Goal: Task Accomplishment & Management: Complete application form

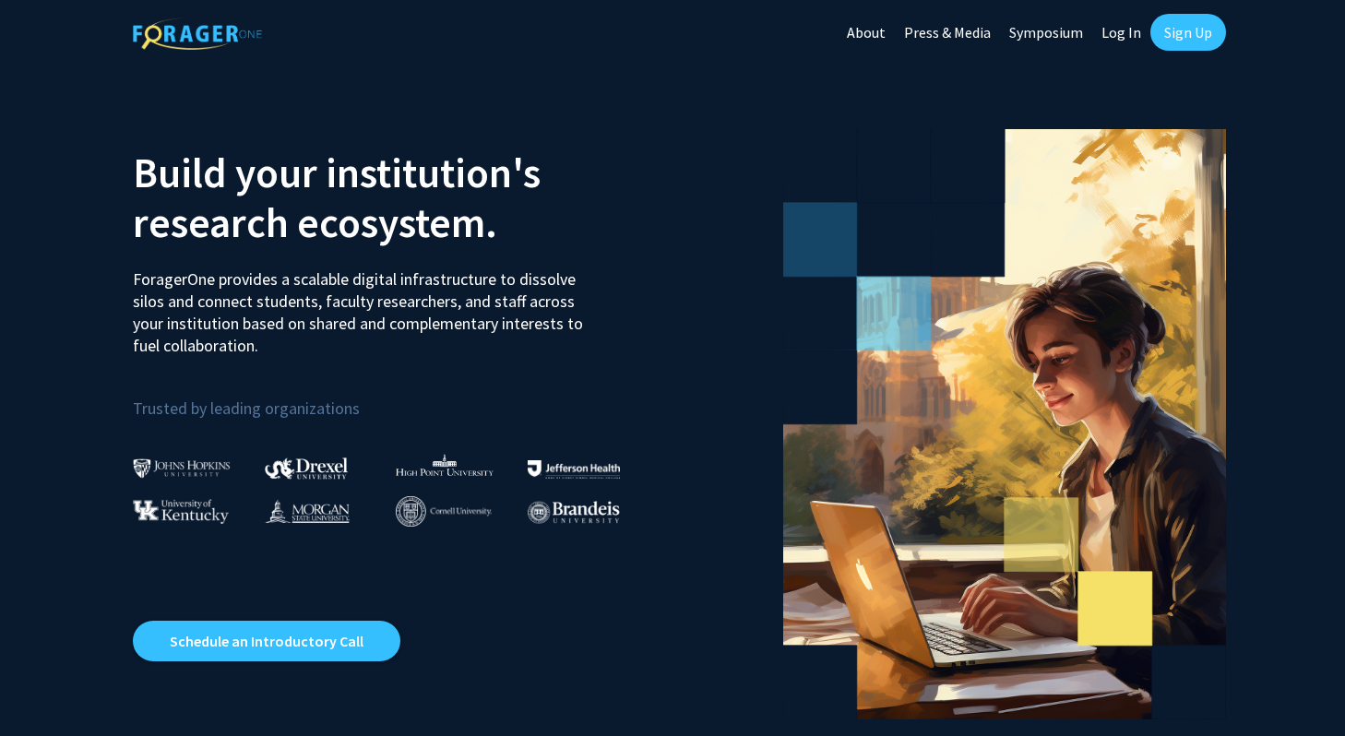
click at [1121, 36] on link "Log In" at bounding box center [1121, 32] width 58 height 65
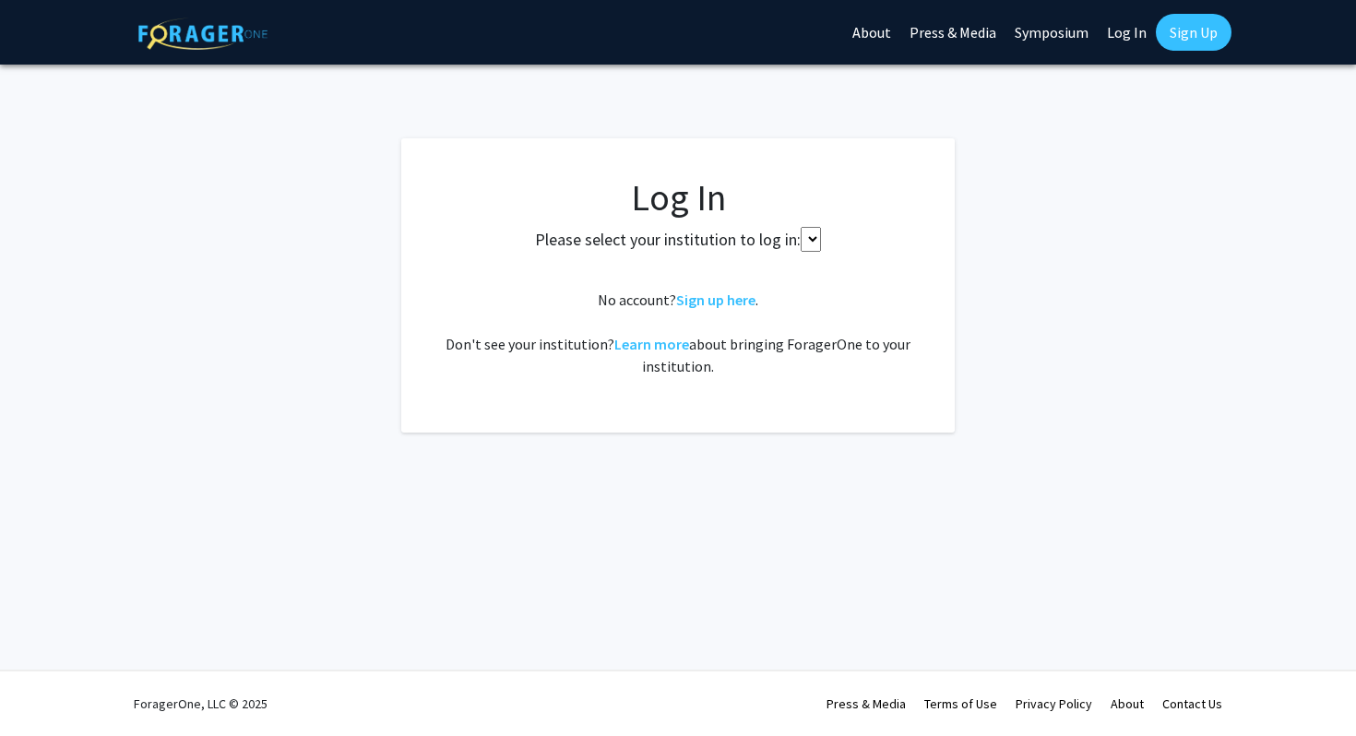
select select
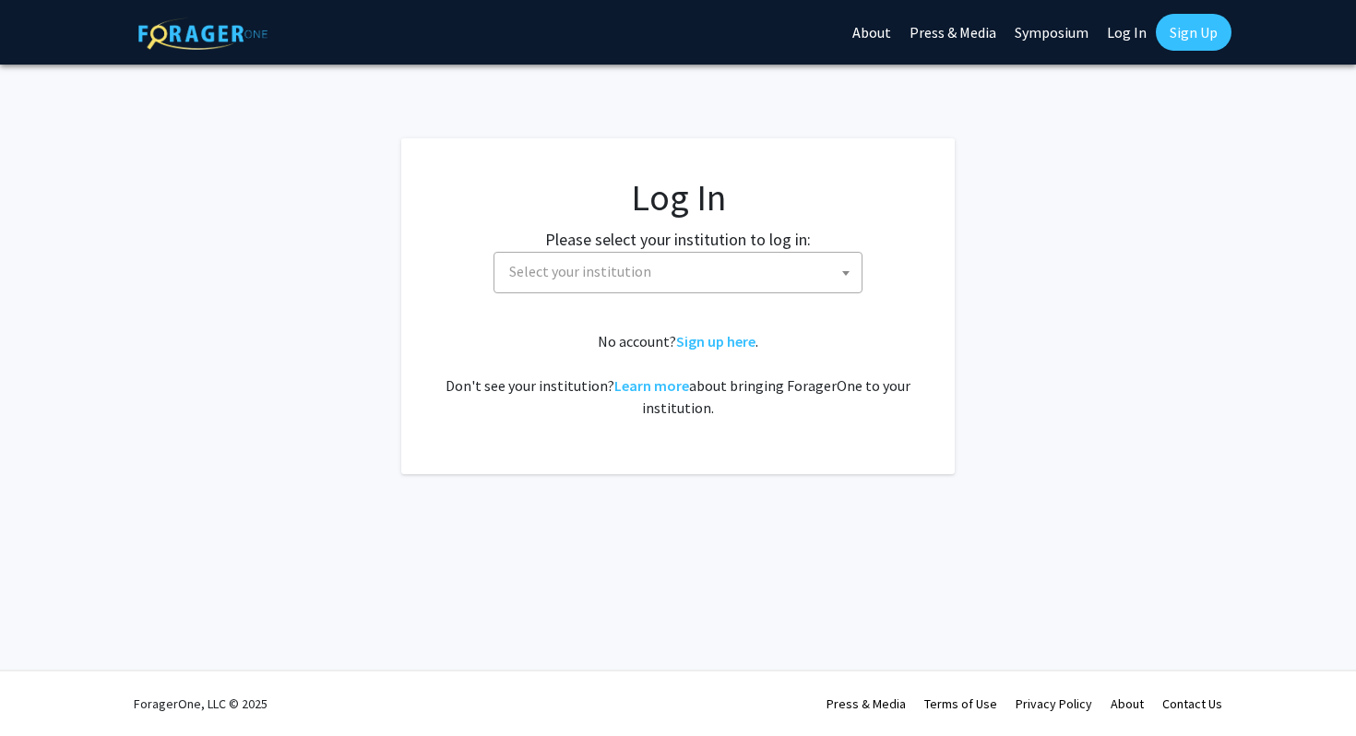
click at [773, 271] on span "Select your institution" at bounding box center [682, 272] width 360 height 38
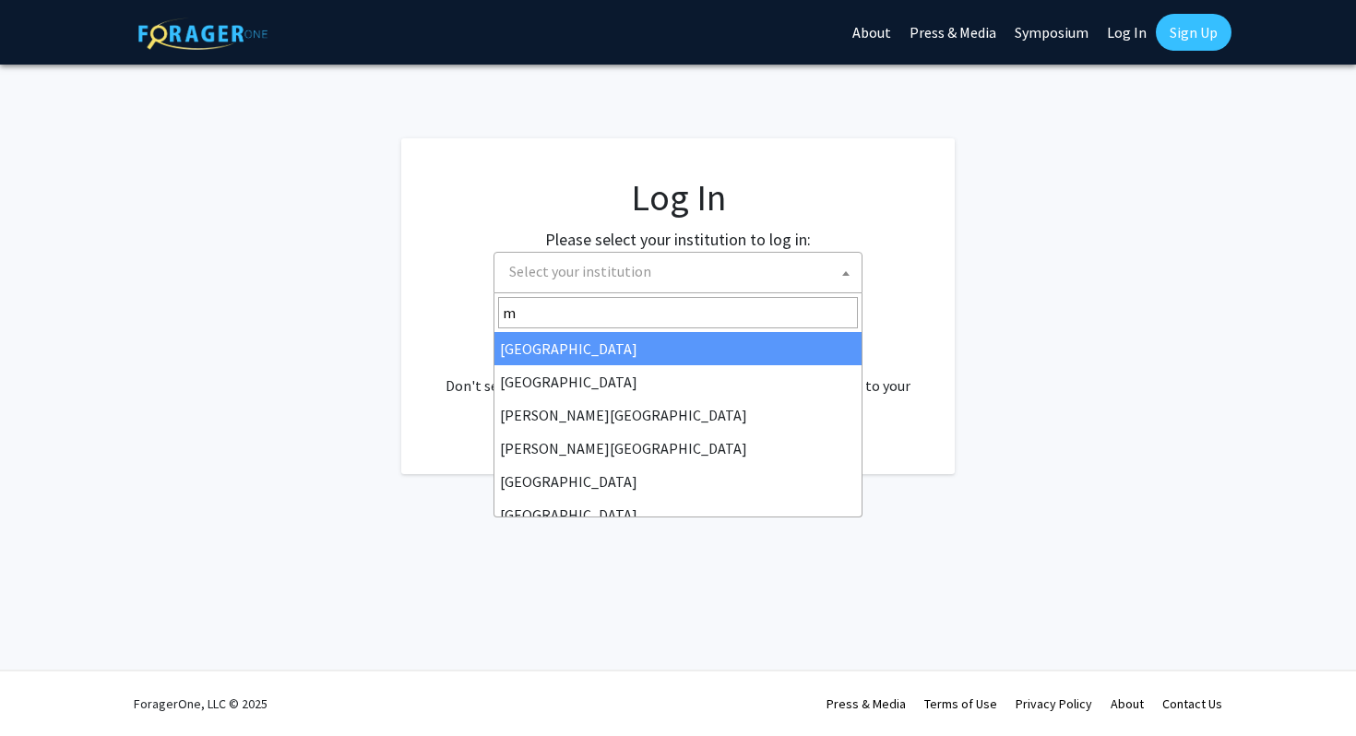
type input "mi"
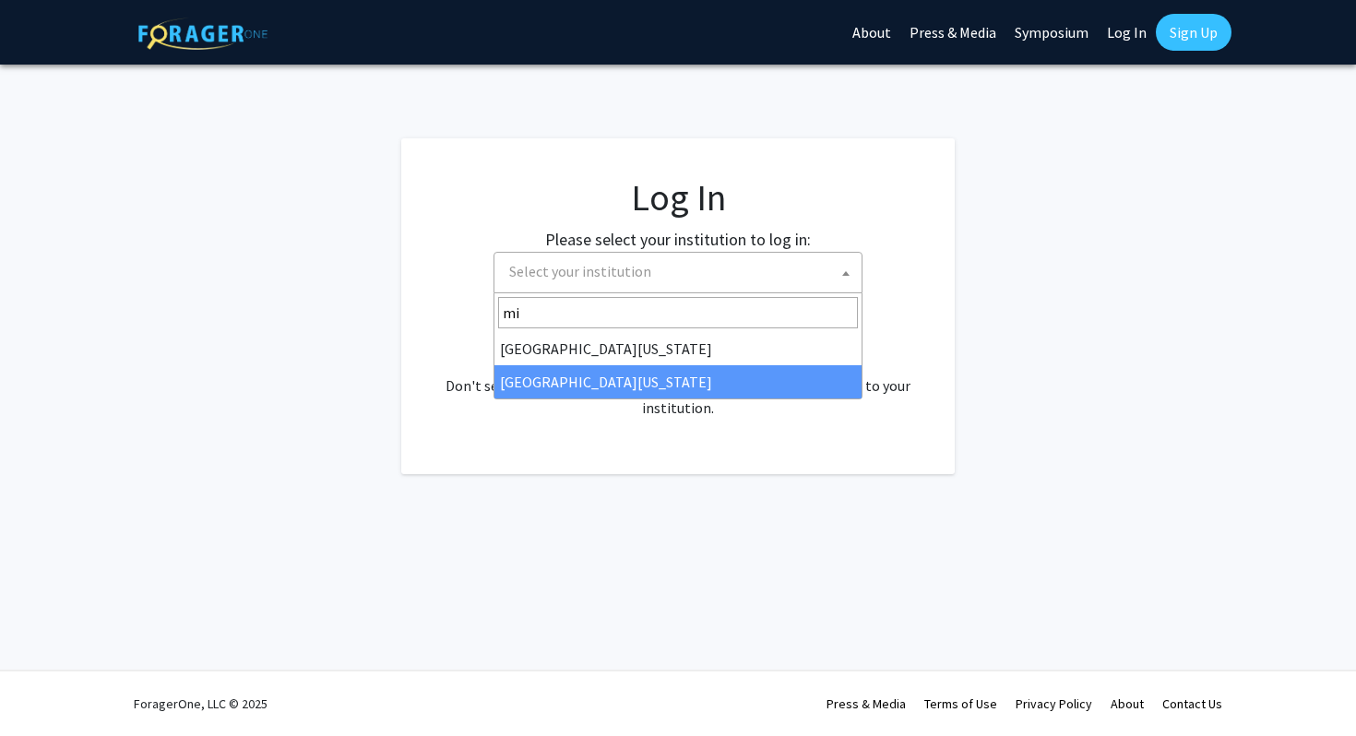
select select "33"
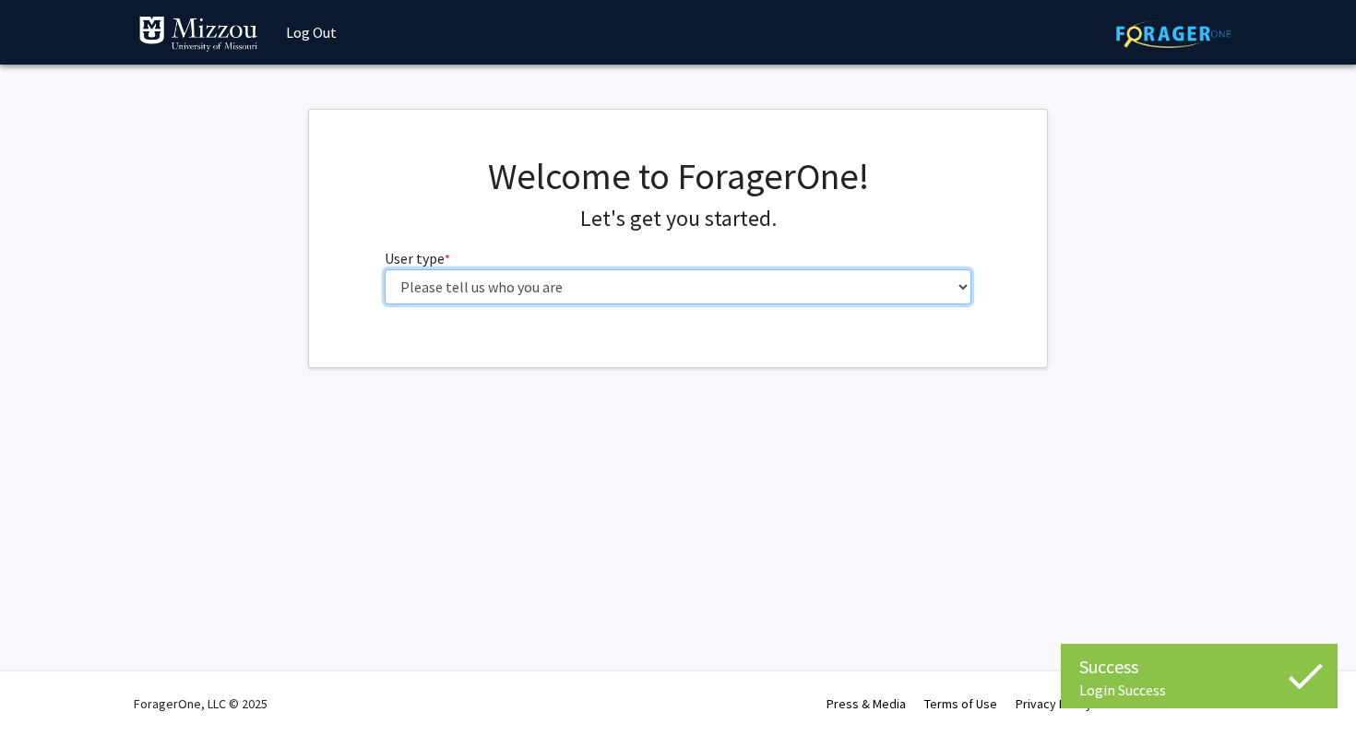
click at [714, 281] on select "Please tell us who you are Undergraduate Student Master's Student Doctoral Cand…" at bounding box center [678, 286] width 587 height 35
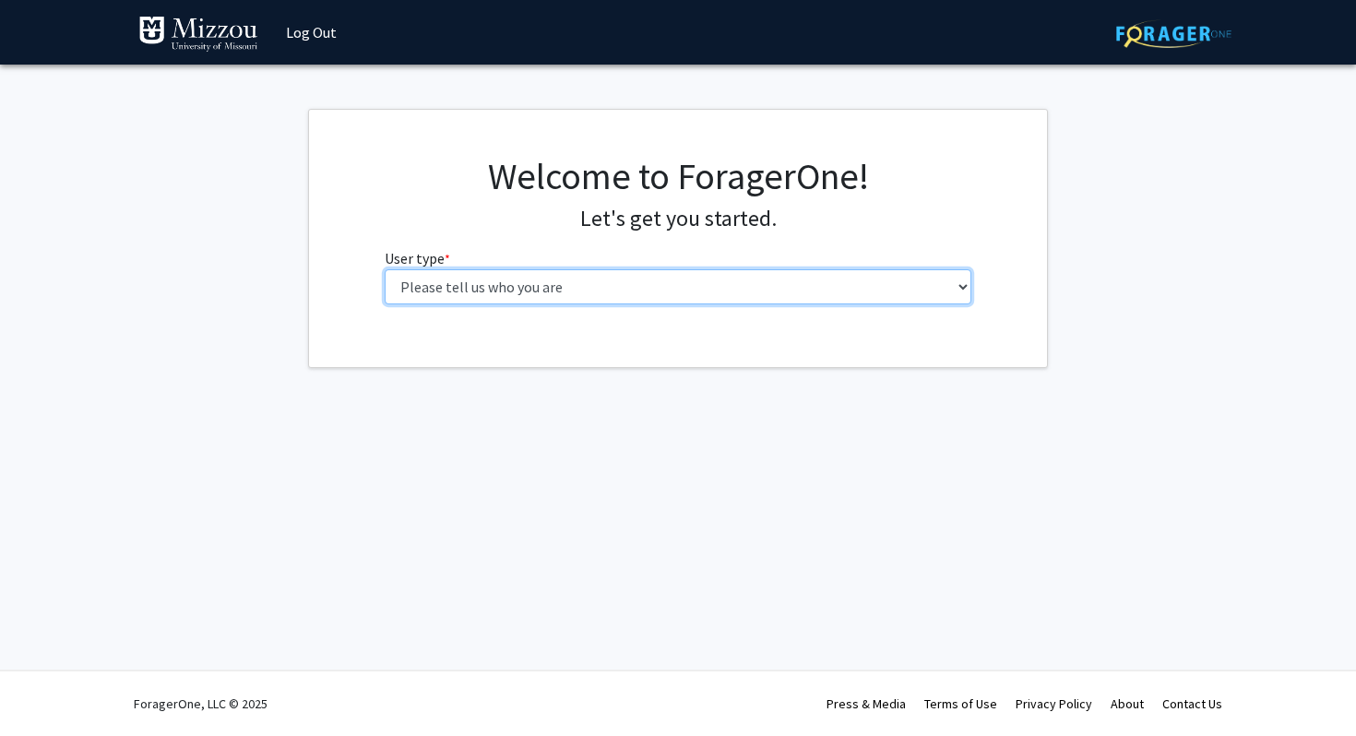
select select "1: undergrad"
click at [385, 269] on select "Please tell us who you are Undergraduate Student Master's Student Doctoral Cand…" at bounding box center [678, 286] width 587 height 35
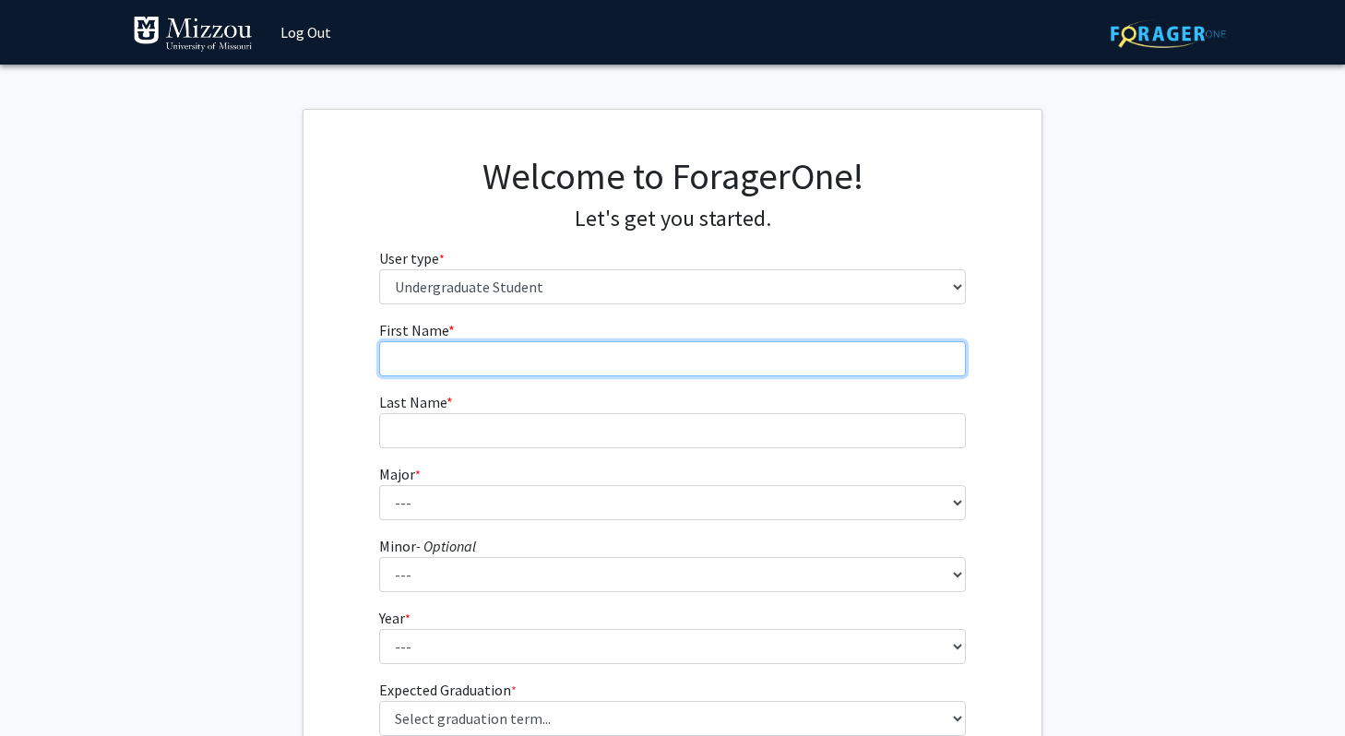
click at [616, 362] on input "First Name * required" at bounding box center [672, 358] width 587 height 35
type input "Cassandra"
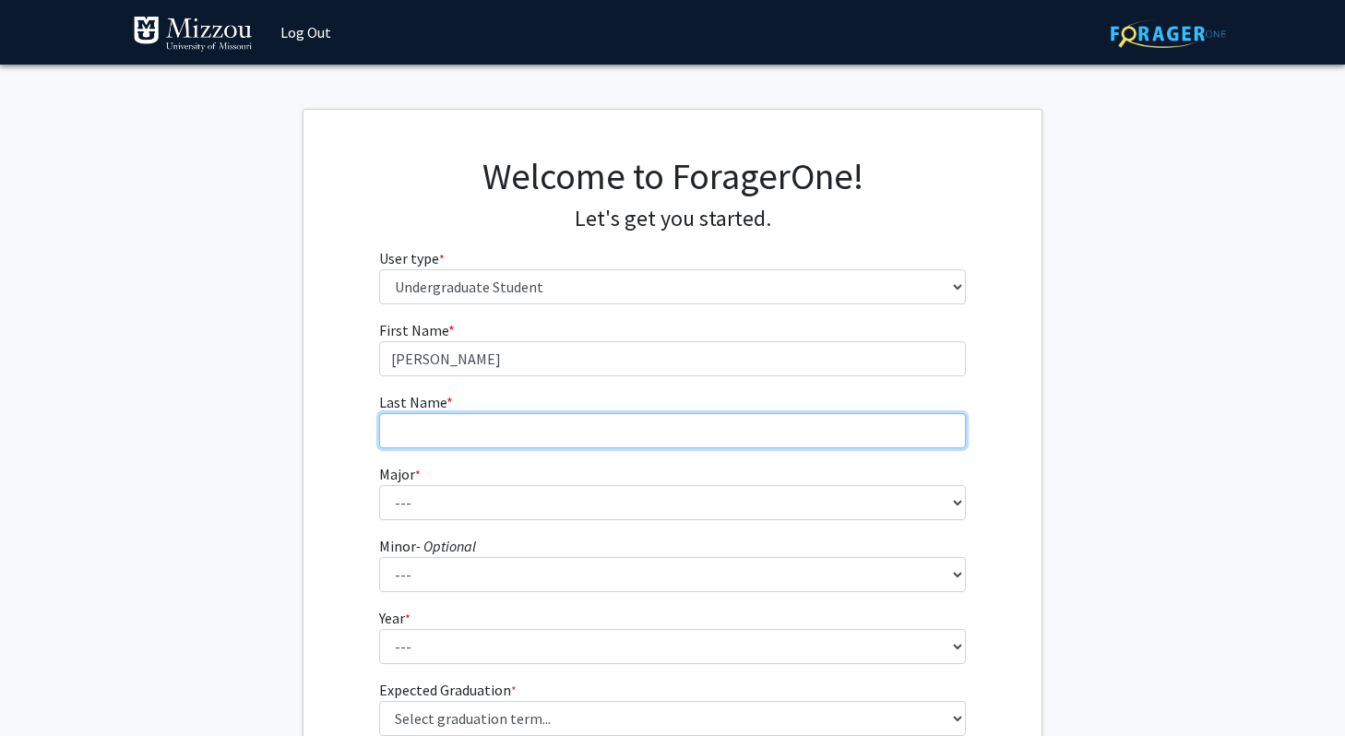
click at [581, 435] on input "Last Name * required" at bounding box center [672, 430] width 587 height 35
type input "Wong"
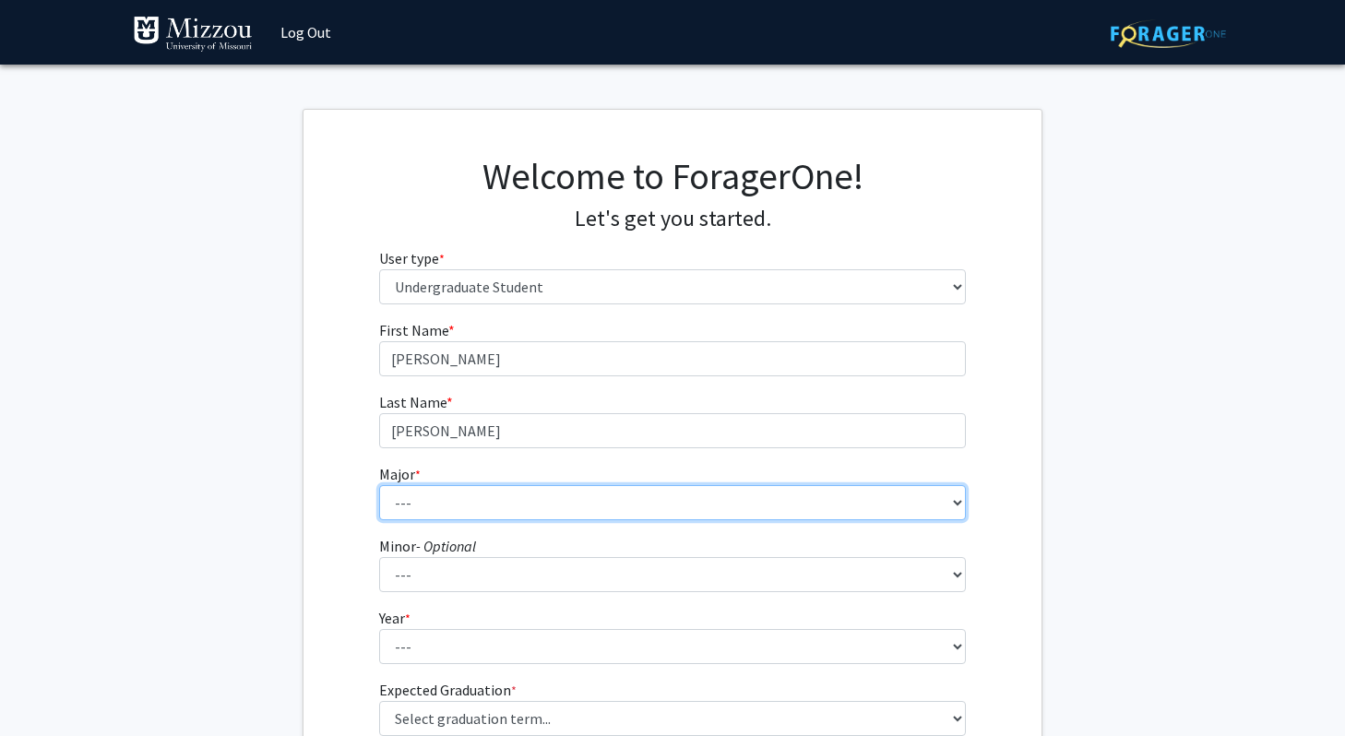
click at [557, 488] on select "--- Agribusiness Management Agricultural Education Agricultural Education: Comm…" at bounding box center [672, 502] width 587 height 35
select select "146: 2636"
click at [379, 485] on select "--- Agribusiness Management Agricultural Education Agricultural Education: Comm…" at bounding box center [672, 502] width 587 height 35
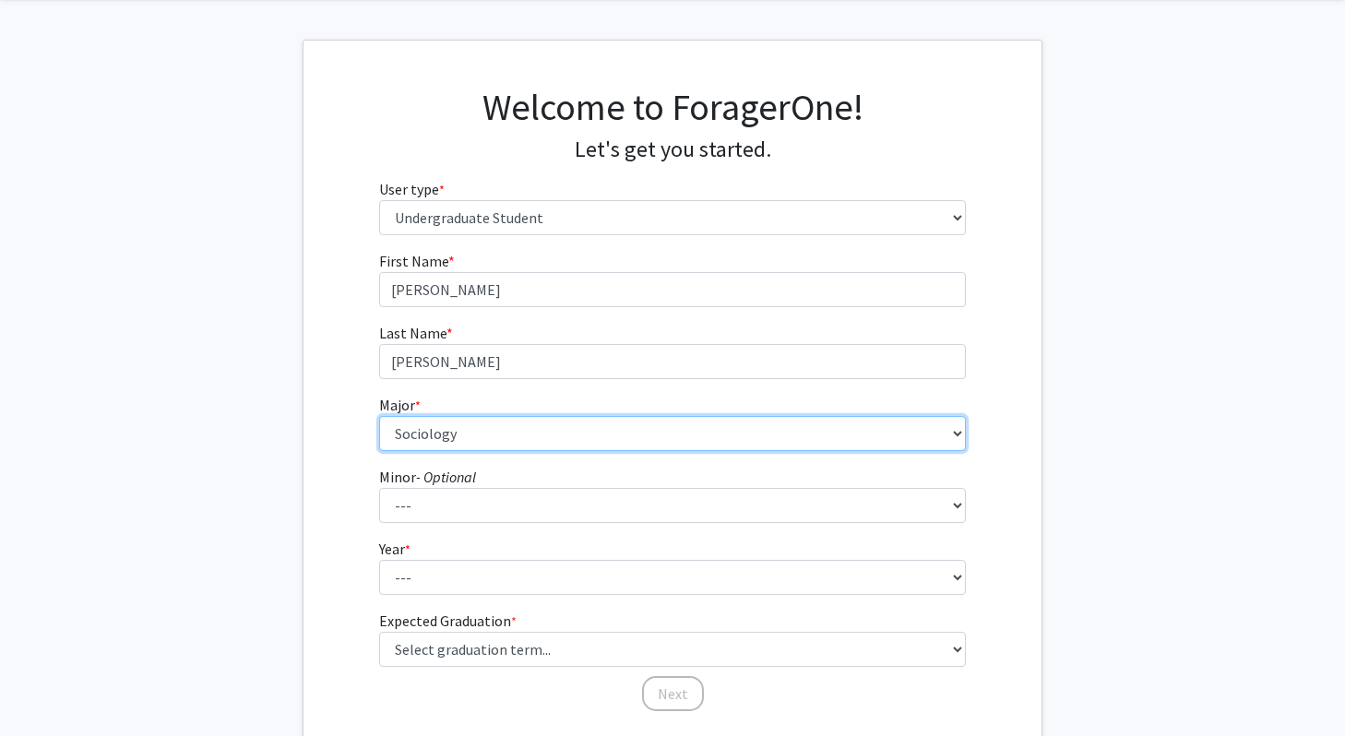
scroll to position [145, 0]
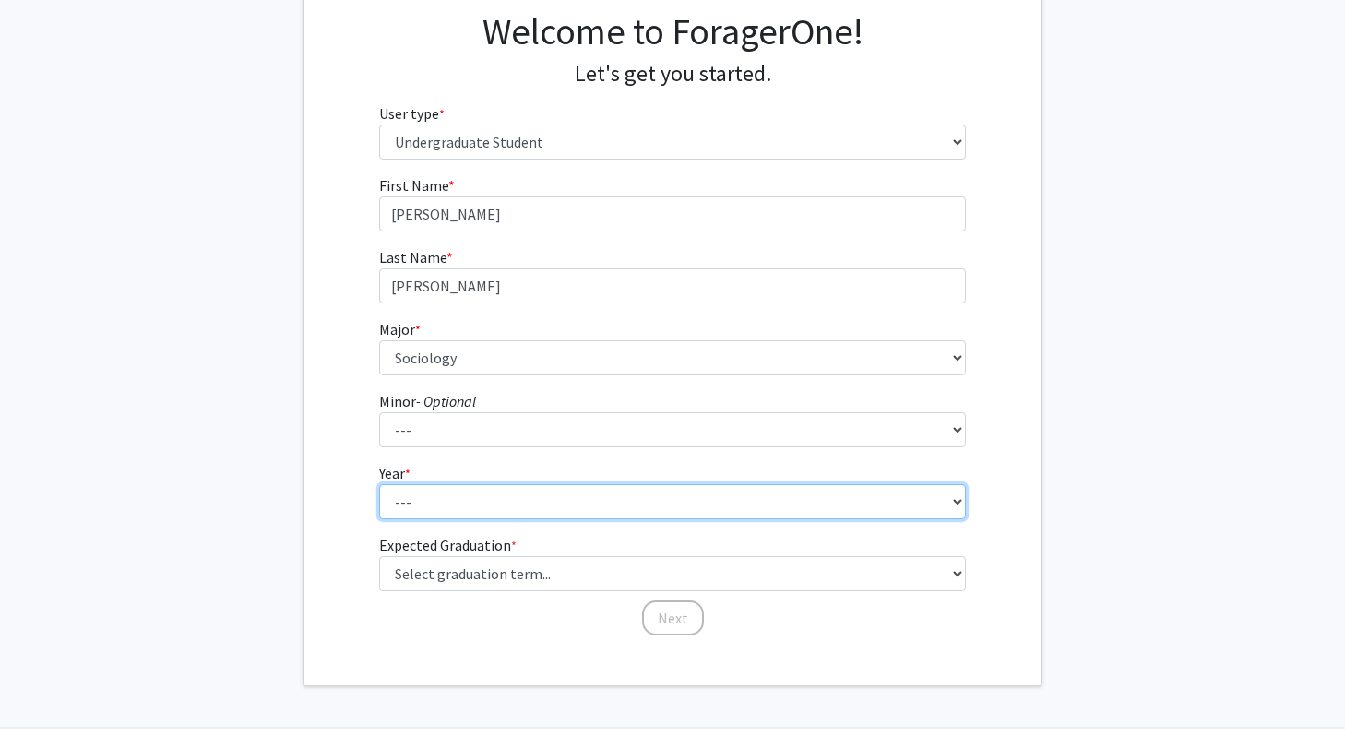
click at [523, 506] on select "--- First-year Sophomore Junior Senior Postbaccalaureate Certificate" at bounding box center [672, 501] width 587 height 35
select select "3: junior"
click at [379, 484] on select "--- First-year Sophomore Junior Senior Postbaccalaureate Certificate" at bounding box center [672, 501] width 587 height 35
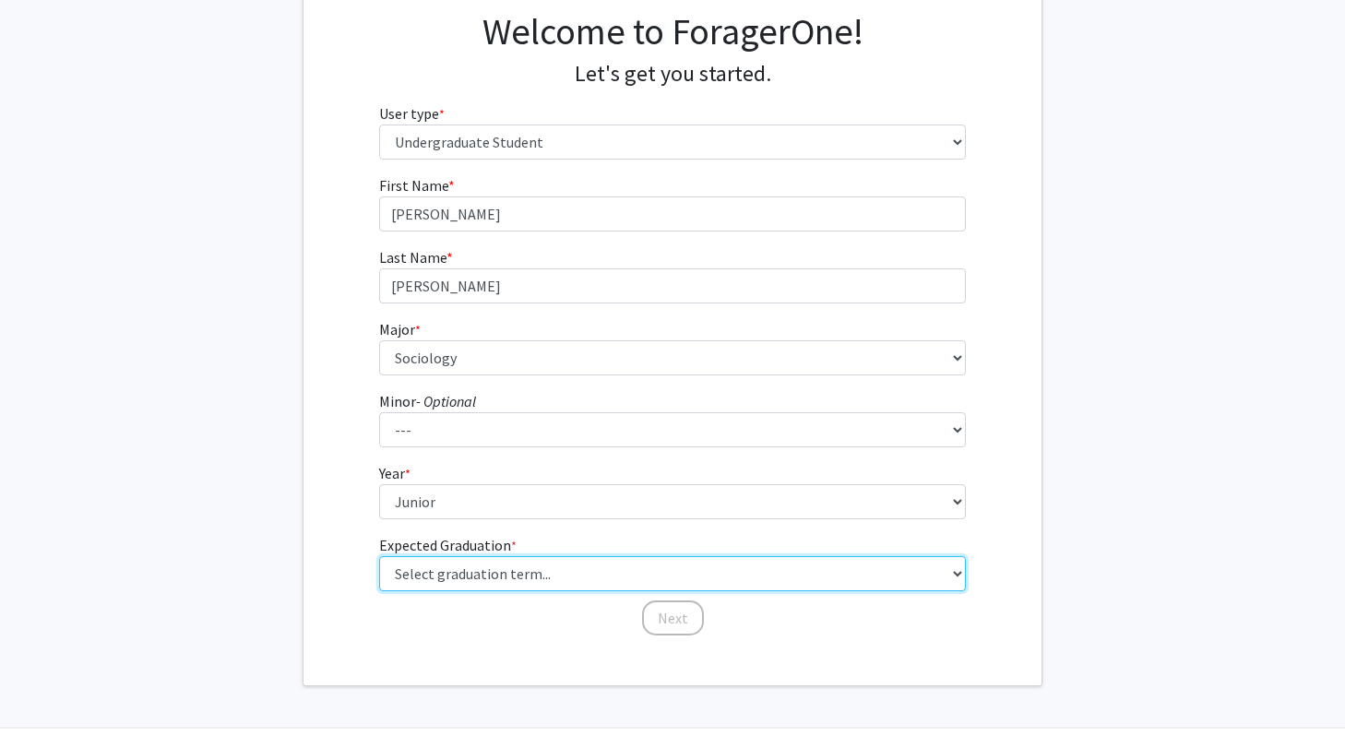
click at [513, 571] on select "Select graduation term... Spring 2025 Summer 2025 Fall 2025 Winter 2025 Spring …" at bounding box center [672, 573] width 587 height 35
select select "9: spring_2027"
click at [379, 556] on select "Select graduation term... Spring 2025 Summer 2025 Fall 2025 Winter 2025 Spring …" at bounding box center [672, 573] width 587 height 35
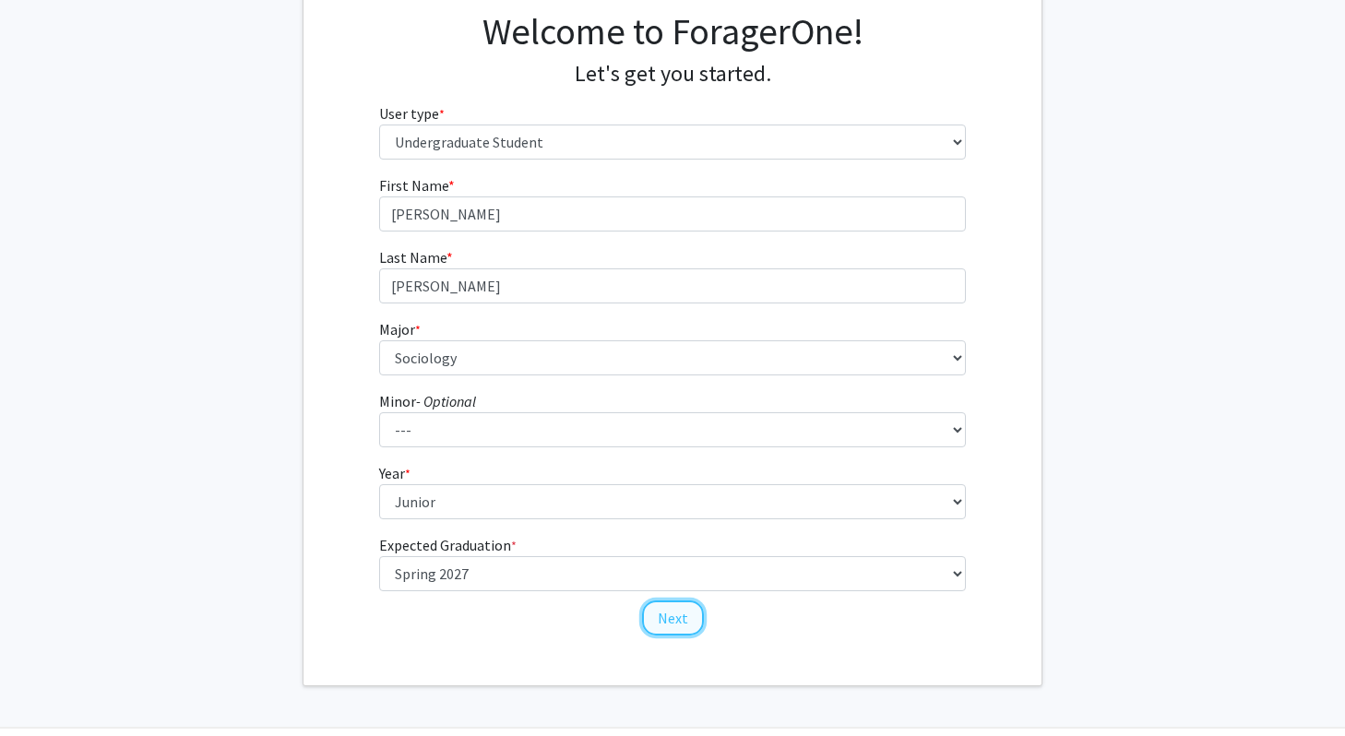
click at [664, 614] on button "Next" at bounding box center [673, 617] width 62 height 35
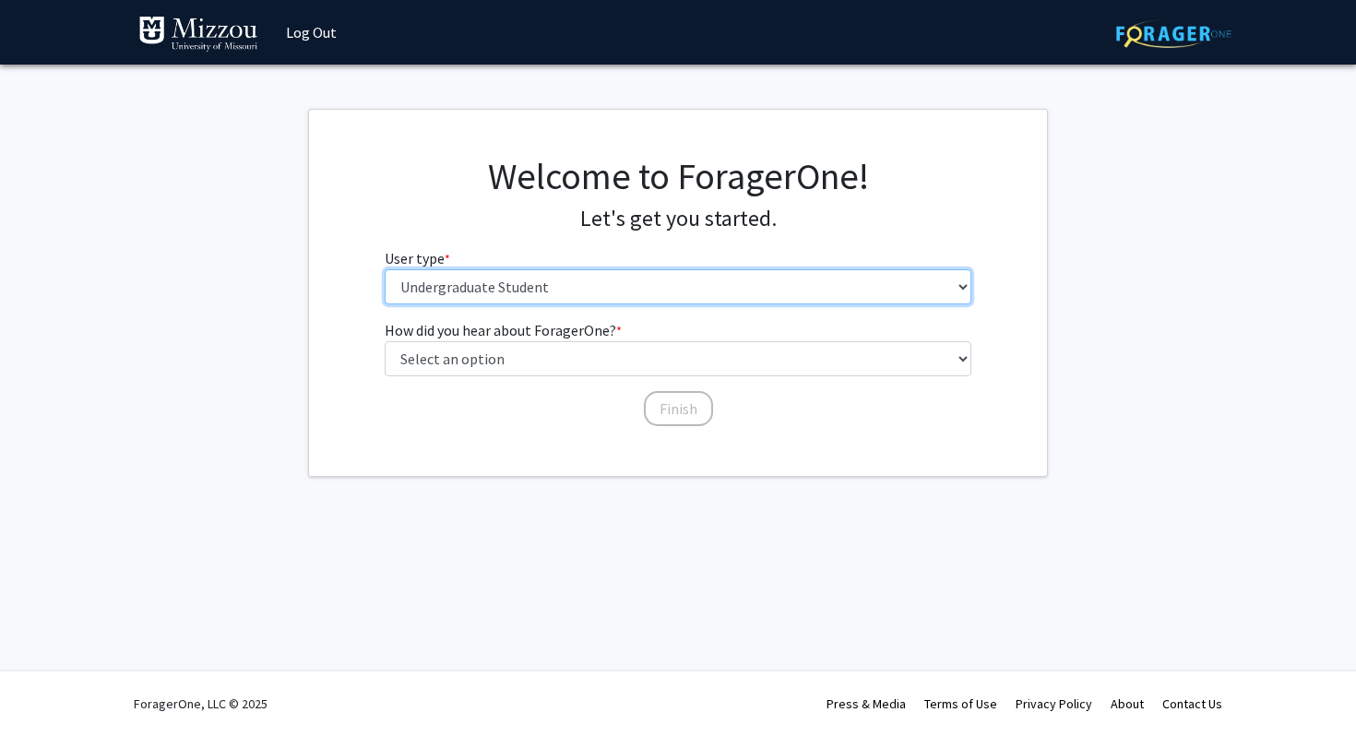
click at [576, 293] on select "Please tell us who you are Undergraduate Student Master's Student Doctoral Cand…" at bounding box center [678, 286] width 587 height 35
click at [385, 269] on select "Please tell us who you are Undergraduate Student Master's Student Doctoral Cand…" at bounding box center [678, 286] width 587 height 35
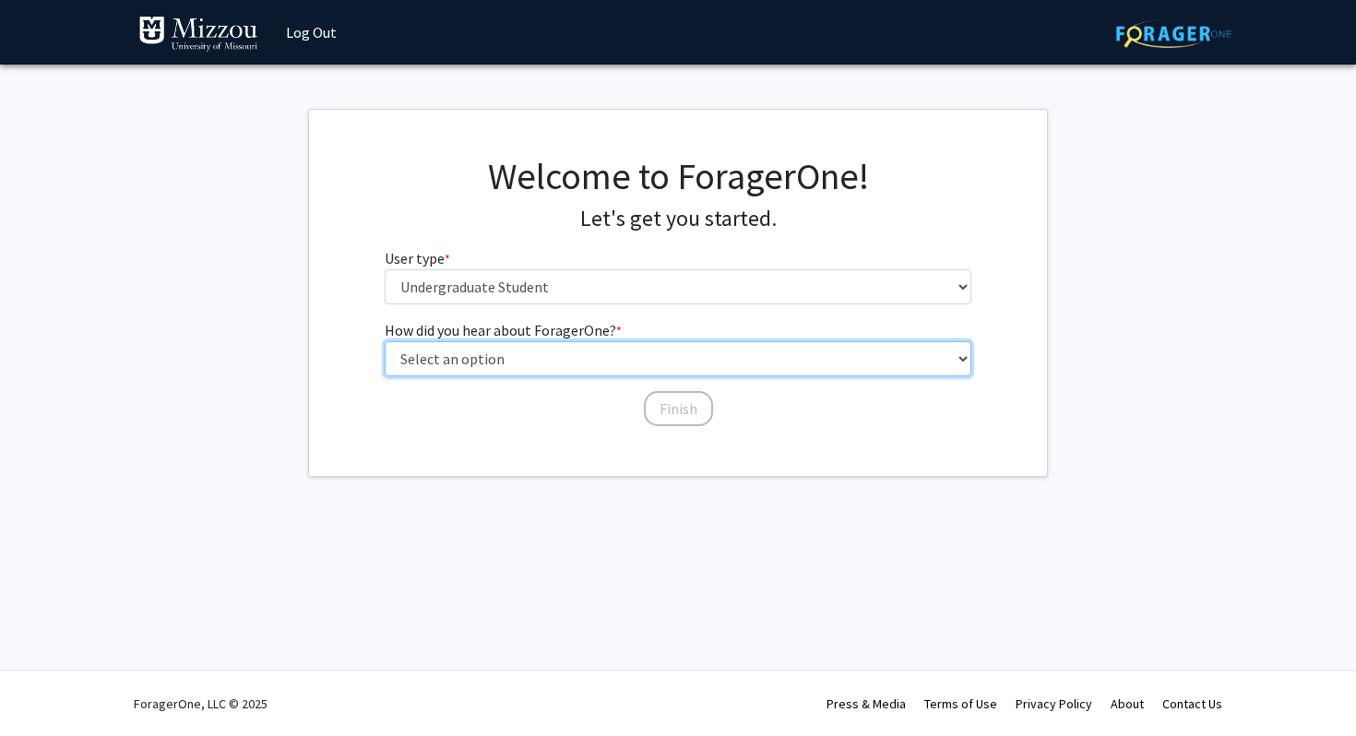
click at [553, 355] on select "Select an option Peer/student recommendation Faculty/staff recommendation Unive…" at bounding box center [678, 358] width 587 height 35
select select "2: faculty_recommendation"
click at [385, 341] on select "Select an option Peer/student recommendation Faculty/staff recommendation Unive…" at bounding box center [678, 358] width 587 height 35
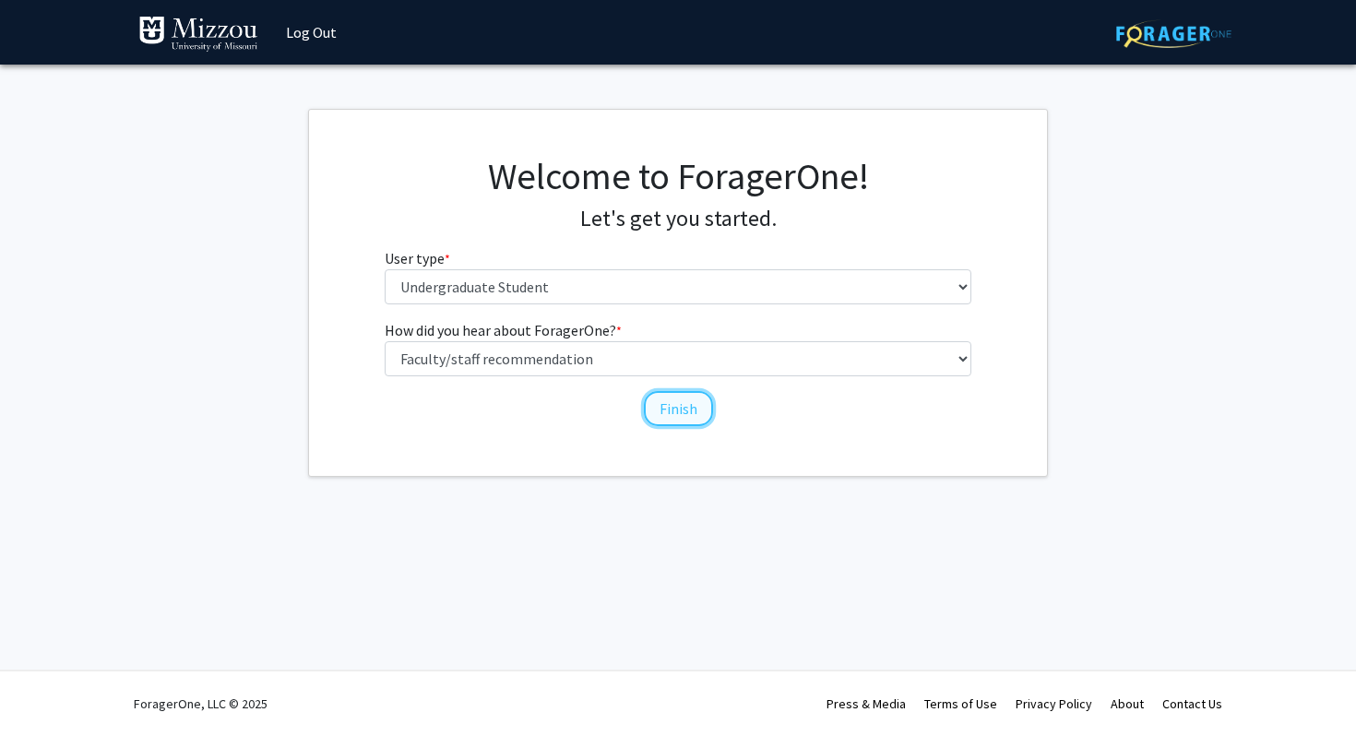
click at [658, 409] on button "Finish" at bounding box center [678, 408] width 69 height 35
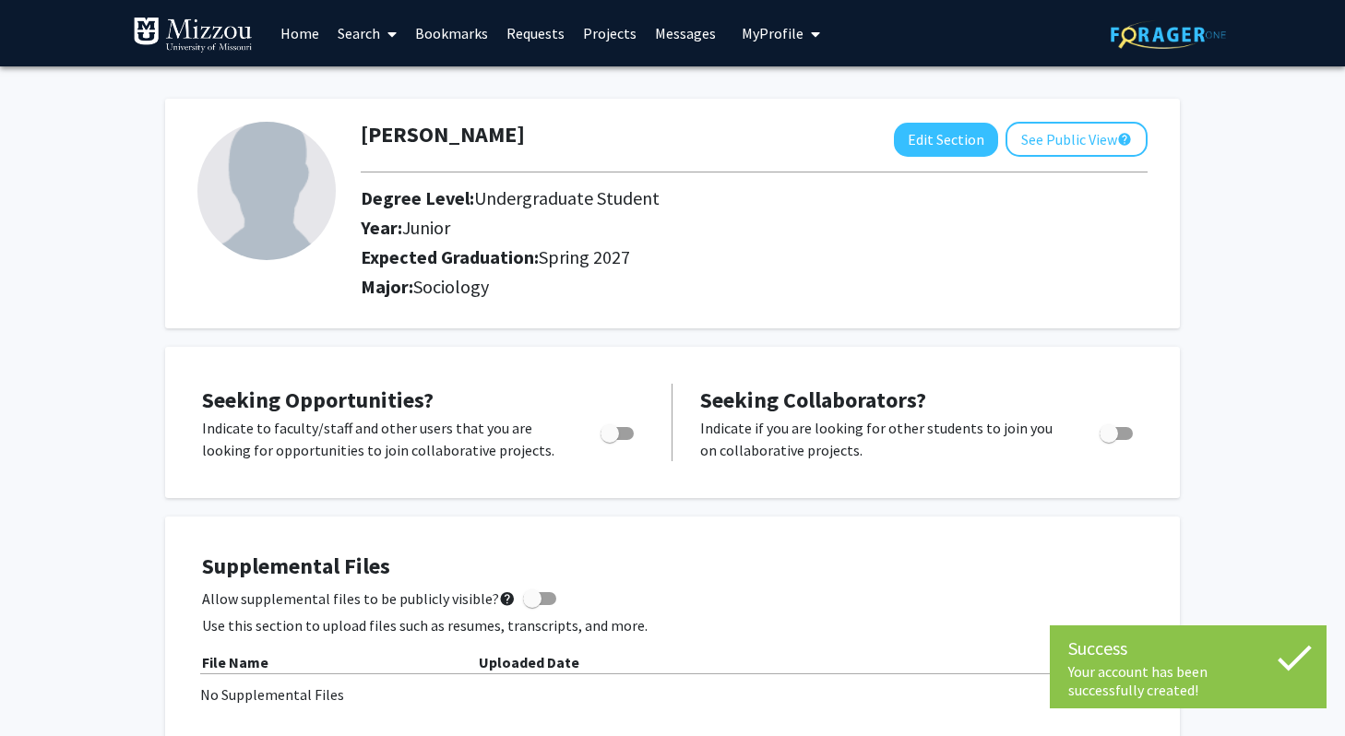
click at [540, 214] on div "Degree Level: Undergraduate Student" at bounding box center [717, 202] width 741 height 30
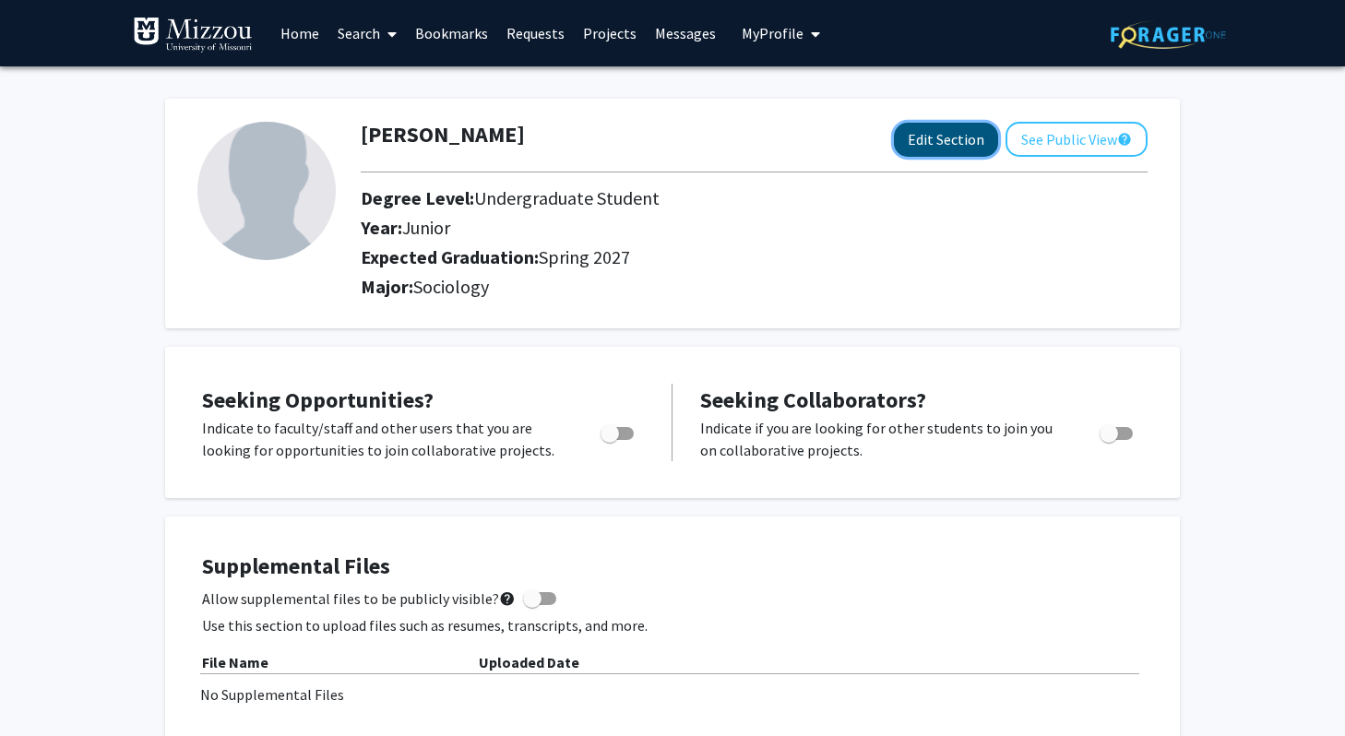
click at [934, 144] on button "Edit Section" at bounding box center [946, 140] width 104 height 34
select select "junior"
select select "37: spring_2027"
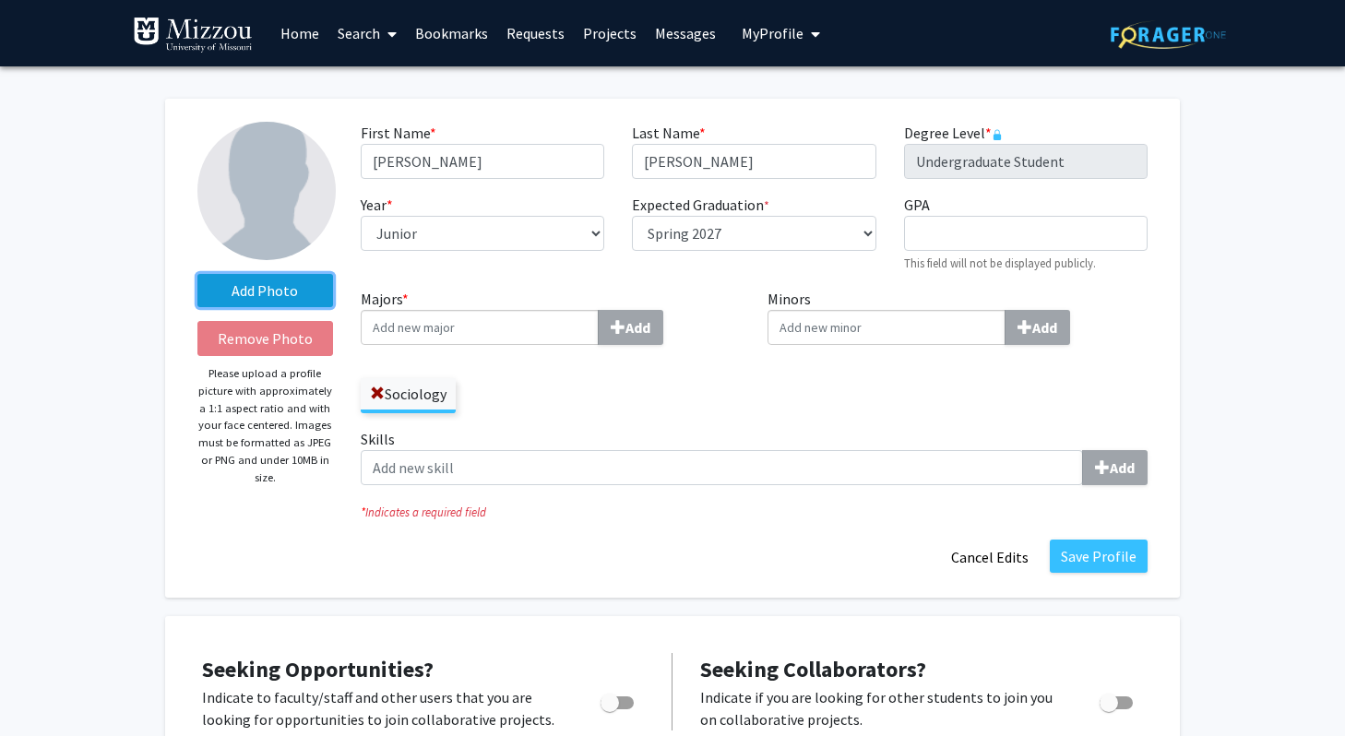
click at [300, 287] on label "Add Photo" at bounding box center [265, 290] width 136 height 33
click at [0, 0] on input "Add Photo" at bounding box center [0, 0] width 0 height 0
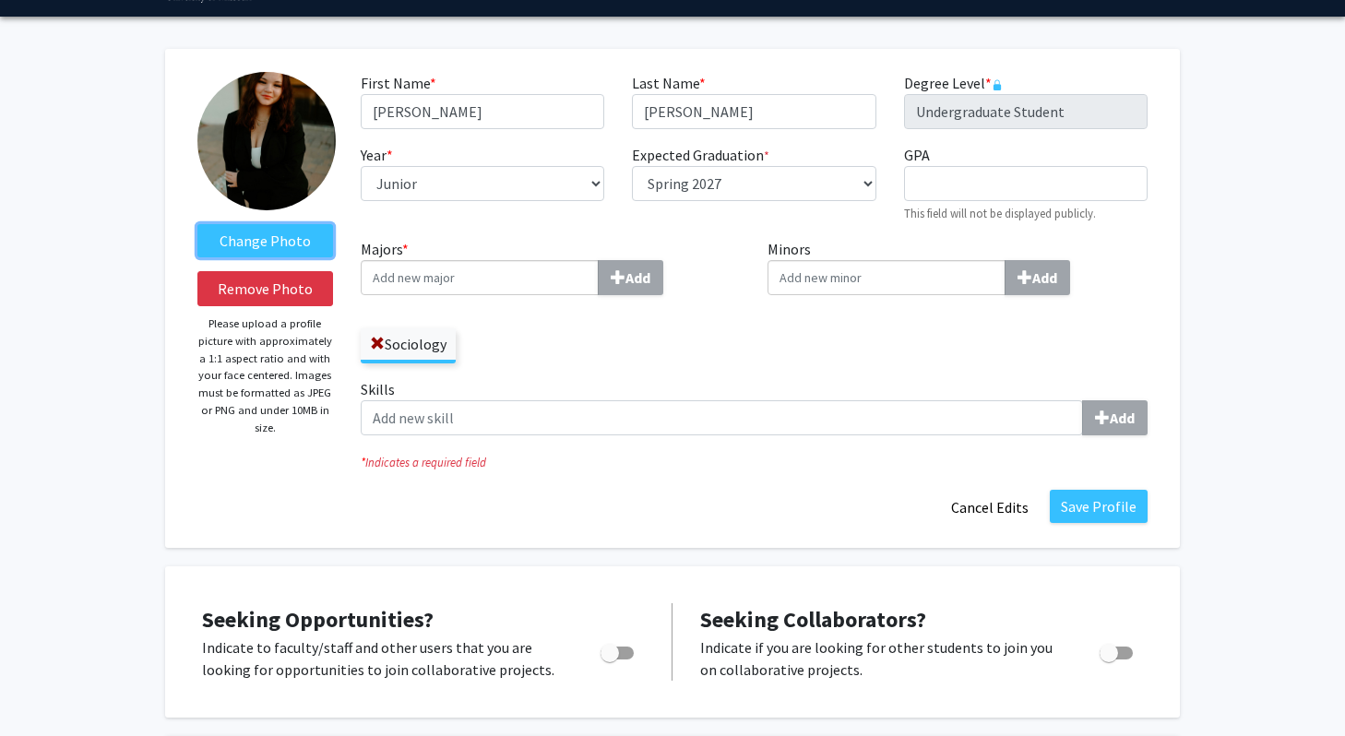
scroll to position [21, 0]
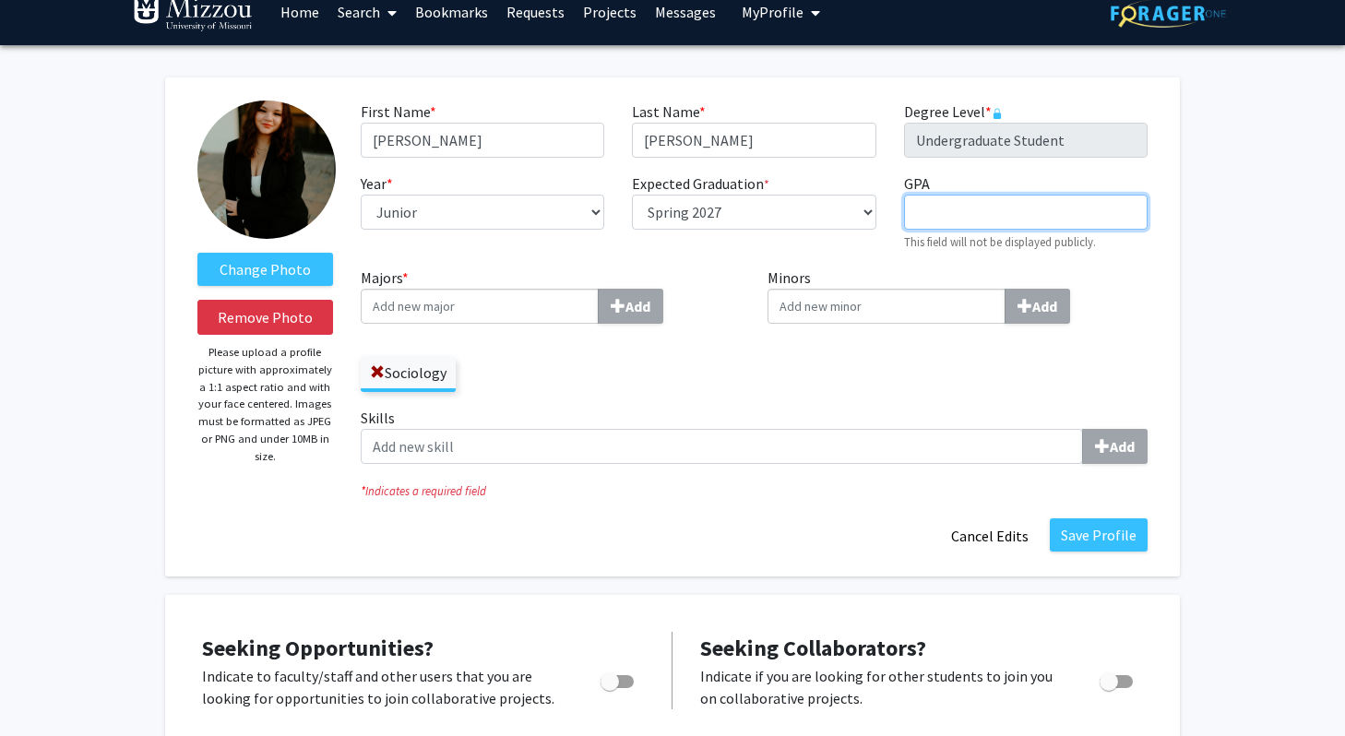
click at [991, 224] on input "GPA required" at bounding box center [1025, 212] width 243 height 35
type input "3.8"
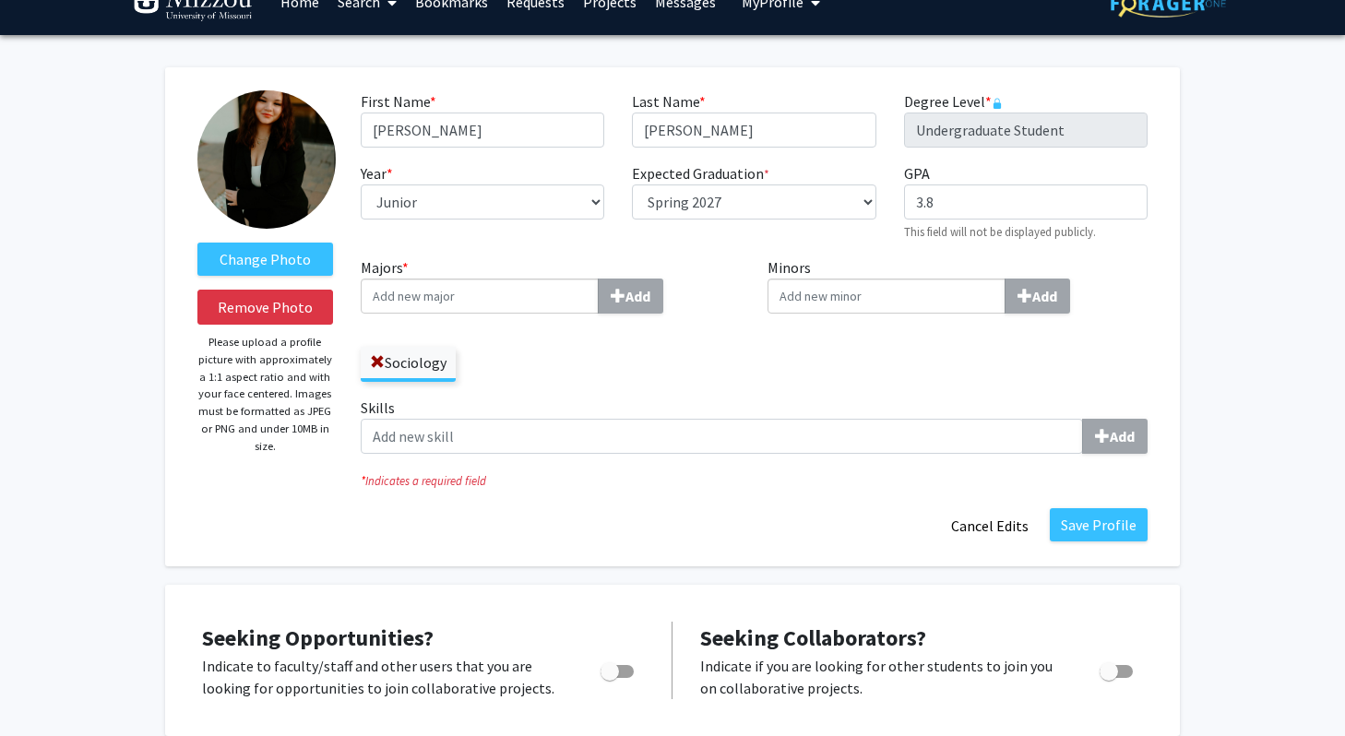
scroll to position [33, 0]
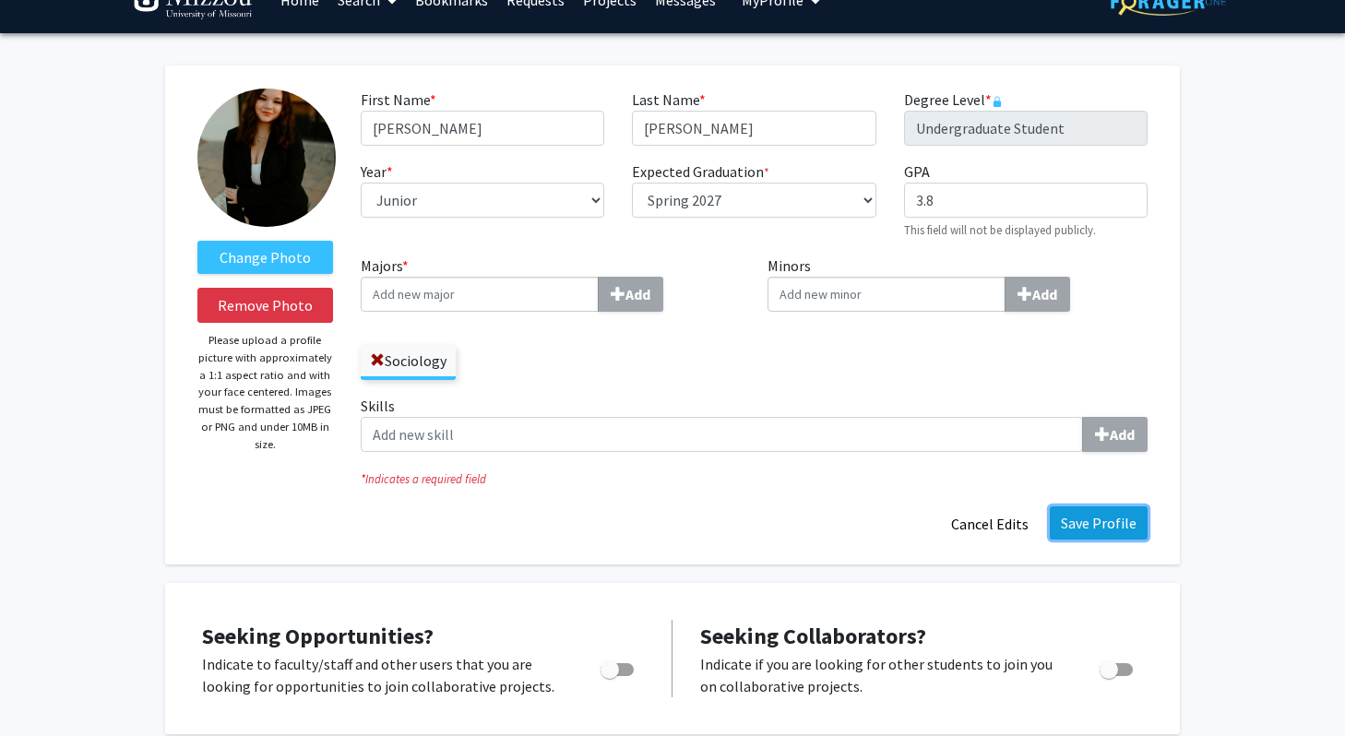
click at [1103, 528] on button "Save Profile" at bounding box center [1098, 522] width 98 height 33
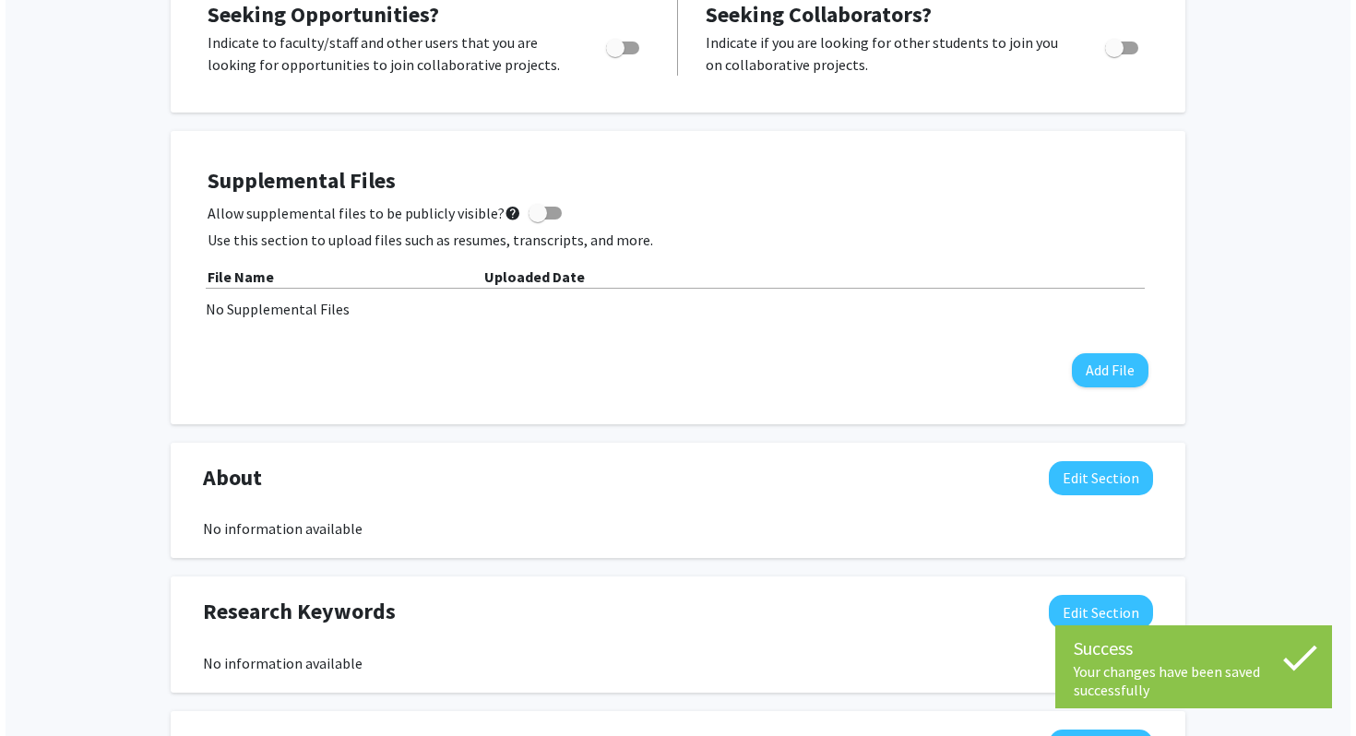
scroll to position [416, 0]
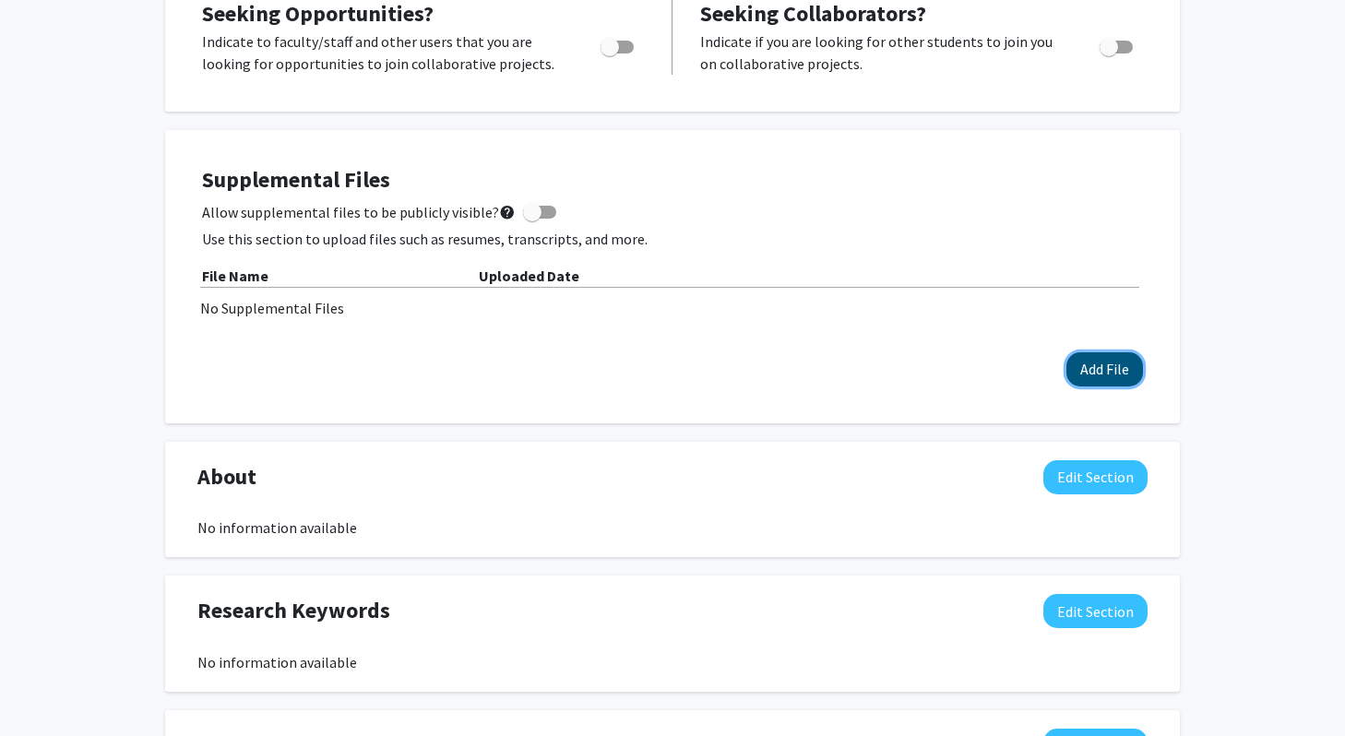
click at [1081, 370] on button "Add File" at bounding box center [1104, 369] width 77 height 34
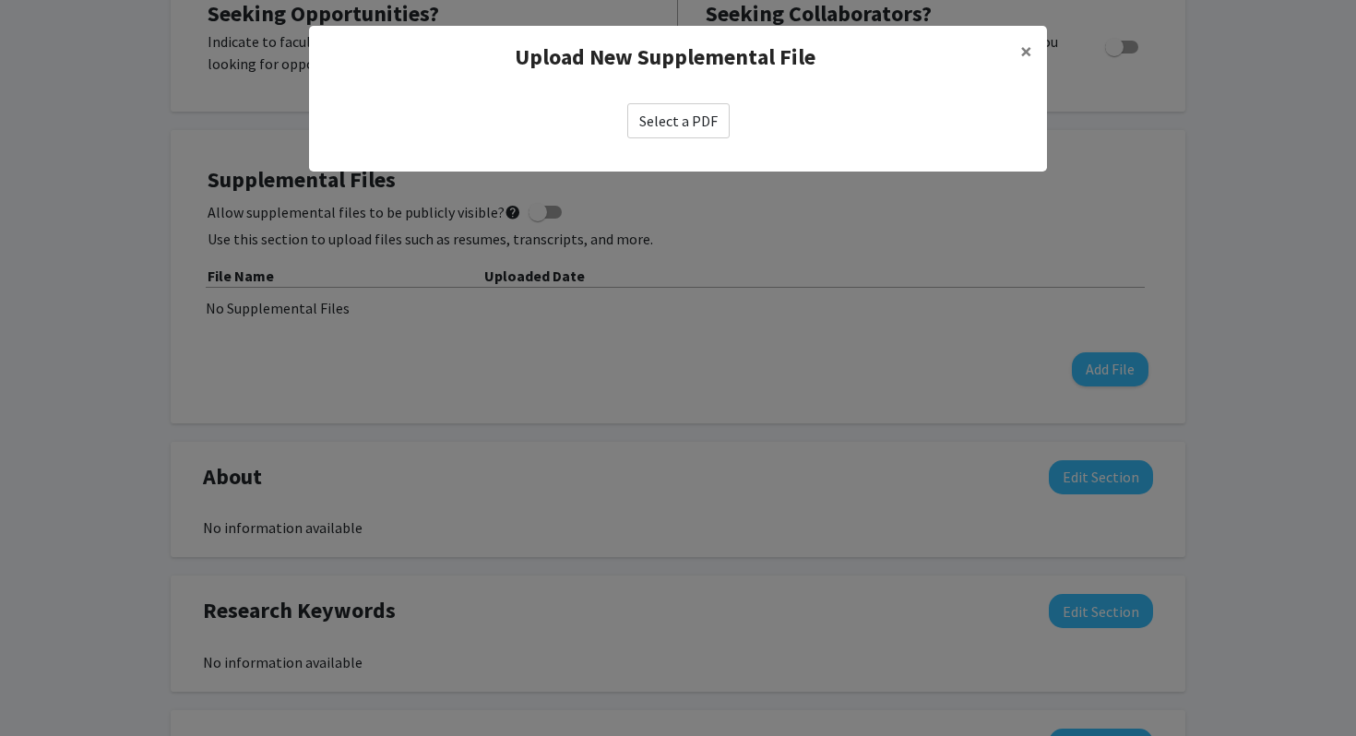
click at [710, 126] on label "Select a PDF" at bounding box center [678, 120] width 102 height 35
click at [0, 0] on input "Select a PDF" at bounding box center [0, 0] width 0 height 0
click at [678, 125] on label "Select a PDF" at bounding box center [678, 120] width 102 height 35
click at [0, 0] on input "Select a PDF" at bounding box center [0, 0] width 0 height 0
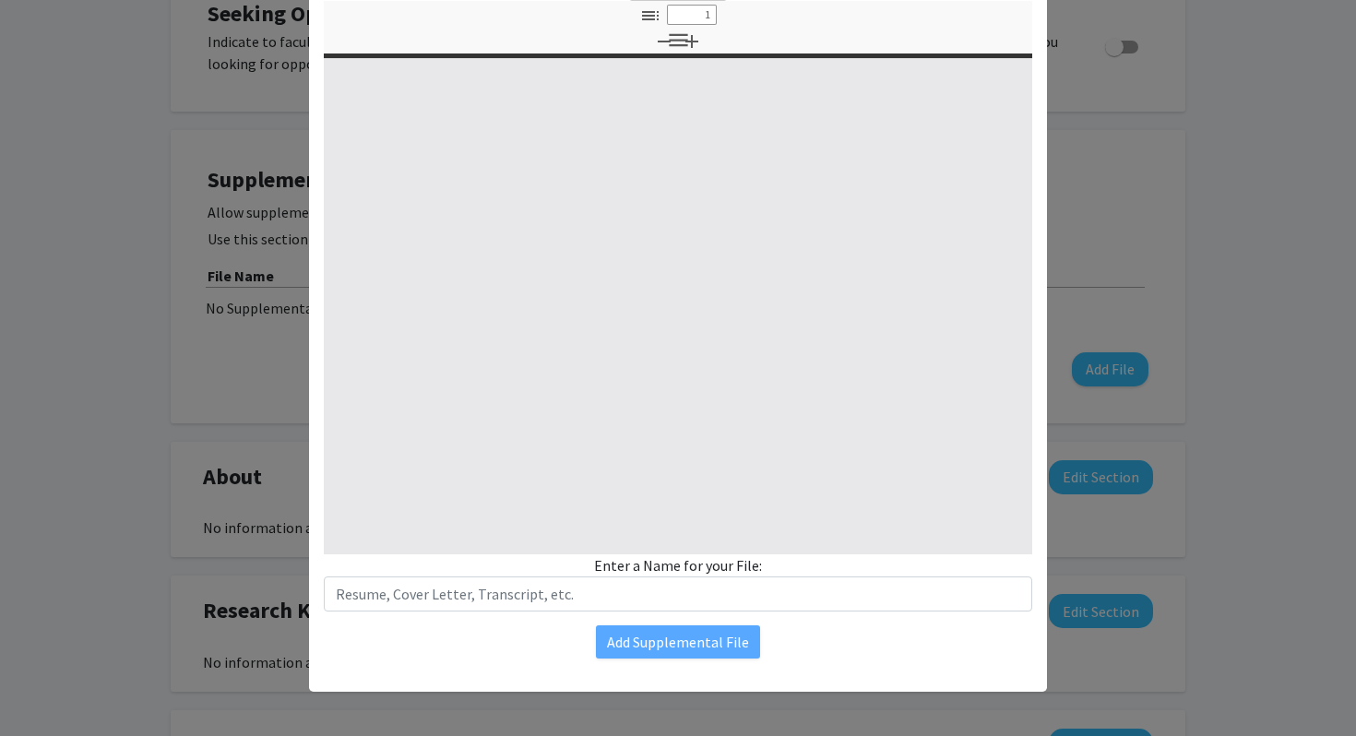
select select "custom"
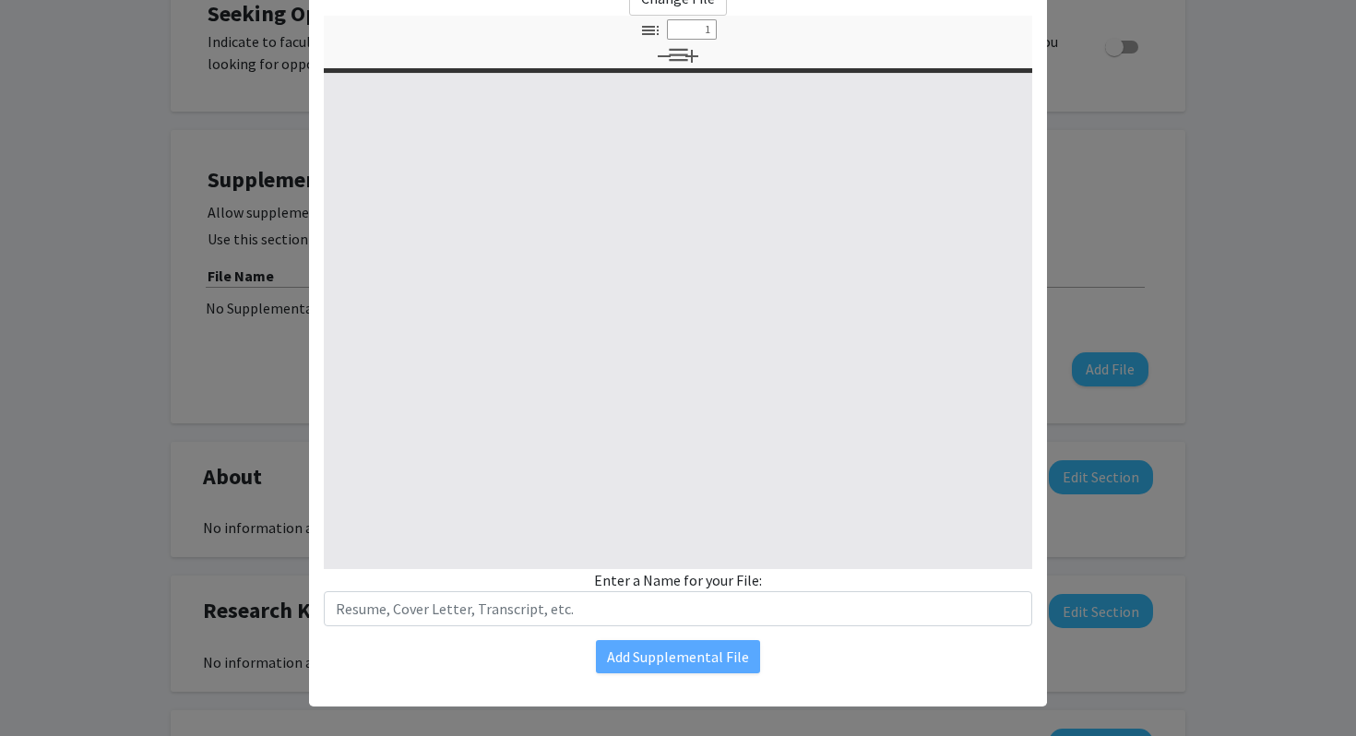
type input "0"
select select "custom"
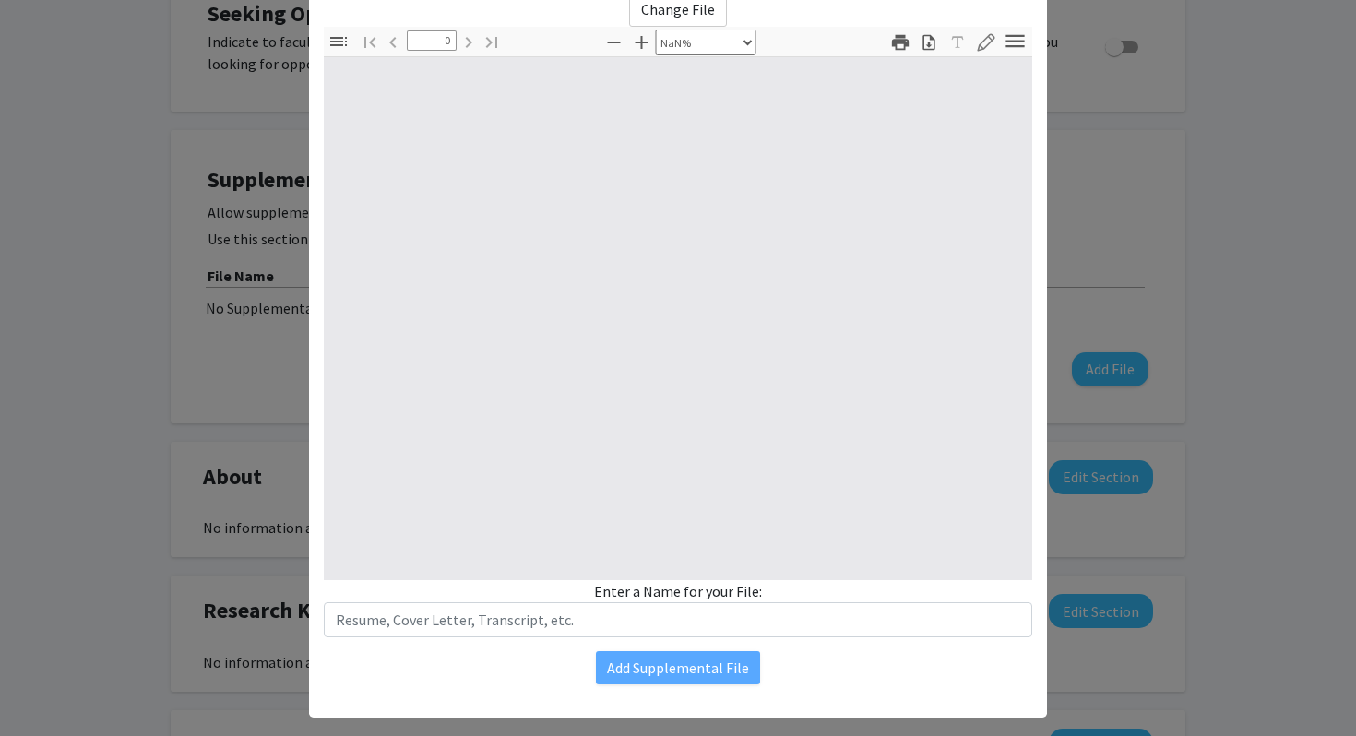
scroll to position [137, 0]
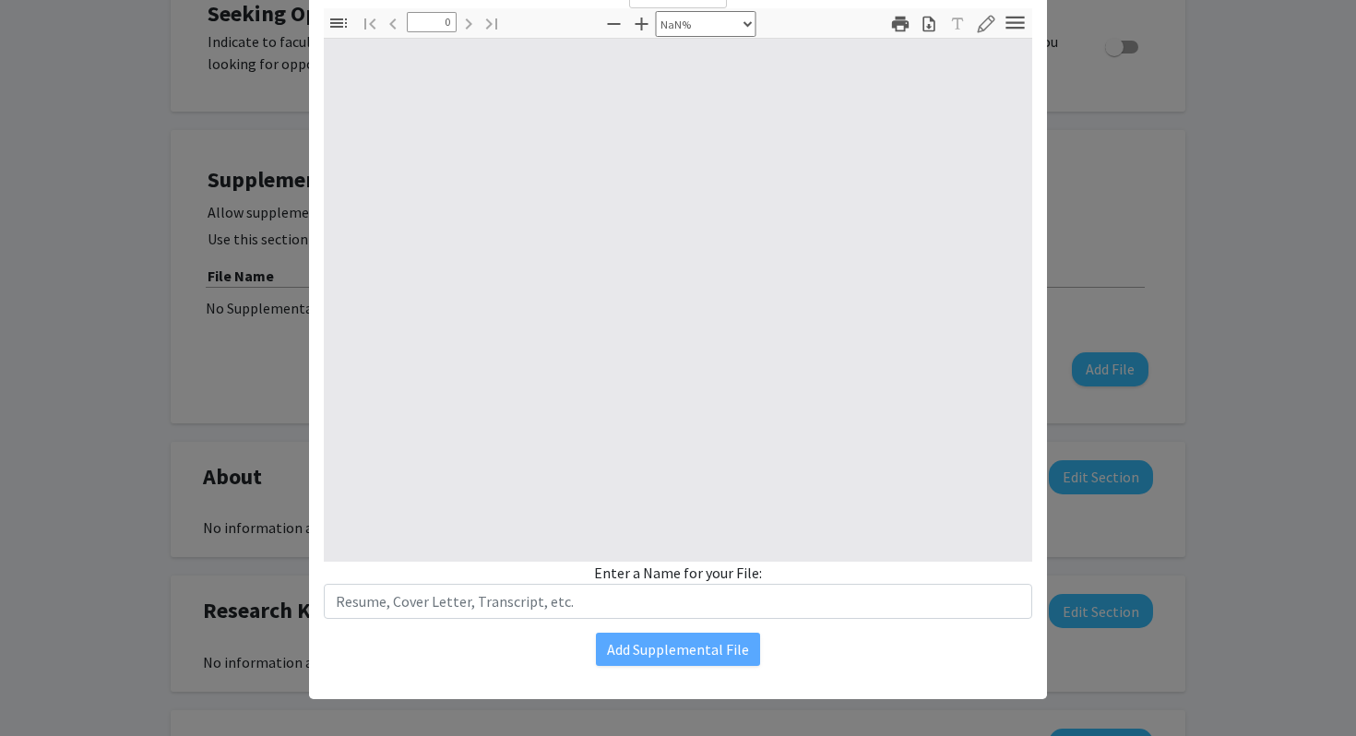
type input "1"
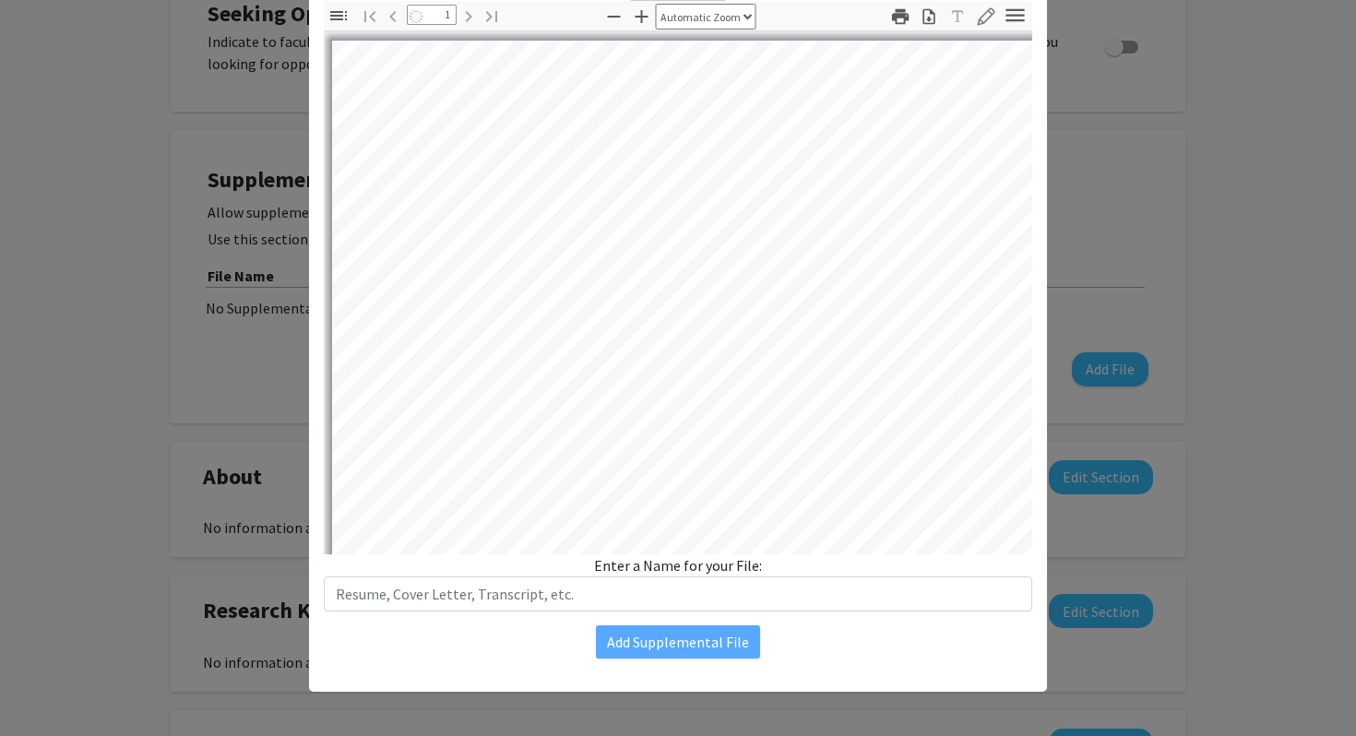
select select "auto"
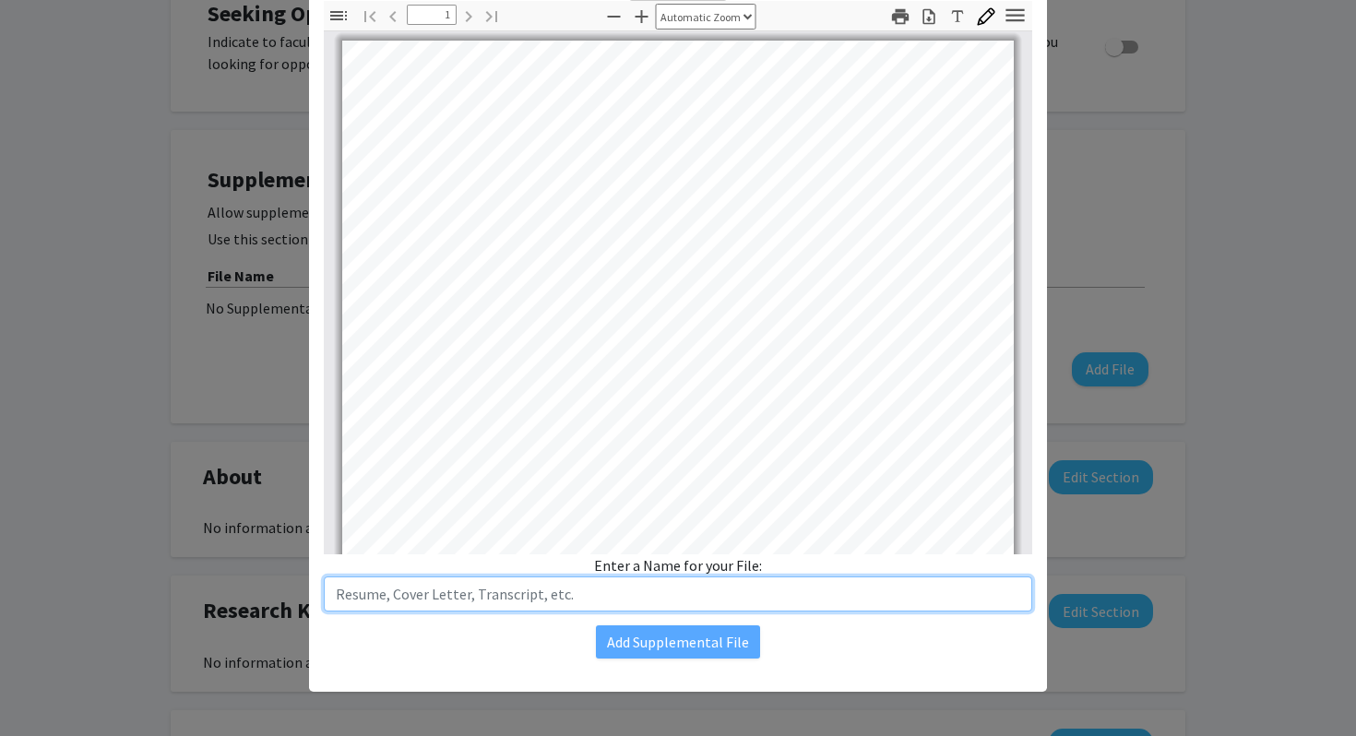
click at [705, 579] on input "text" at bounding box center [678, 593] width 708 height 35
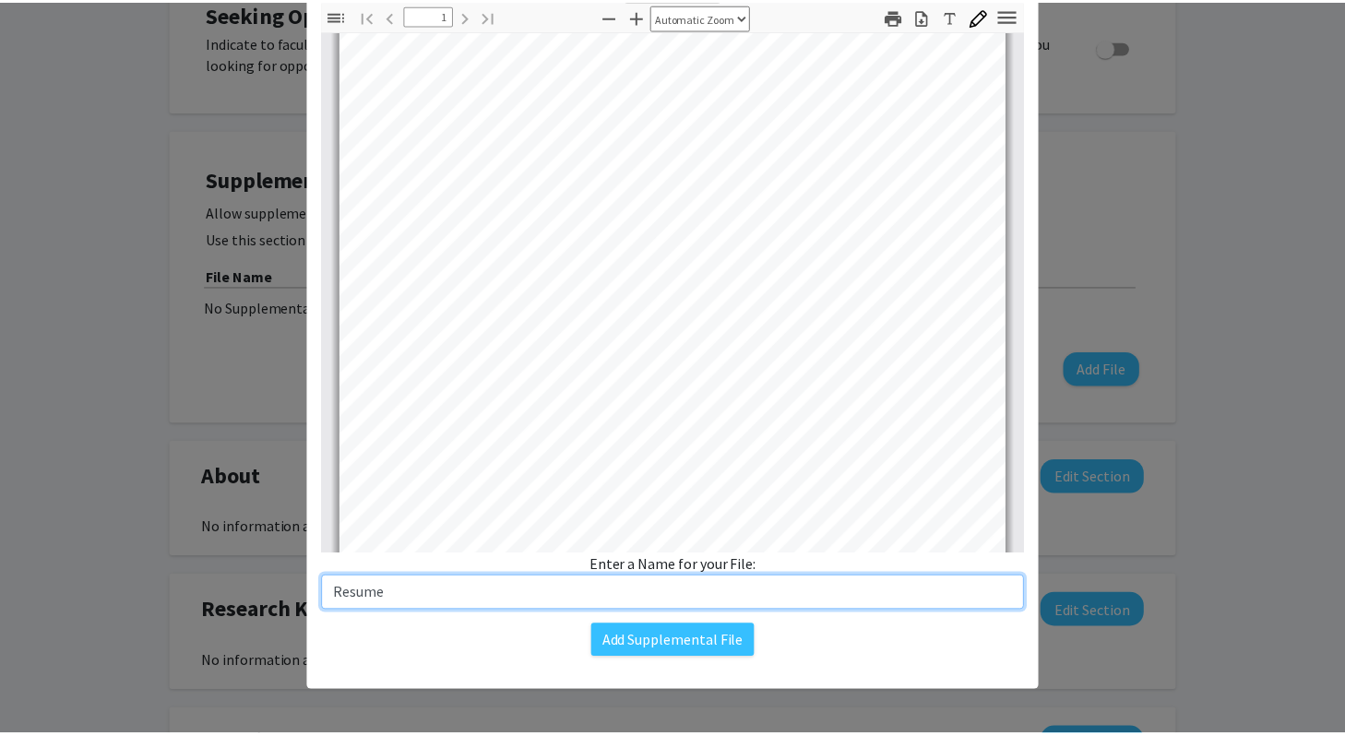
scroll to position [362, 0]
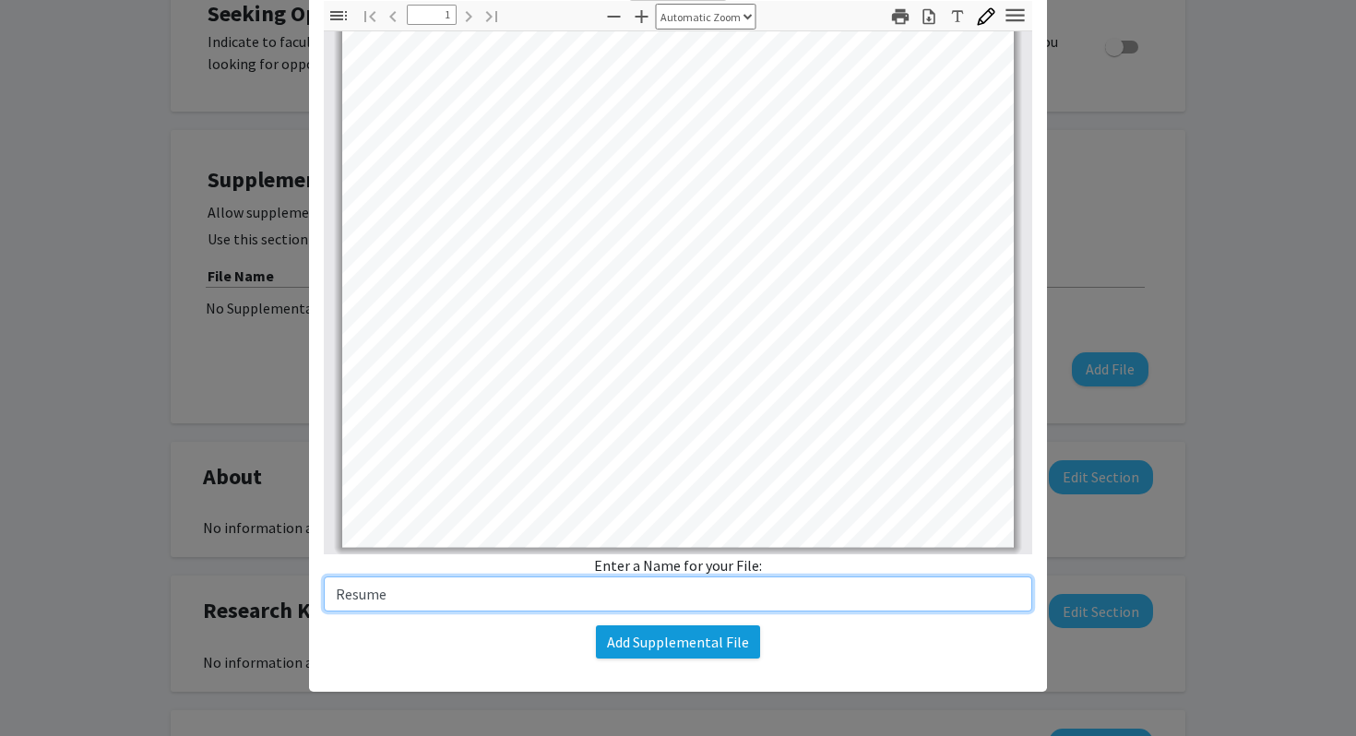
type input "Resume"
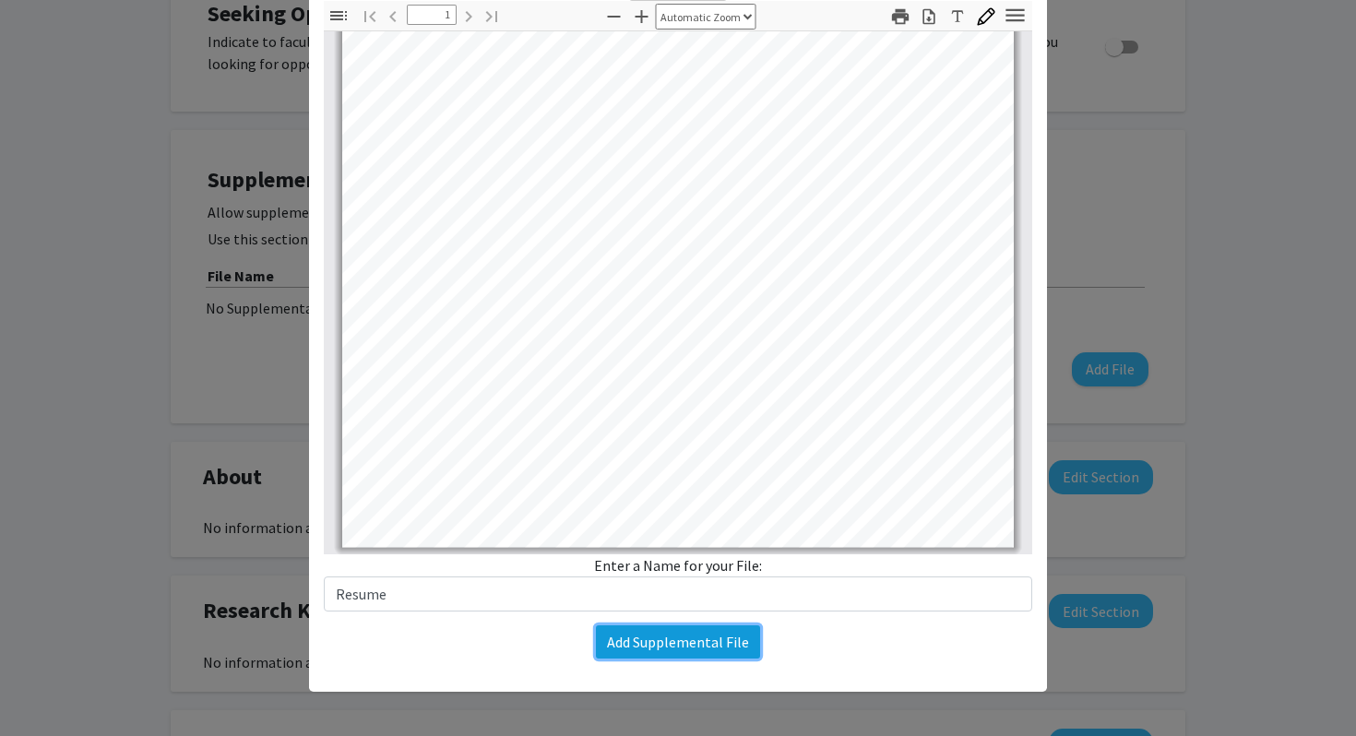
click at [719, 640] on button "Add Supplemental File" at bounding box center [678, 641] width 164 height 33
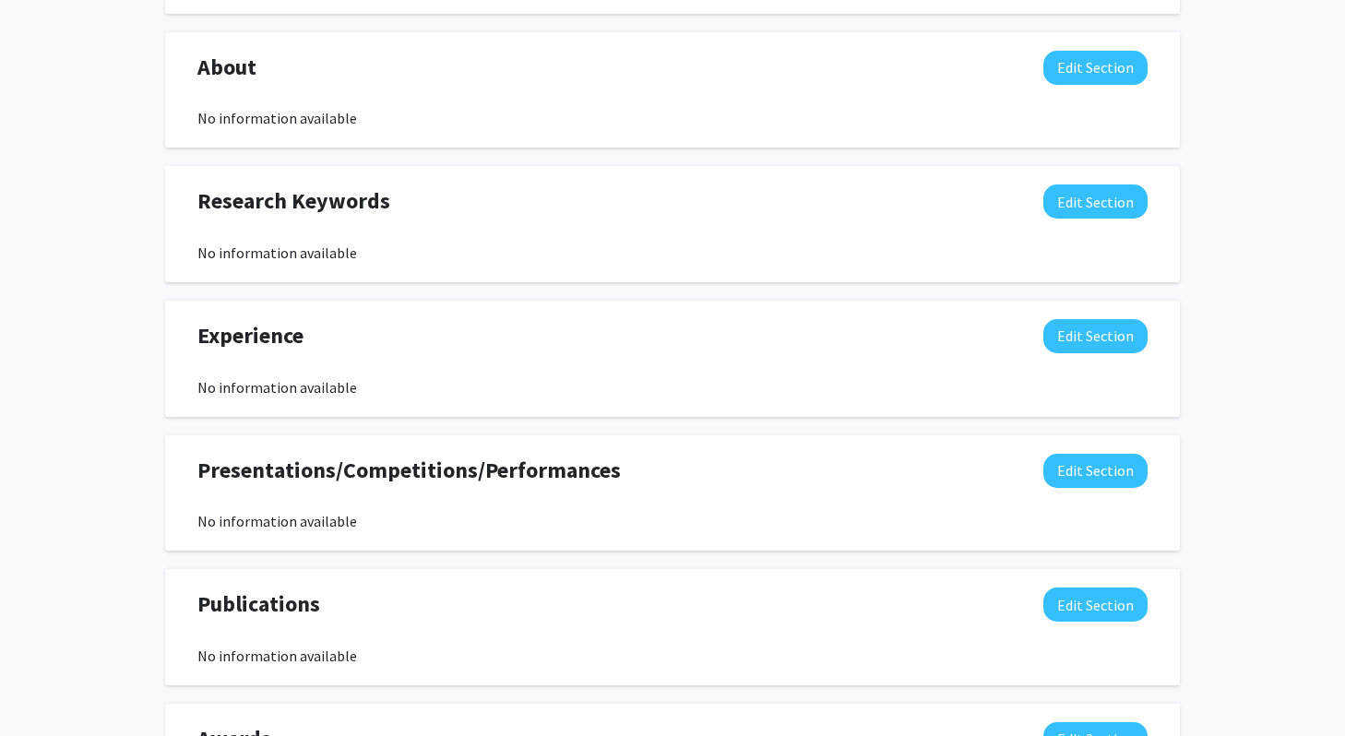
scroll to position [859, 0]
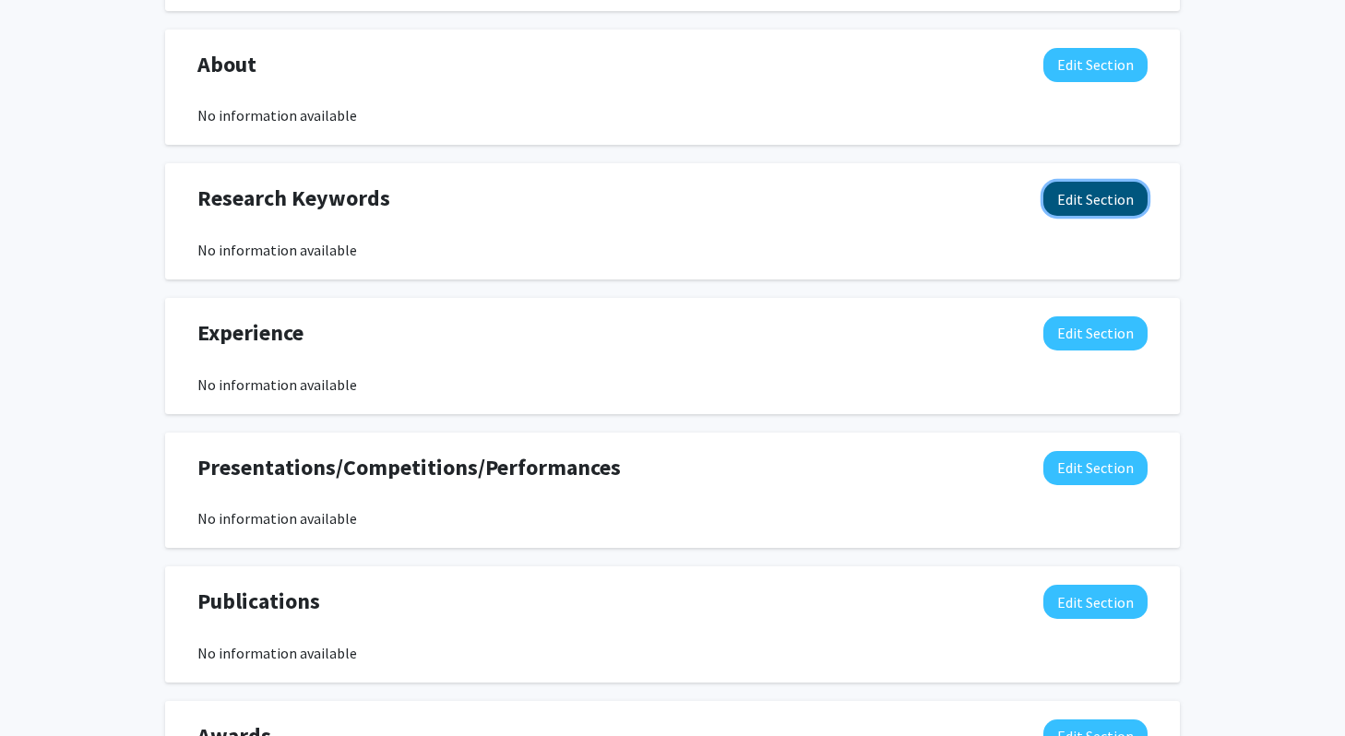
click at [1105, 193] on button "Edit Section" at bounding box center [1095, 199] width 104 height 34
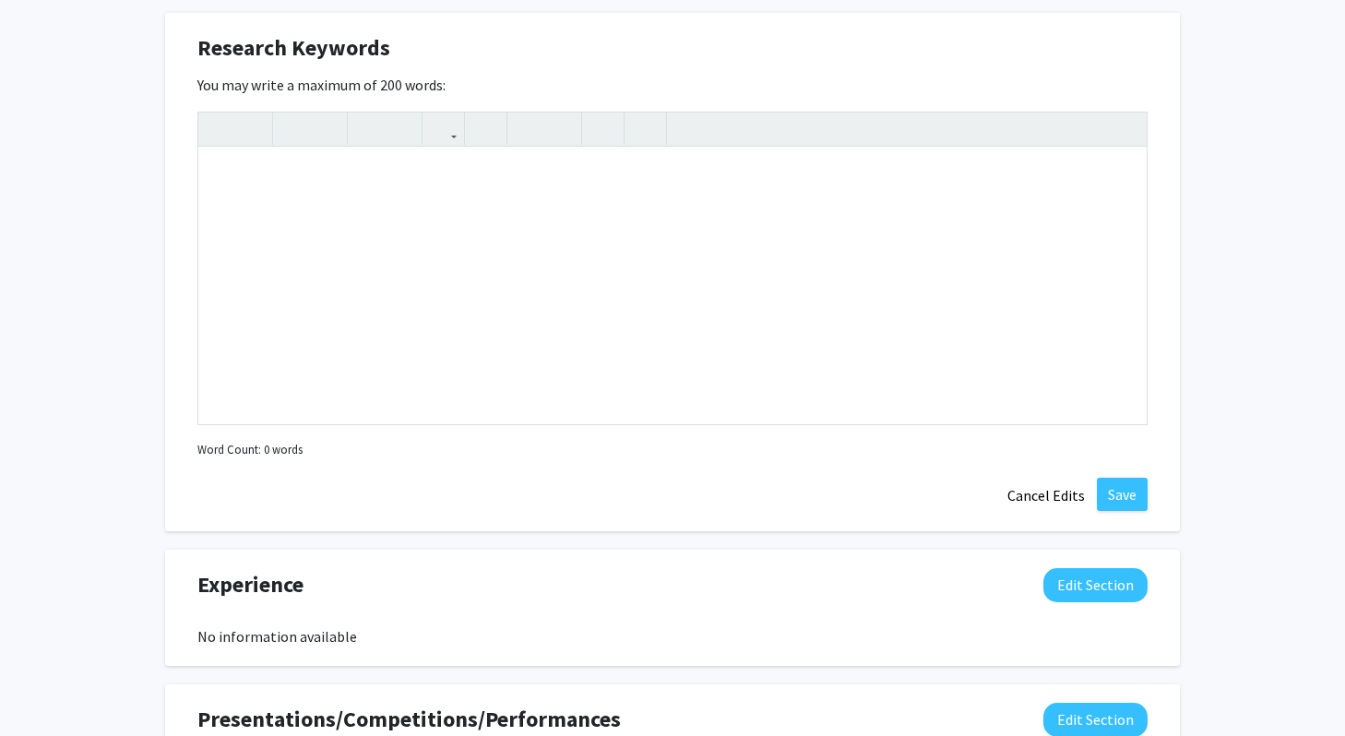
scroll to position [1208, 0]
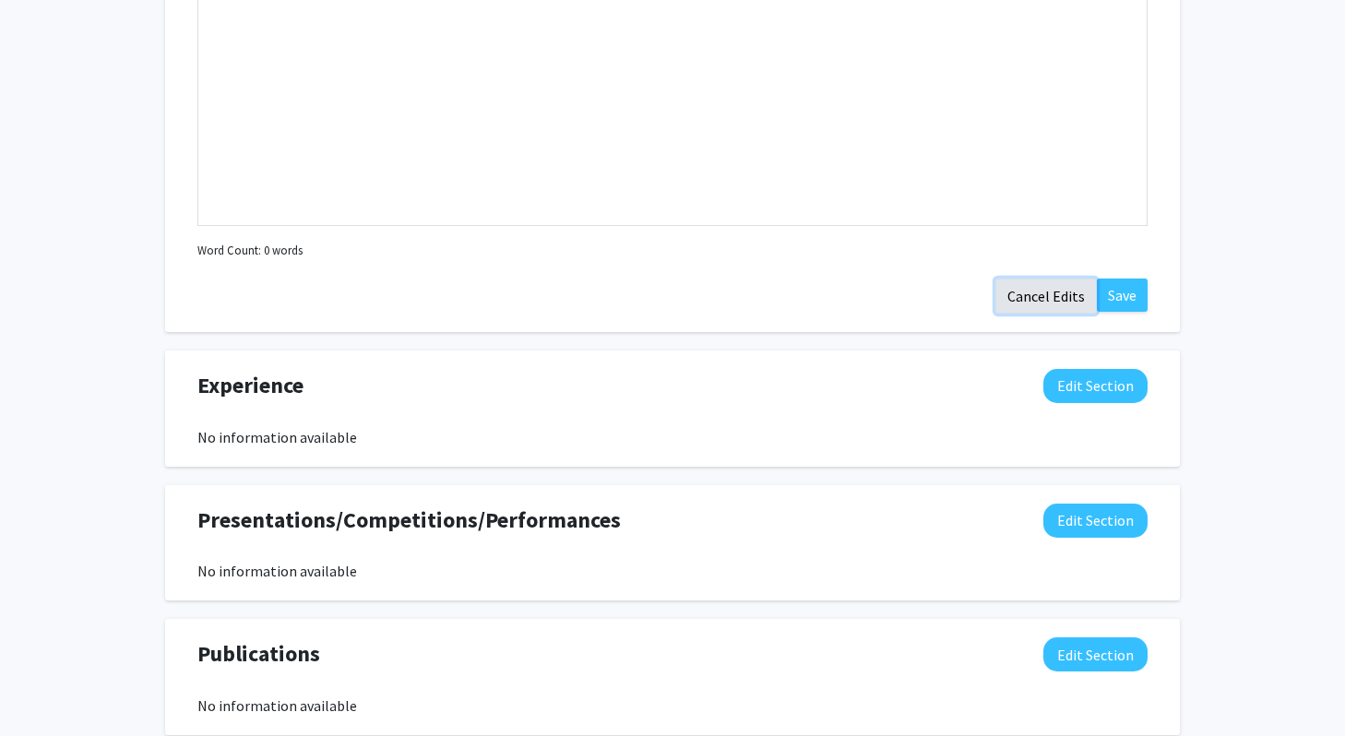
click at [1044, 281] on button "Cancel Edits" at bounding box center [1045, 296] width 101 height 35
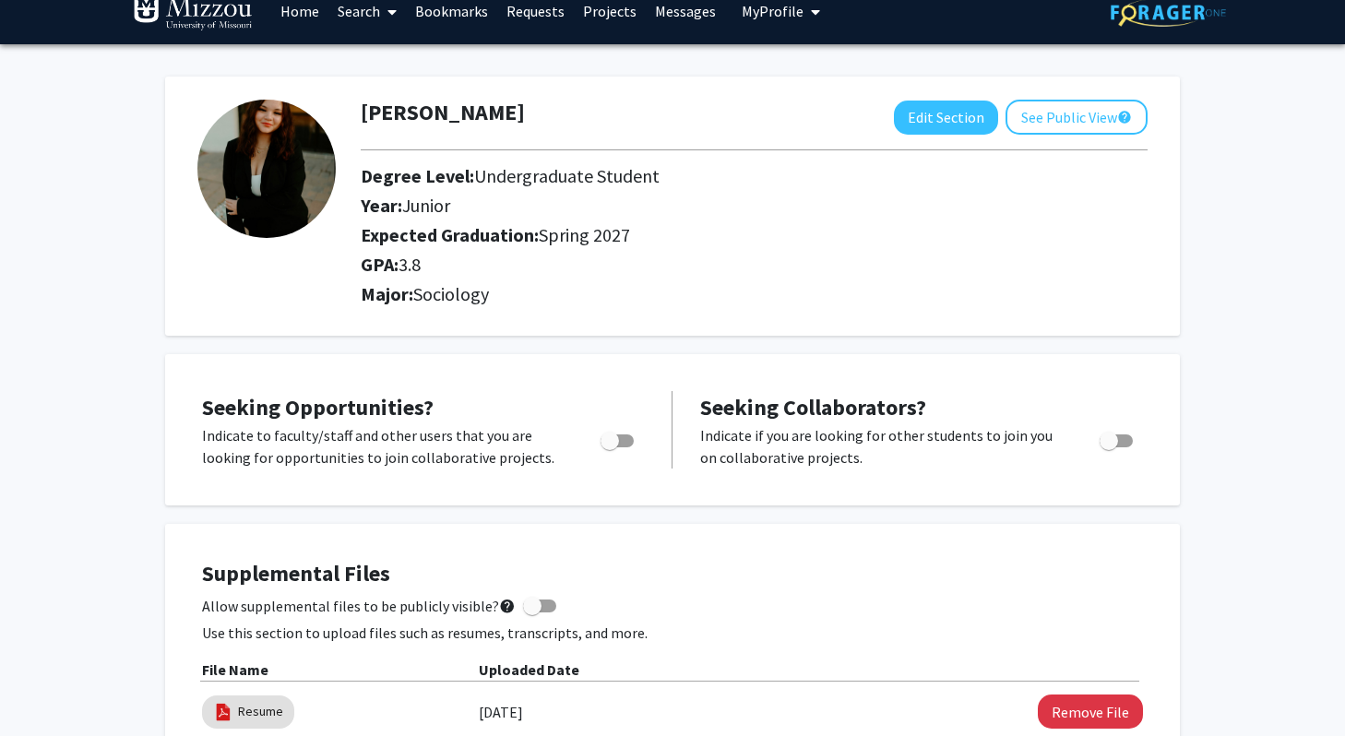
scroll to position [0, 0]
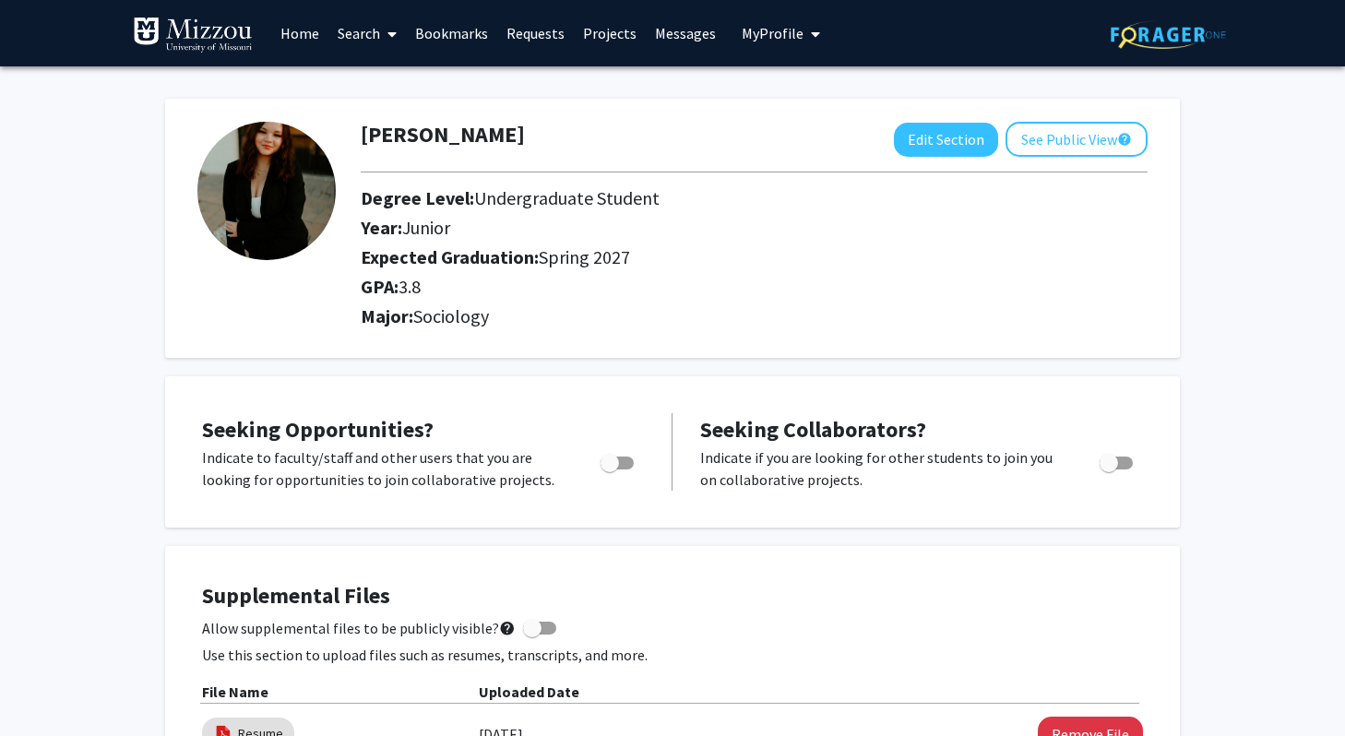
click at [296, 38] on link "Home" at bounding box center [299, 33] width 57 height 65
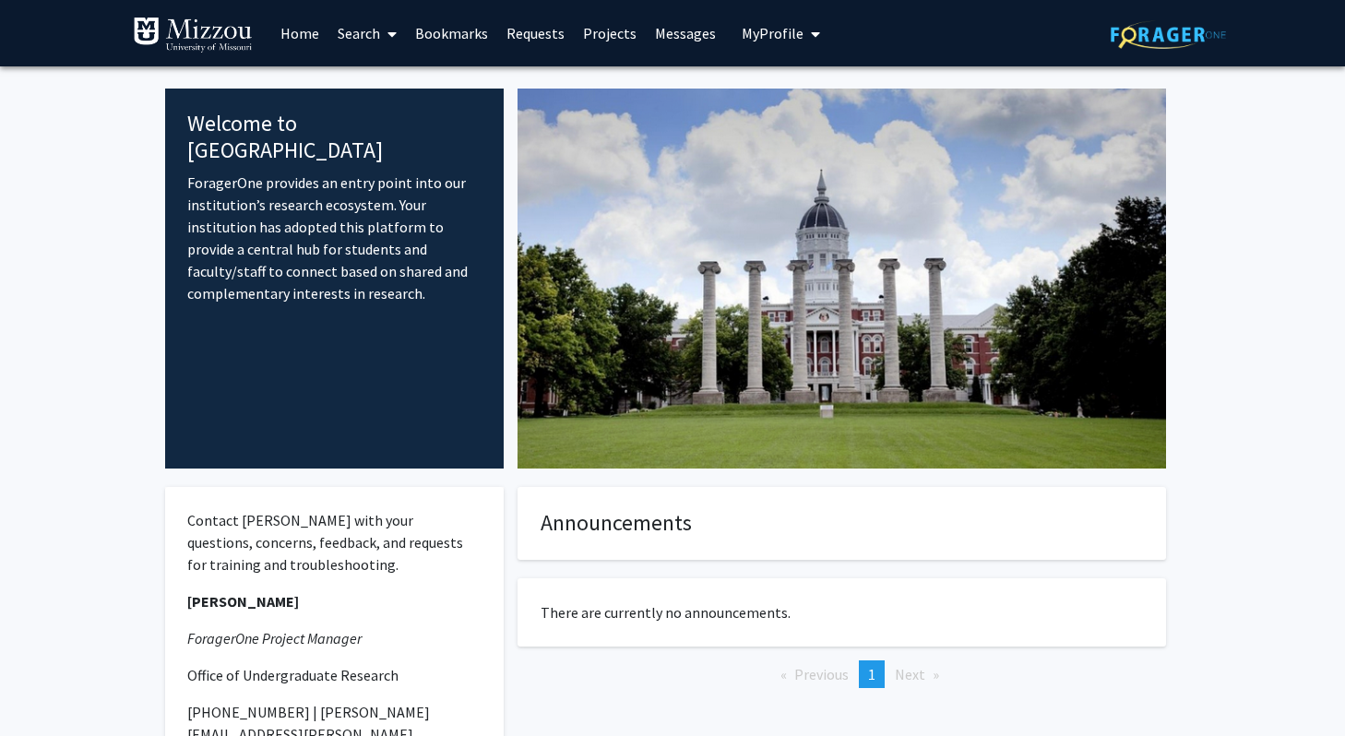
click at [363, 37] on link "Search" at bounding box center [366, 33] width 77 height 65
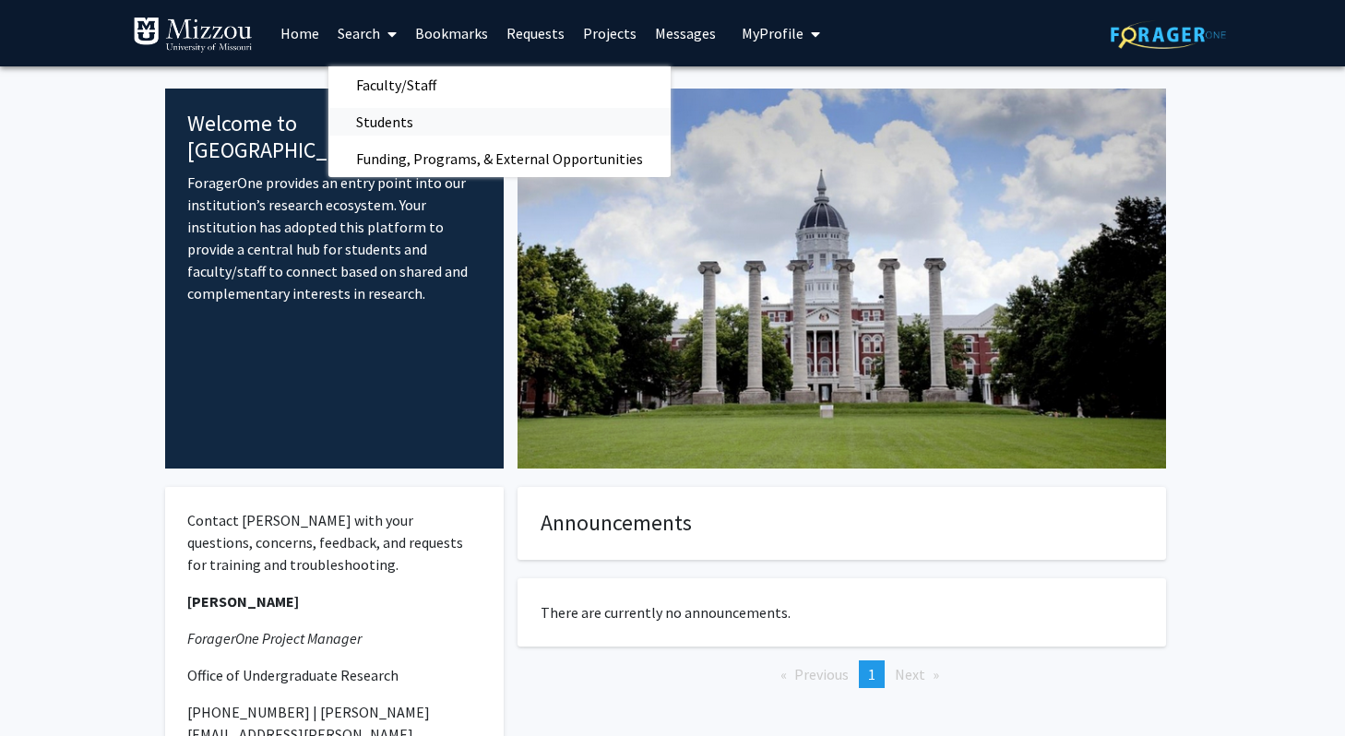
click at [406, 117] on span "Students" at bounding box center [384, 121] width 113 height 37
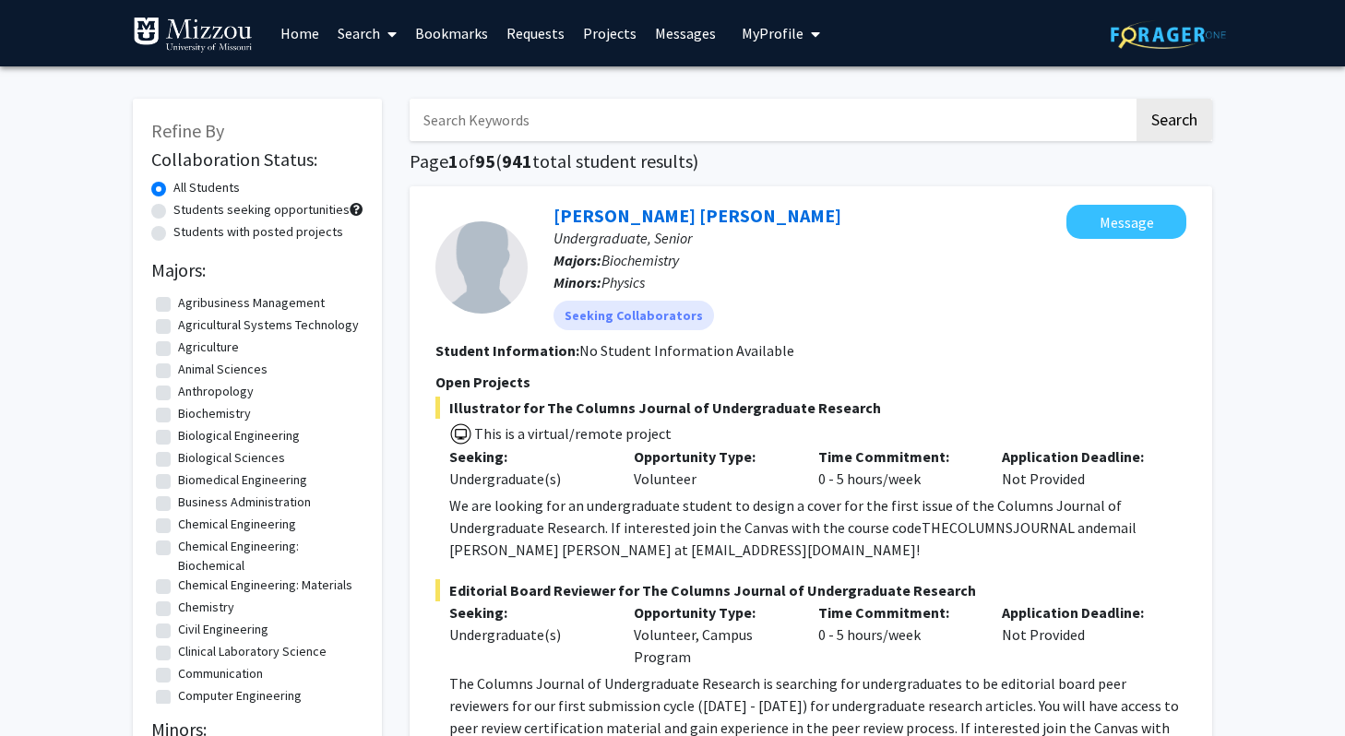
click at [380, 36] on link "Search" at bounding box center [366, 33] width 77 height 65
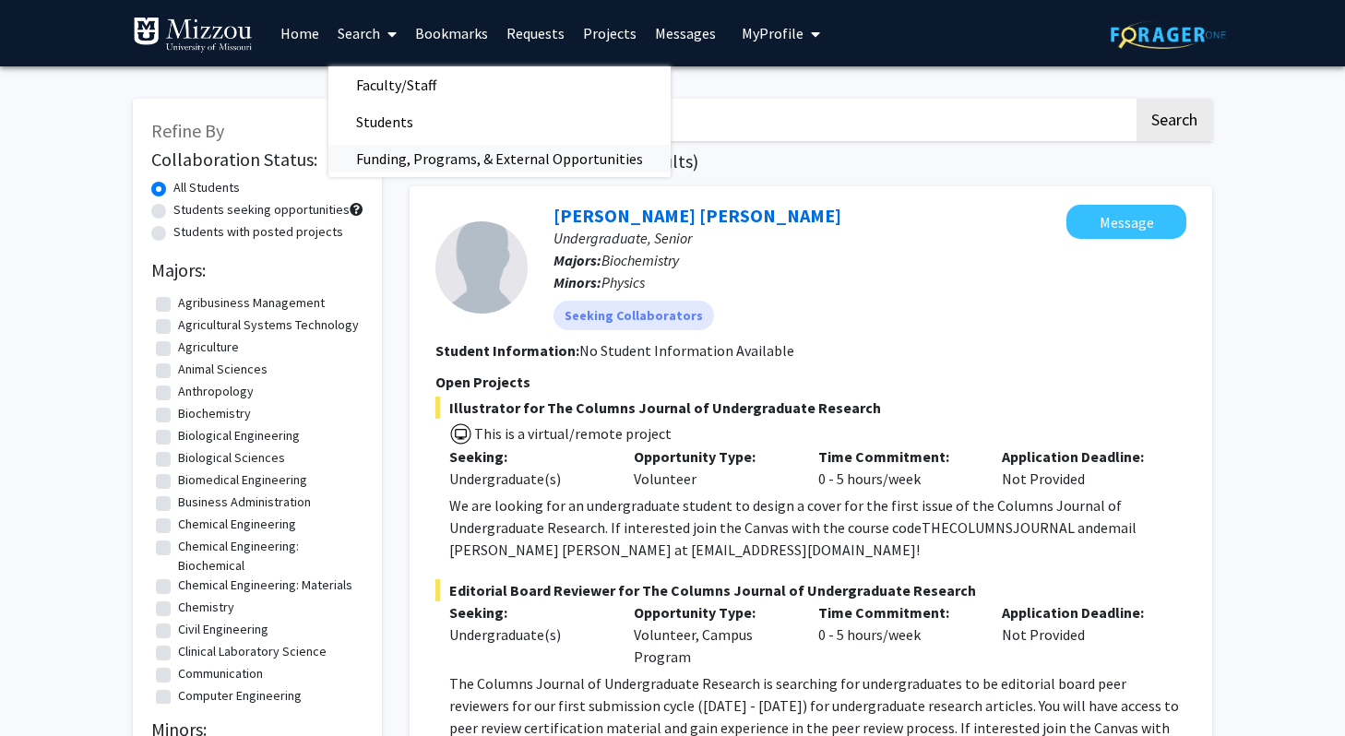
click at [407, 166] on span "Funding, Programs, & External Opportunities" at bounding box center [499, 158] width 342 height 37
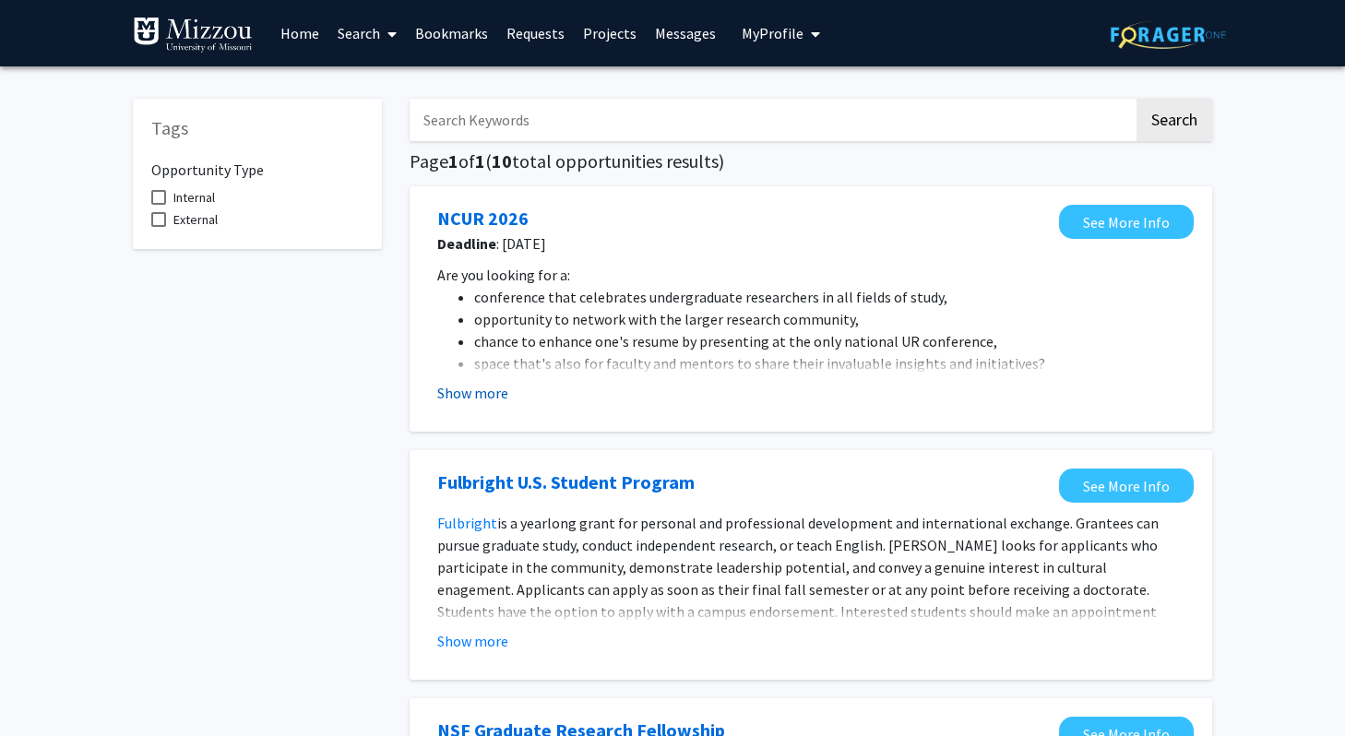
click at [492, 392] on button "Show more" at bounding box center [472, 393] width 71 height 22
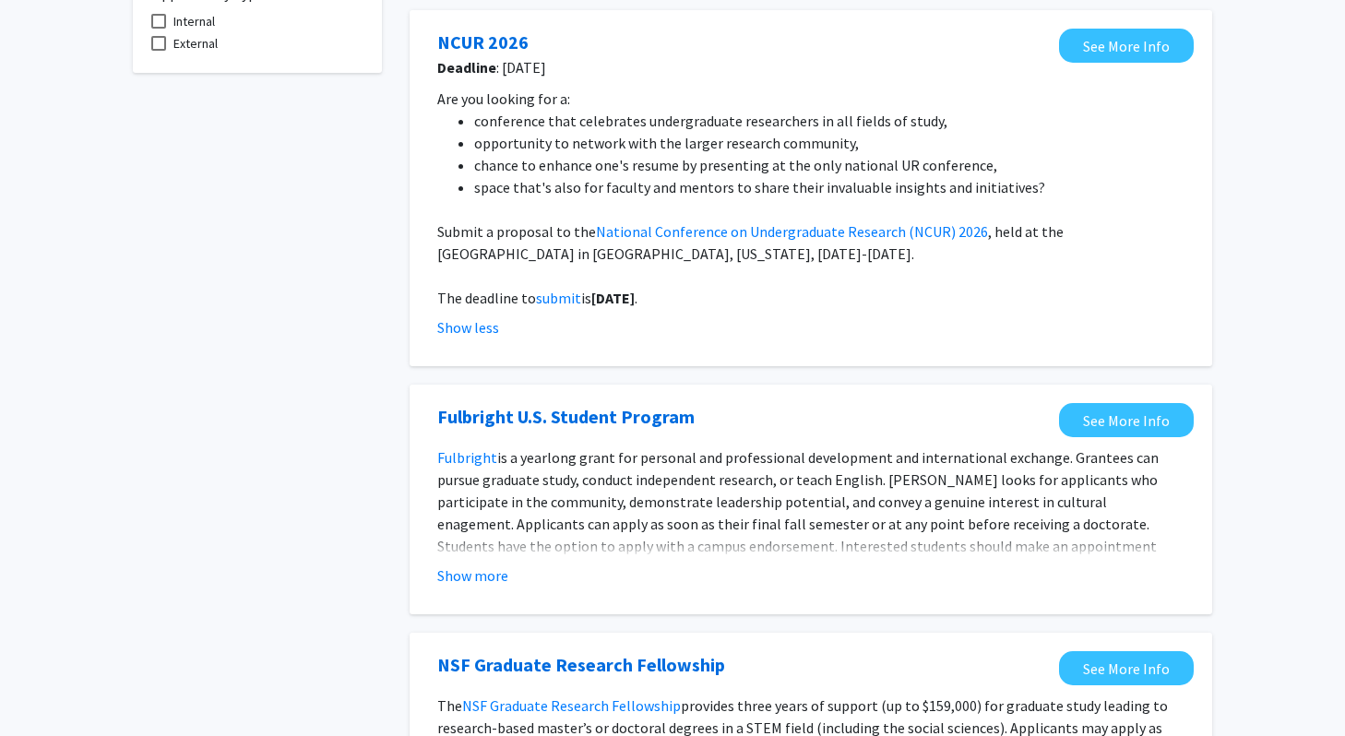
scroll to position [179, 0]
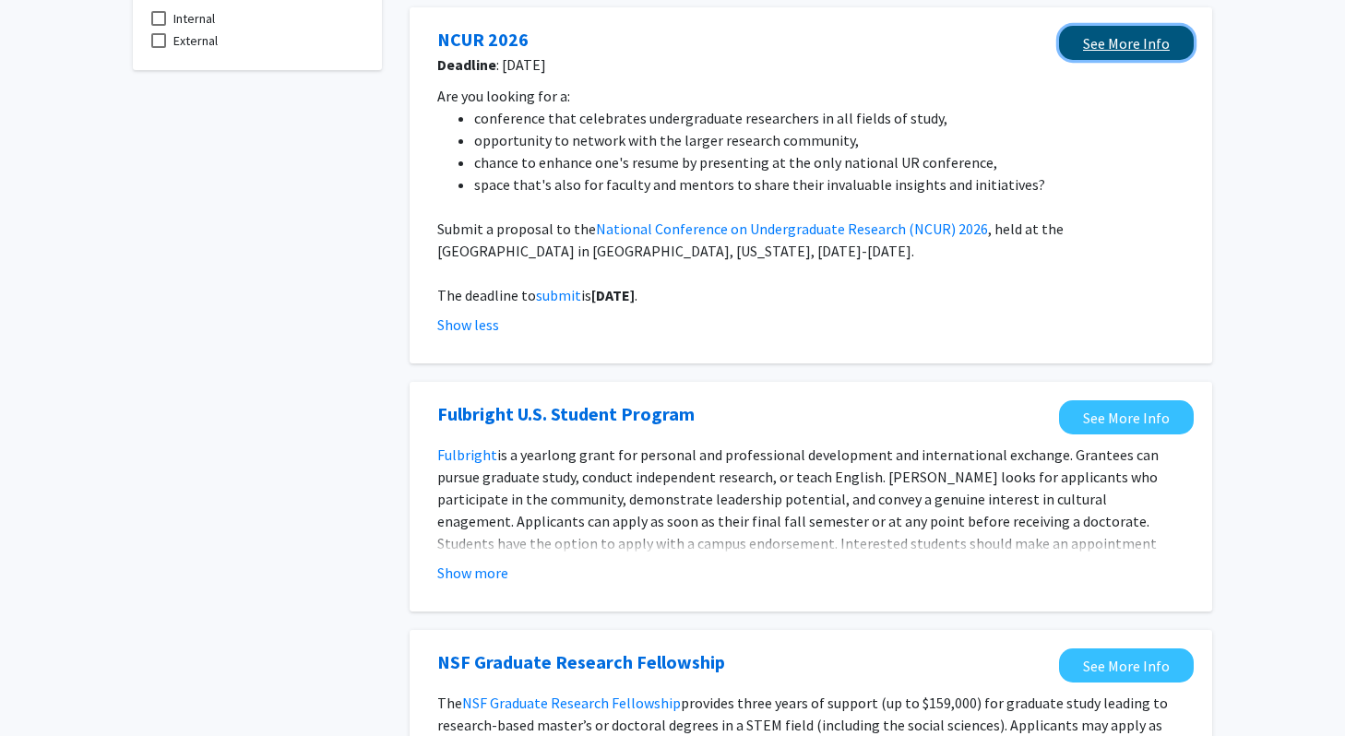
click at [1076, 52] on link "See More Info" at bounding box center [1126, 43] width 135 height 34
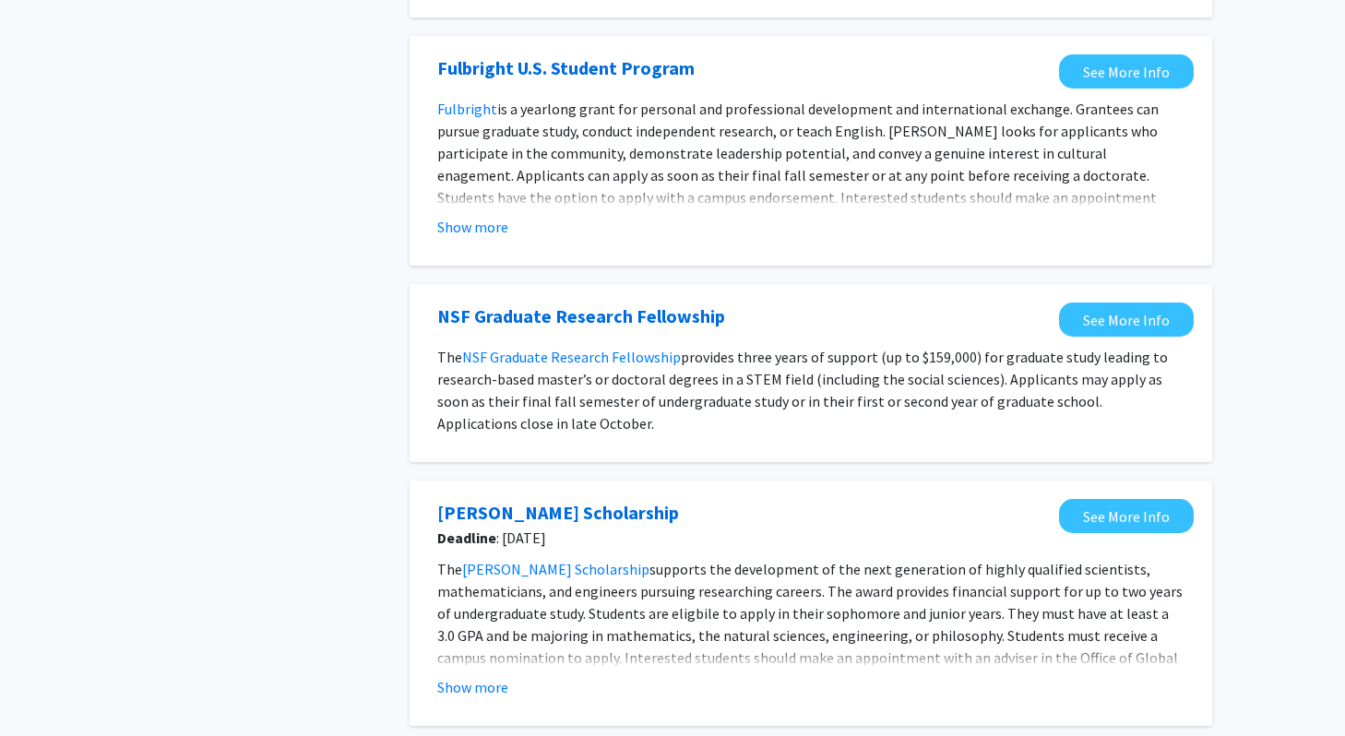
scroll to position [529, 0]
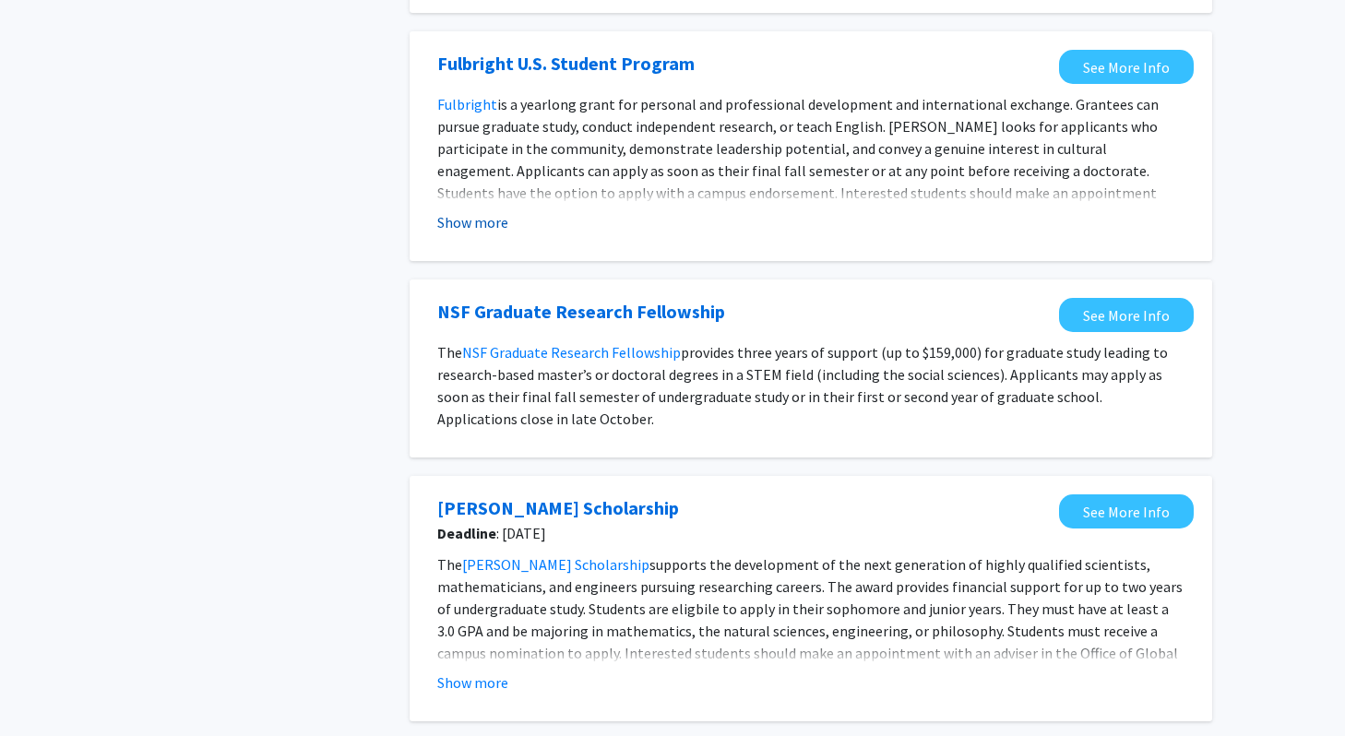
click at [475, 216] on button "Show more" at bounding box center [472, 222] width 71 height 22
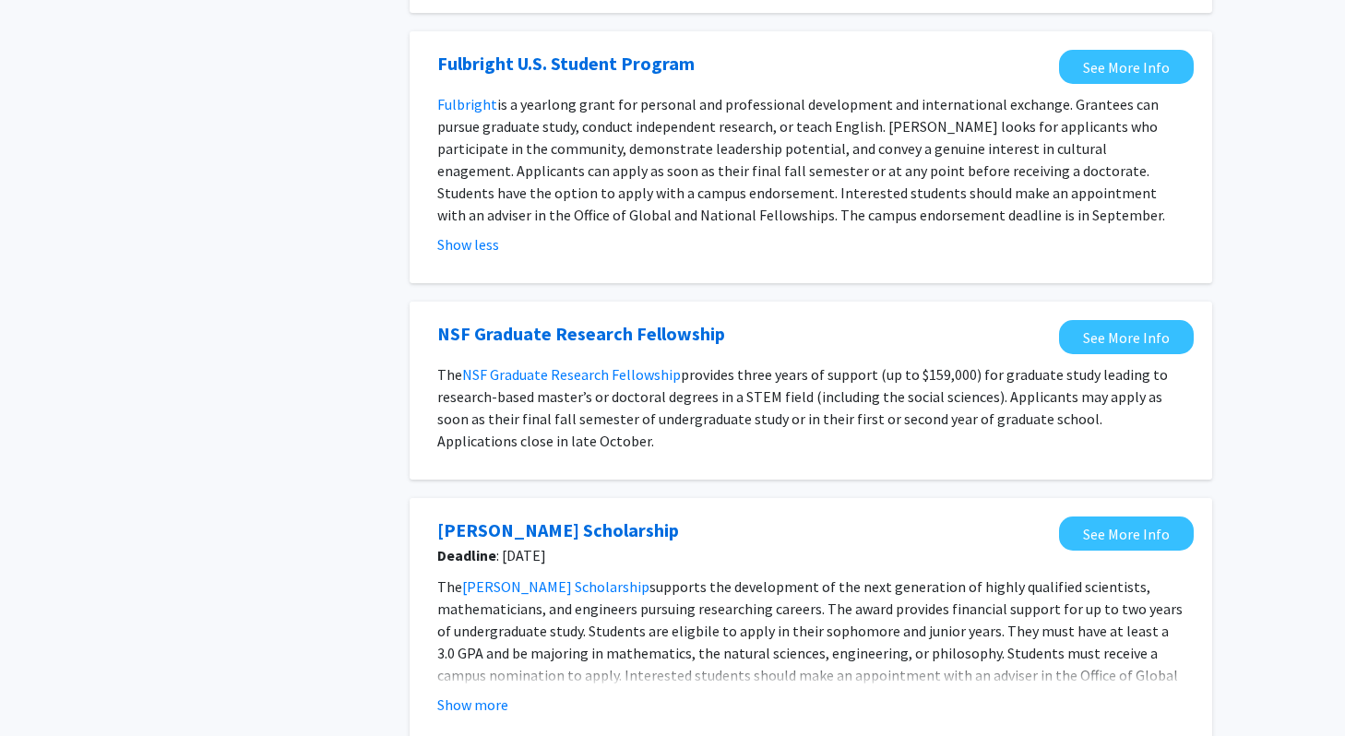
click at [1083, 86] on fg-opportunity "Fulbright U.S. Student Program See More Info Fulbright is a yearlong grant for …" at bounding box center [810, 157] width 765 height 215
click at [1087, 76] on link "See More Info" at bounding box center [1126, 67] width 135 height 34
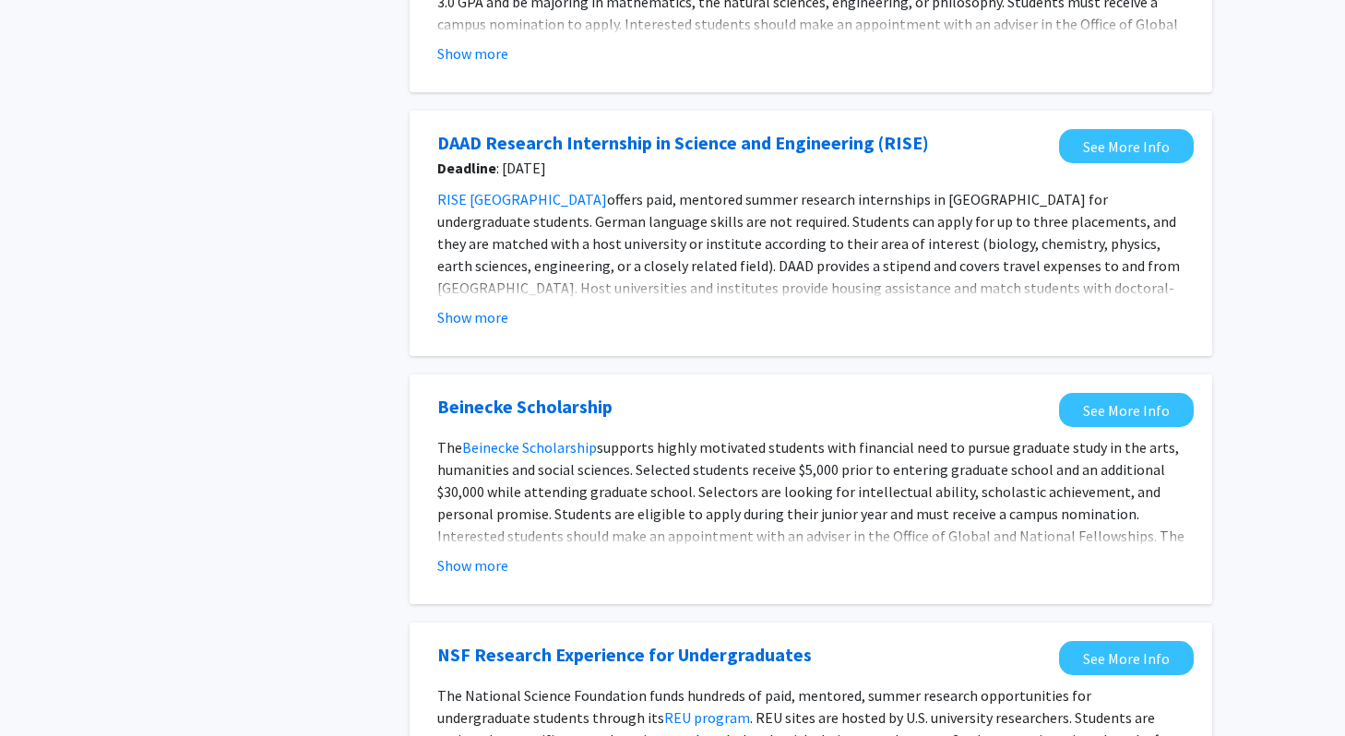
scroll to position [1194, 0]
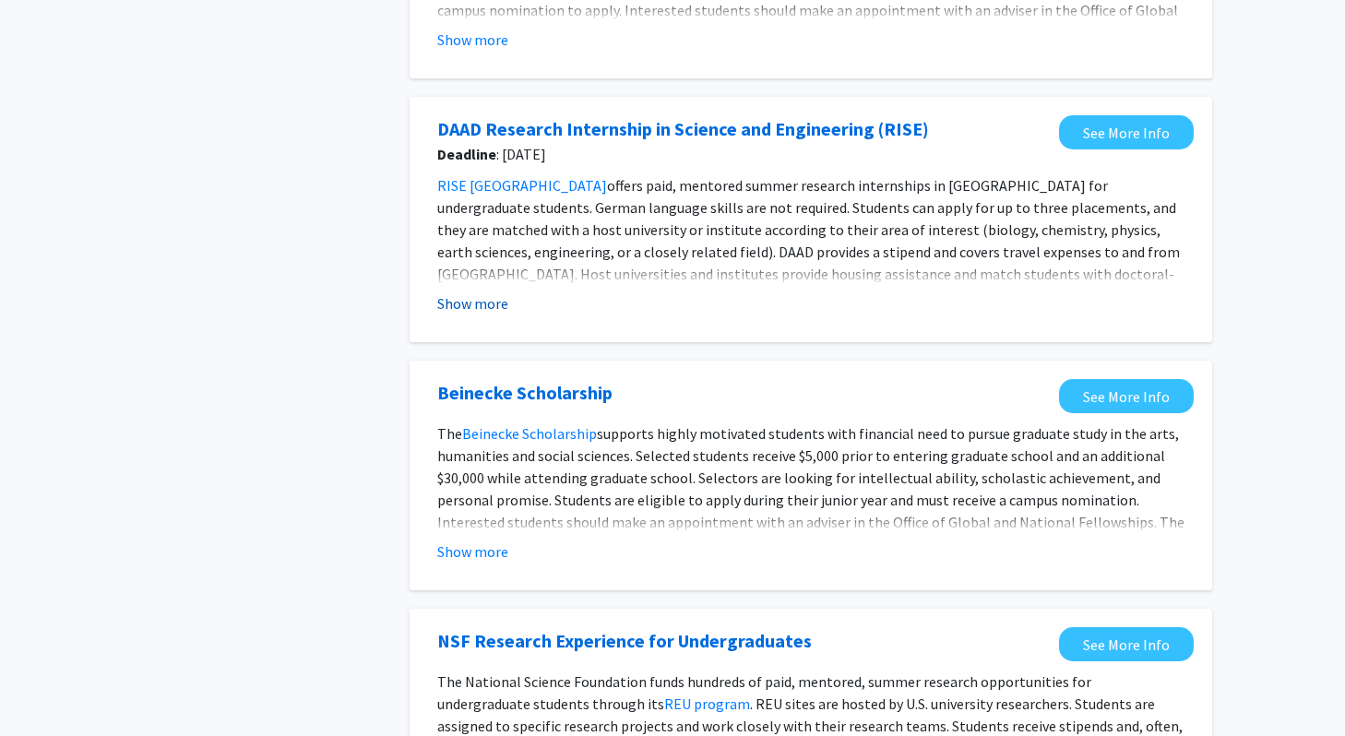
click at [488, 302] on button "Show more" at bounding box center [472, 303] width 71 height 22
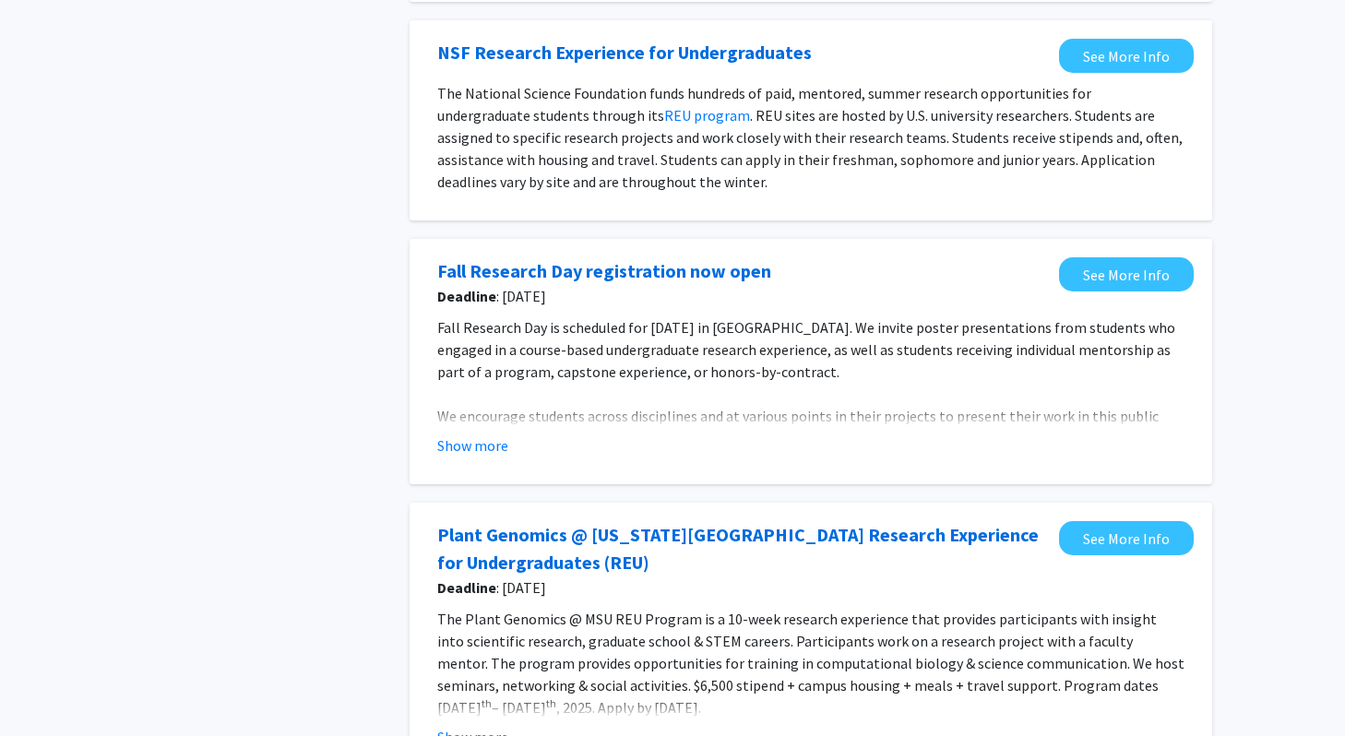
scroll to position [1841, 0]
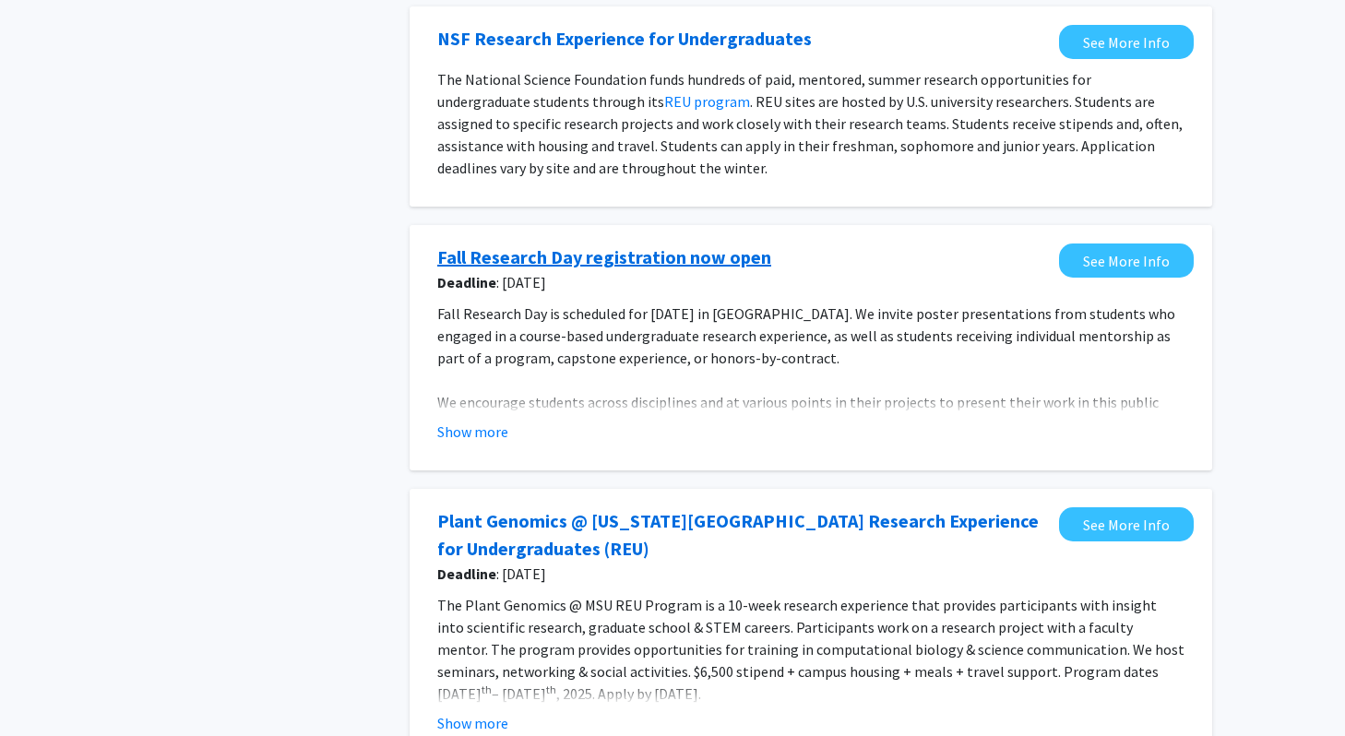
click at [590, 243] on link "Fall Research Day registration now open" at bounding box center [604, 257] width 334 height 28
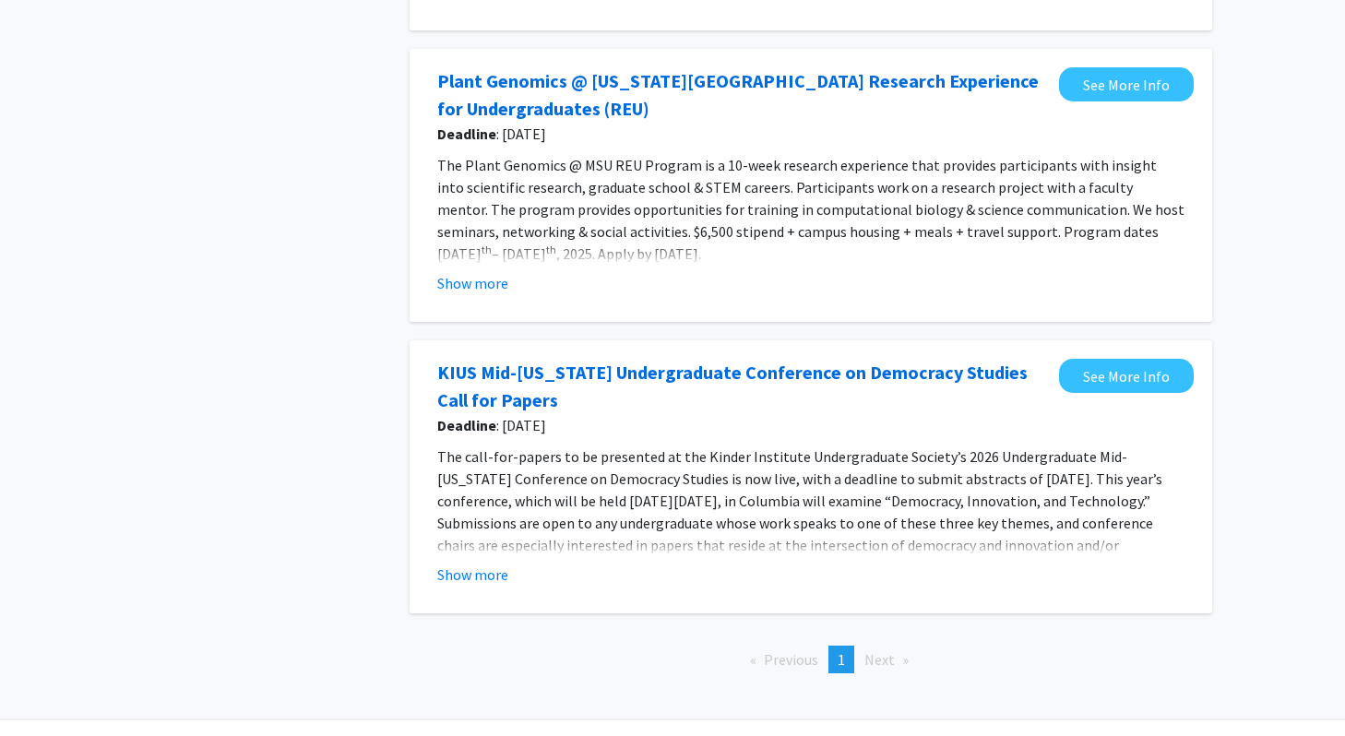
scroll to position [2307, 0]
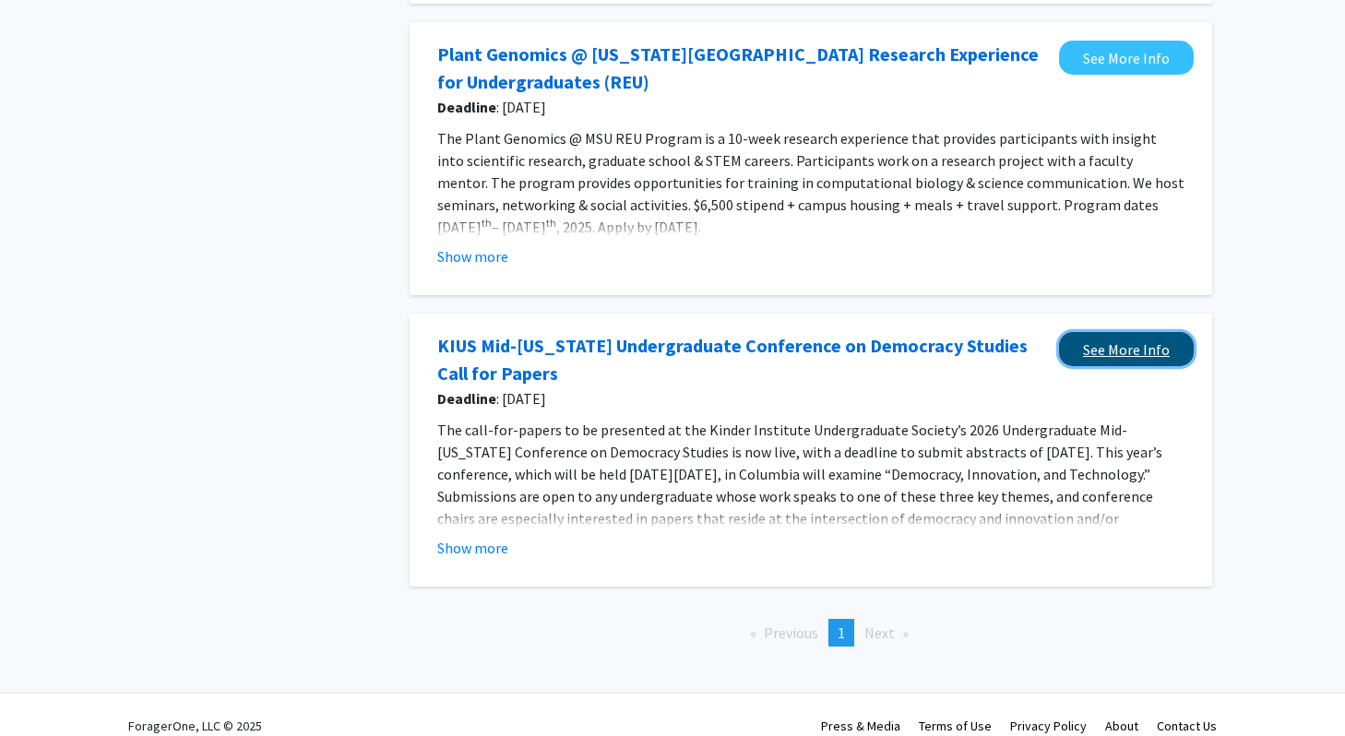
click at [1102, 332] on link "See More Info" at bounding box center [1126, 349] width 135 height 34
click at [457, 537] on button "Show more" at bounding box center [472, 548] width 71 height 22
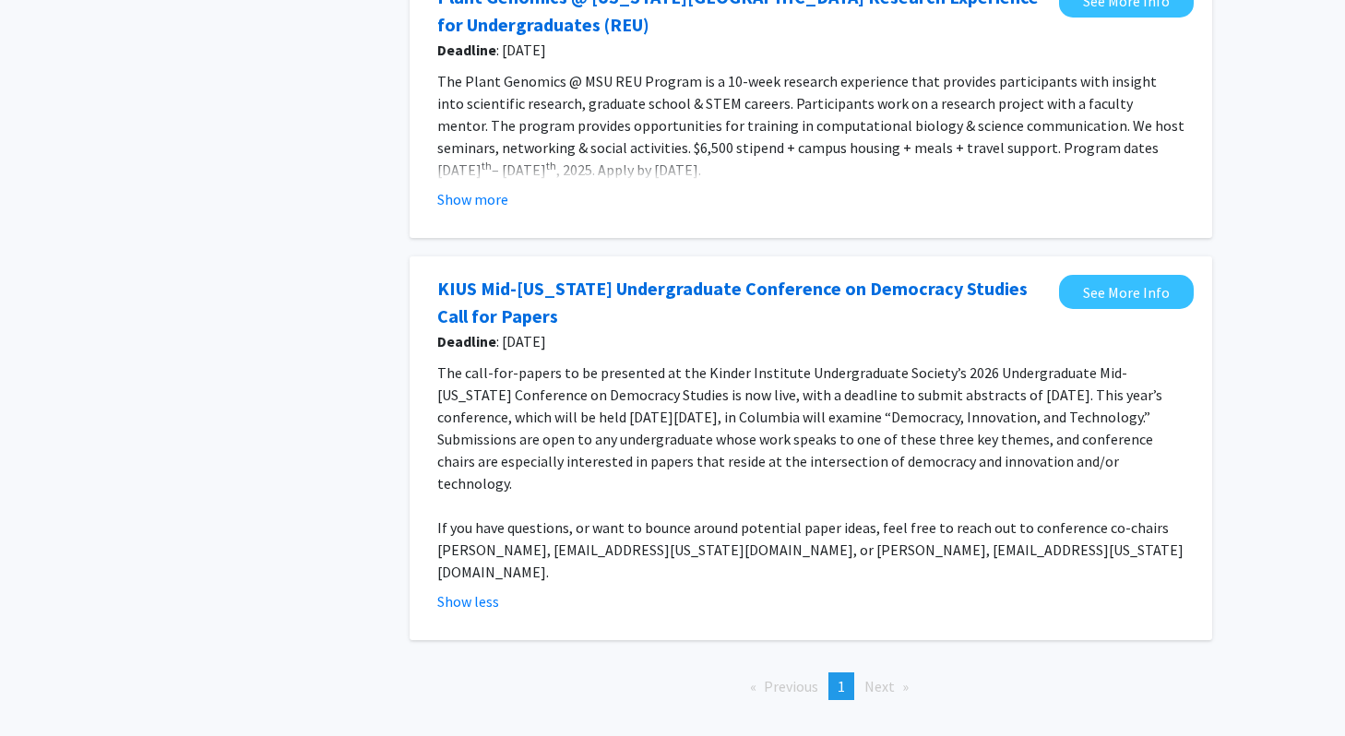
scroll to position [2396, 0]
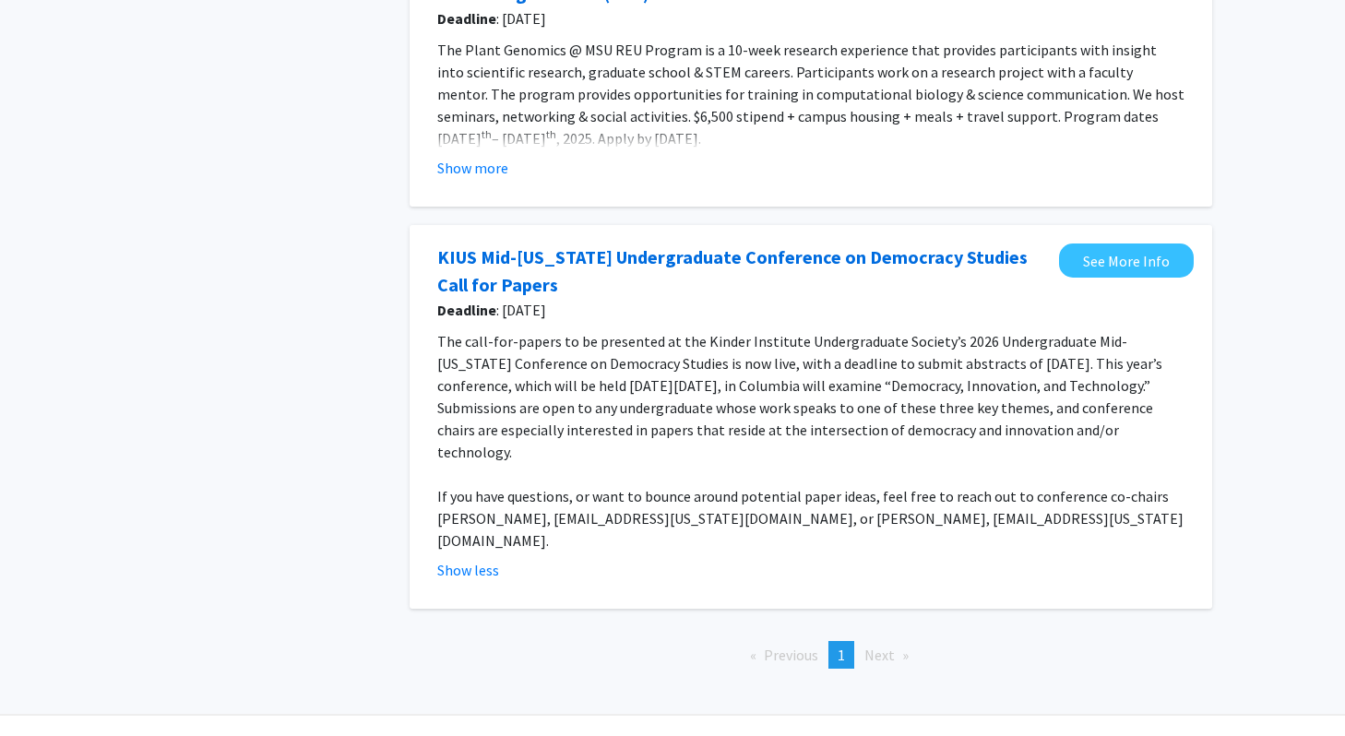
click at [882, 646] on span "Next page" at bounding box center [879, 655] width 30 height 18
click at [850, 641] on li "You're on page 1" at bounding box center [841, 655] width 26 height 28
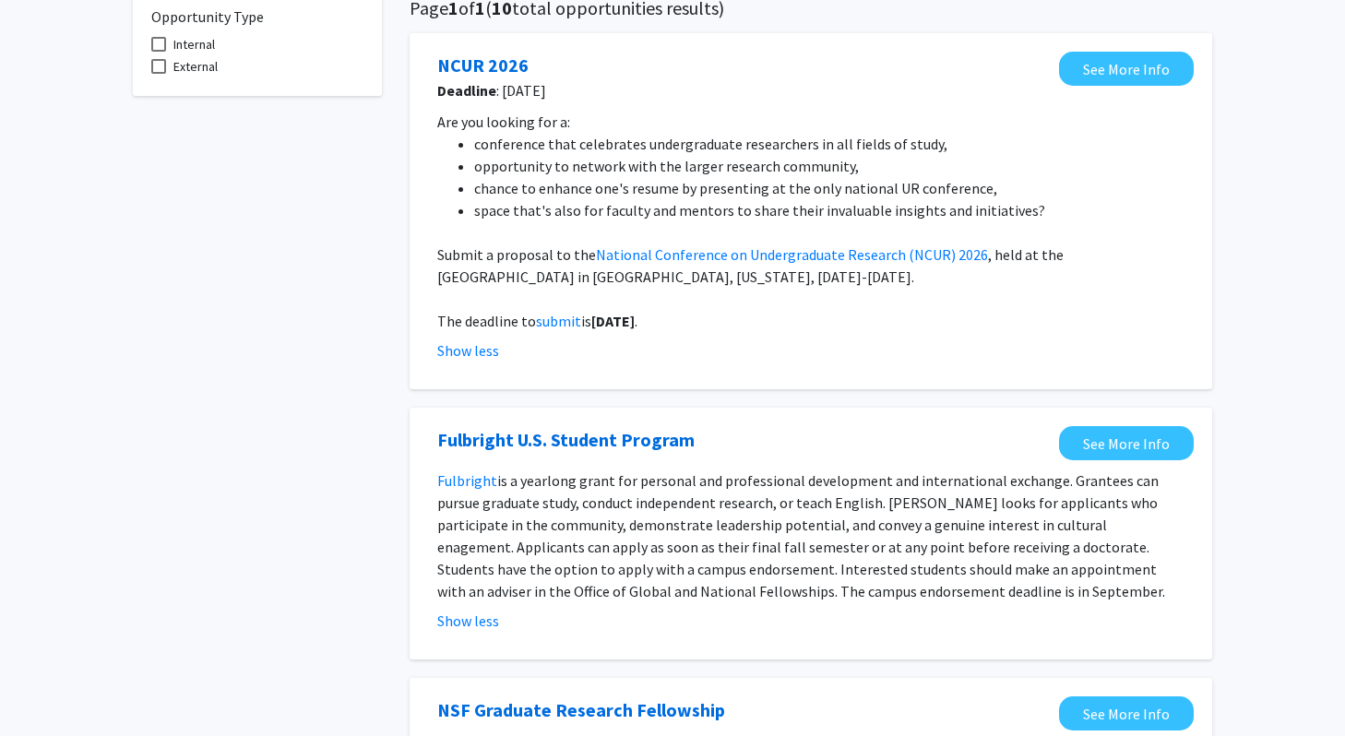
scroll to position [0, 0]
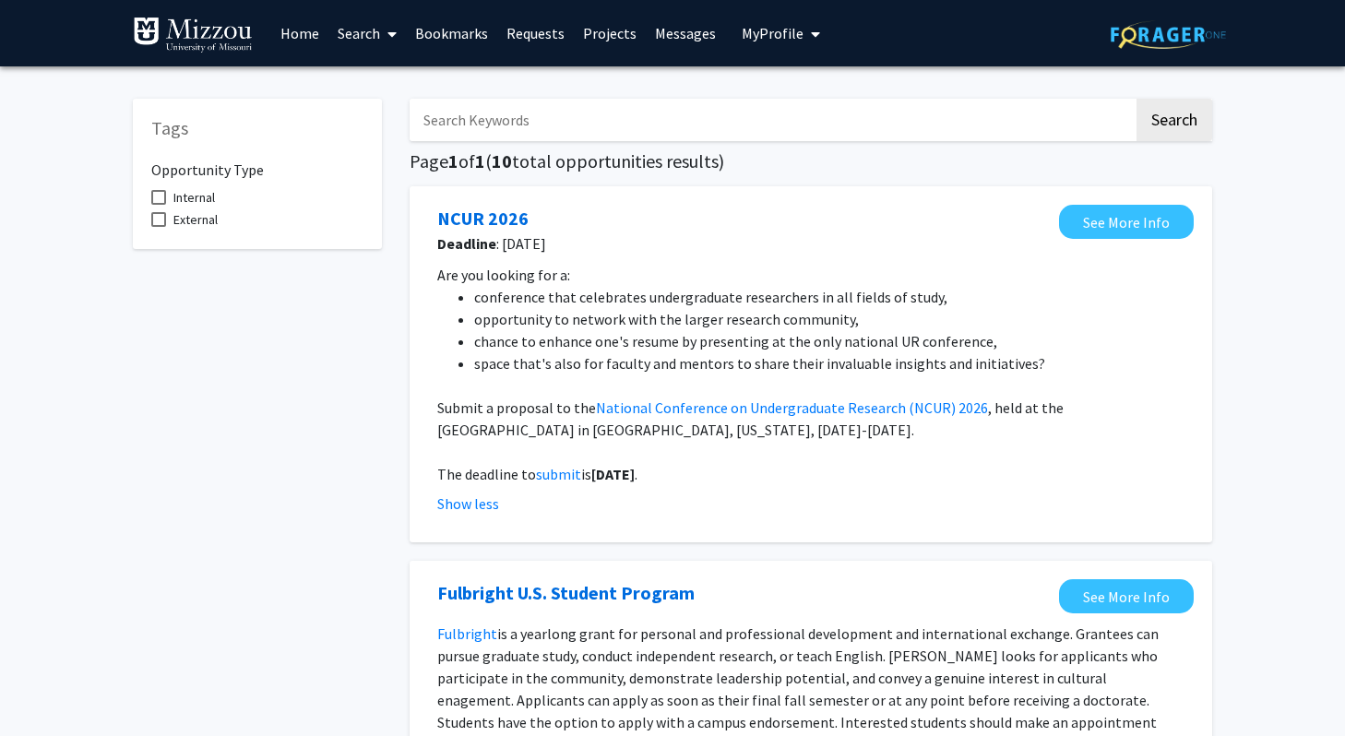
click at [383, 36] on span at bounding box center [388, 34] width 17 height 65
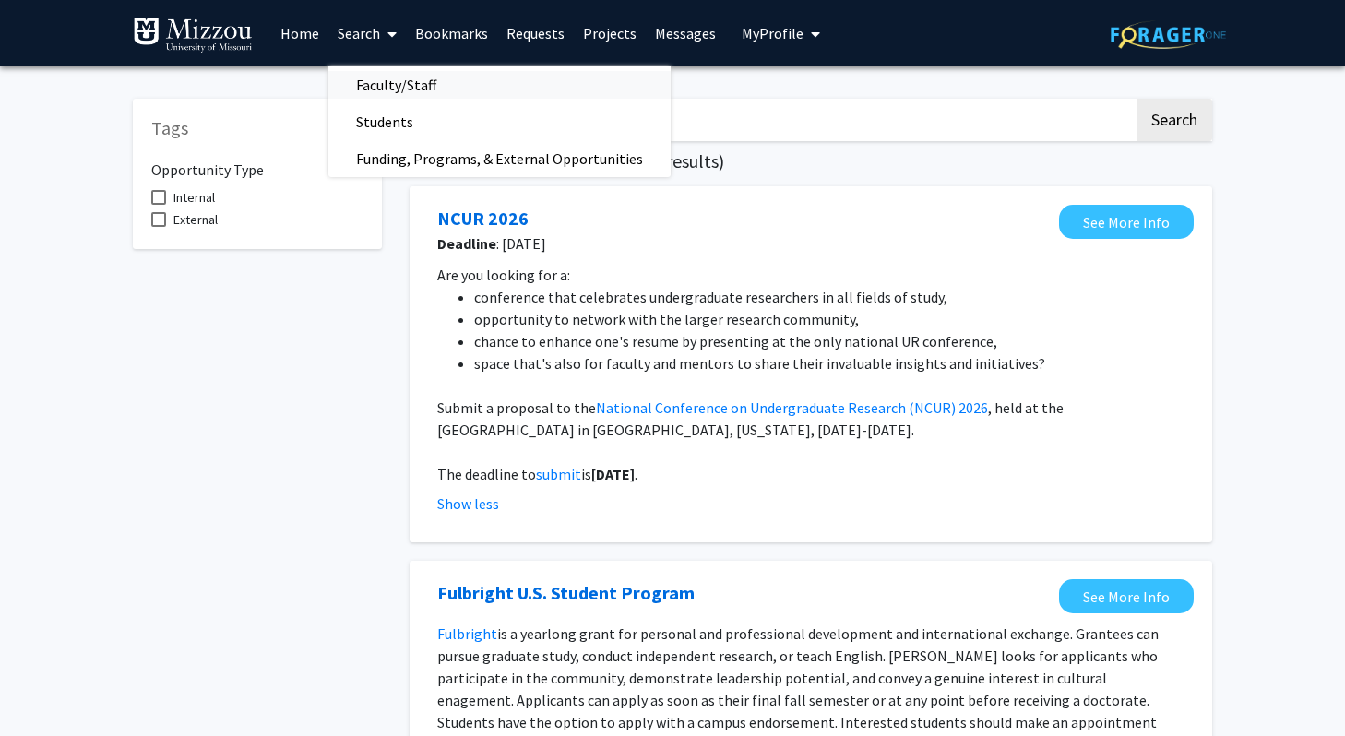
click at [383, 93] on span "Faculty/Staff" at bounding box center [396, 84] width 136 height 37
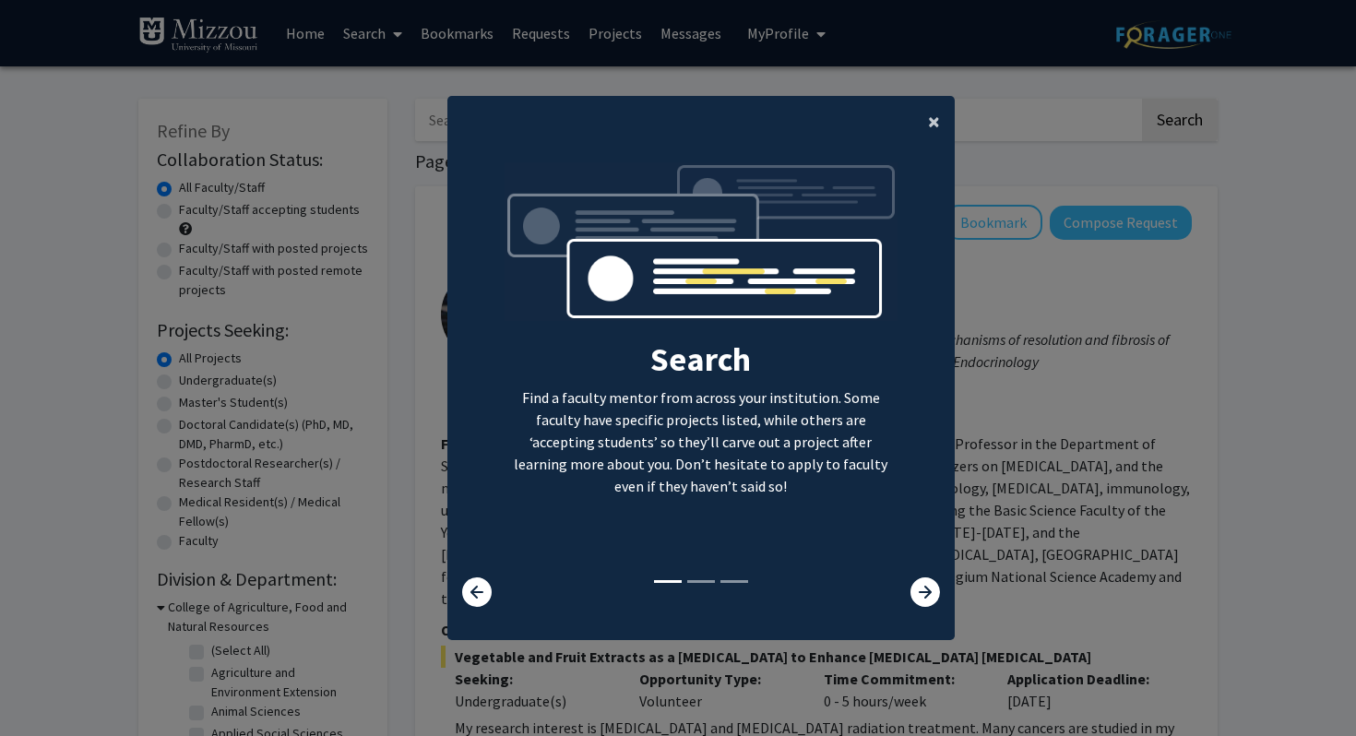
click at [924, 121] on button "×" at bounding box center [933, 122] width 41 height 52
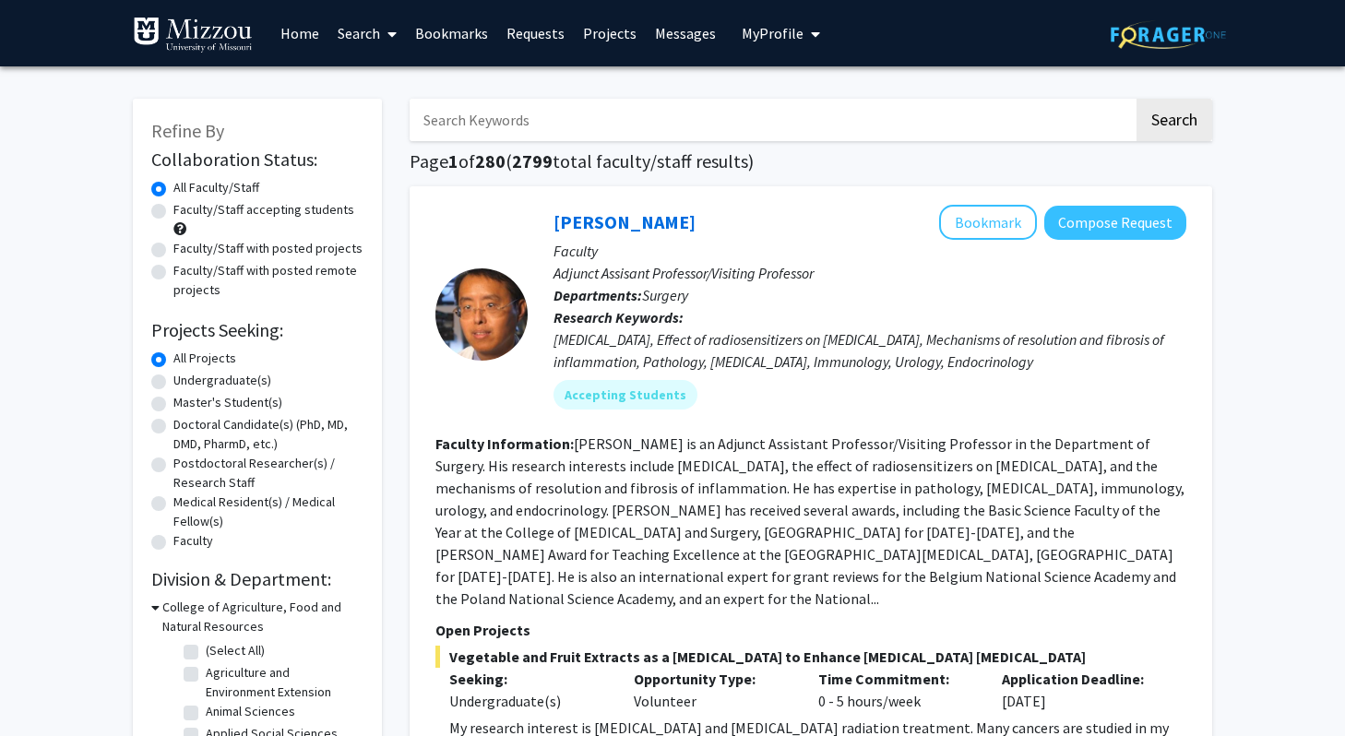
click at [335, 216] on label "Faculty/Staff accepting students" at bounding box center [263, 209] width 181 height 19
click at [185, 212] on input "Faculty/Staff accepting students" at bounding box center [179, 206] width 12 height 12
radio input "true"
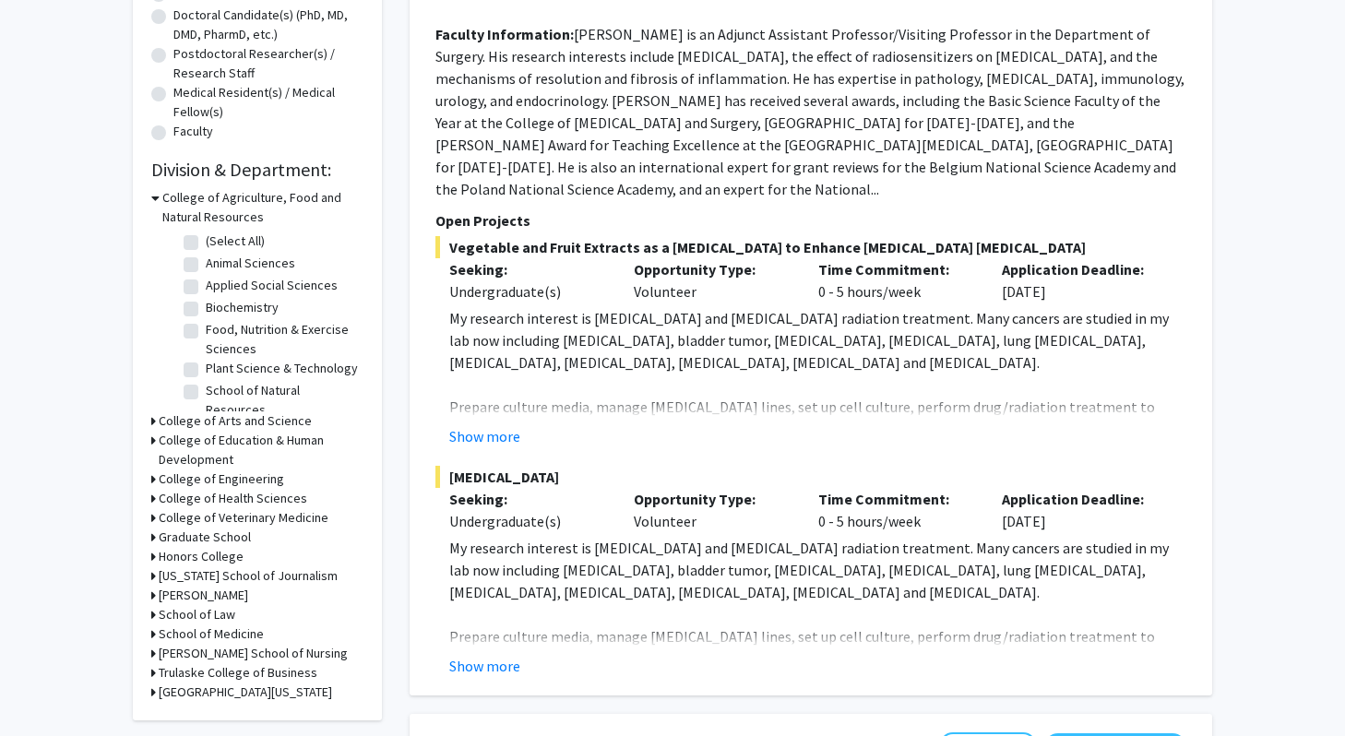
scroll to position [390, 0]
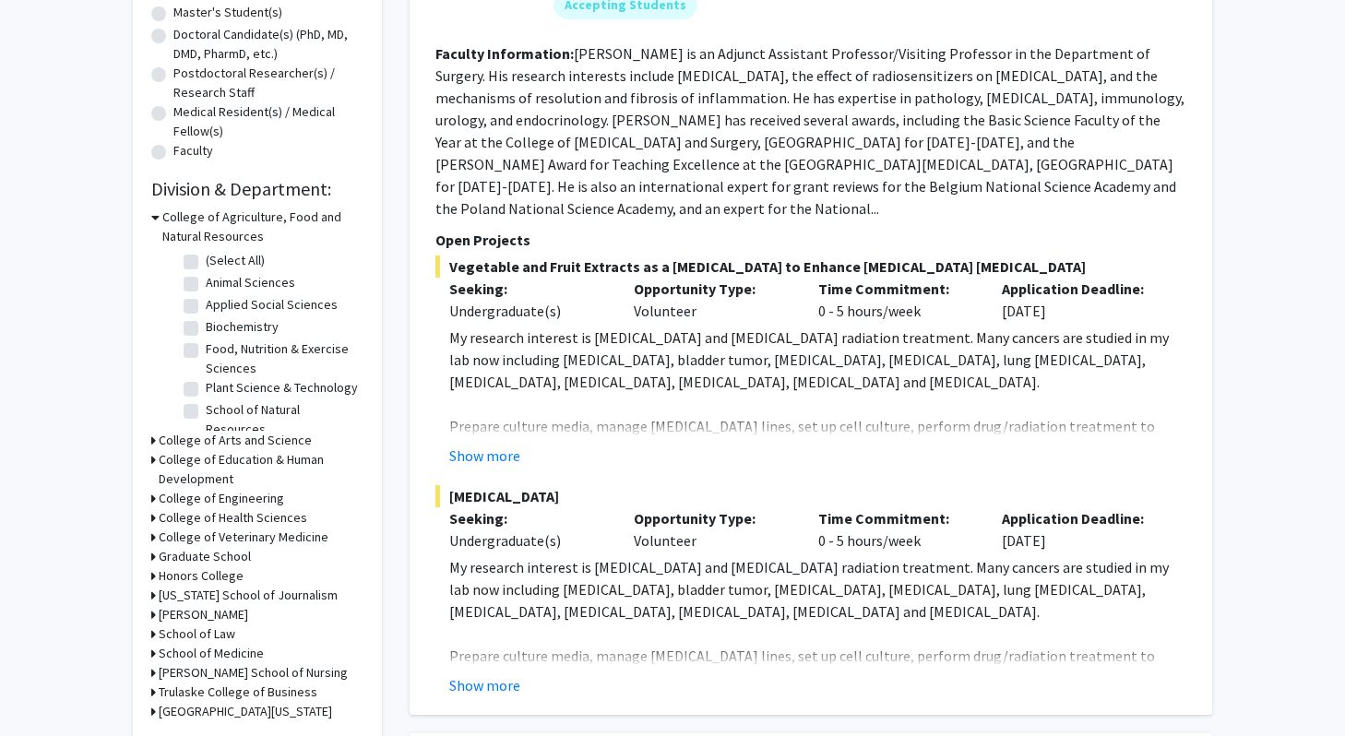
click at [154, 441] on icon at bounding box center [153, 440] width 5 height 19
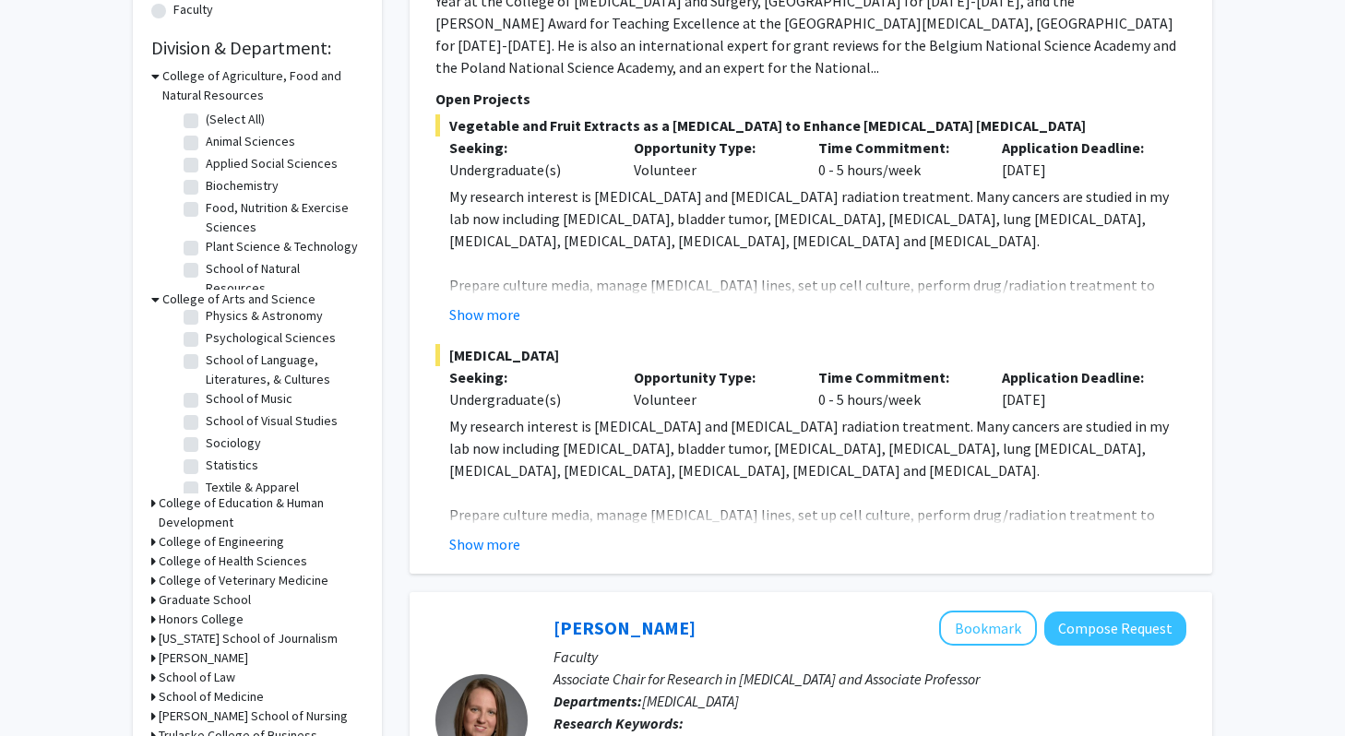
scroll to position [463, 0]
click at [206, 435] on label "Sociology" at bounding box center [233, 441] width 55 height 19
click at [206, 435] on input "Sociology" at bounding box center [212, 438] width 12 height 12
checkbox input "true"
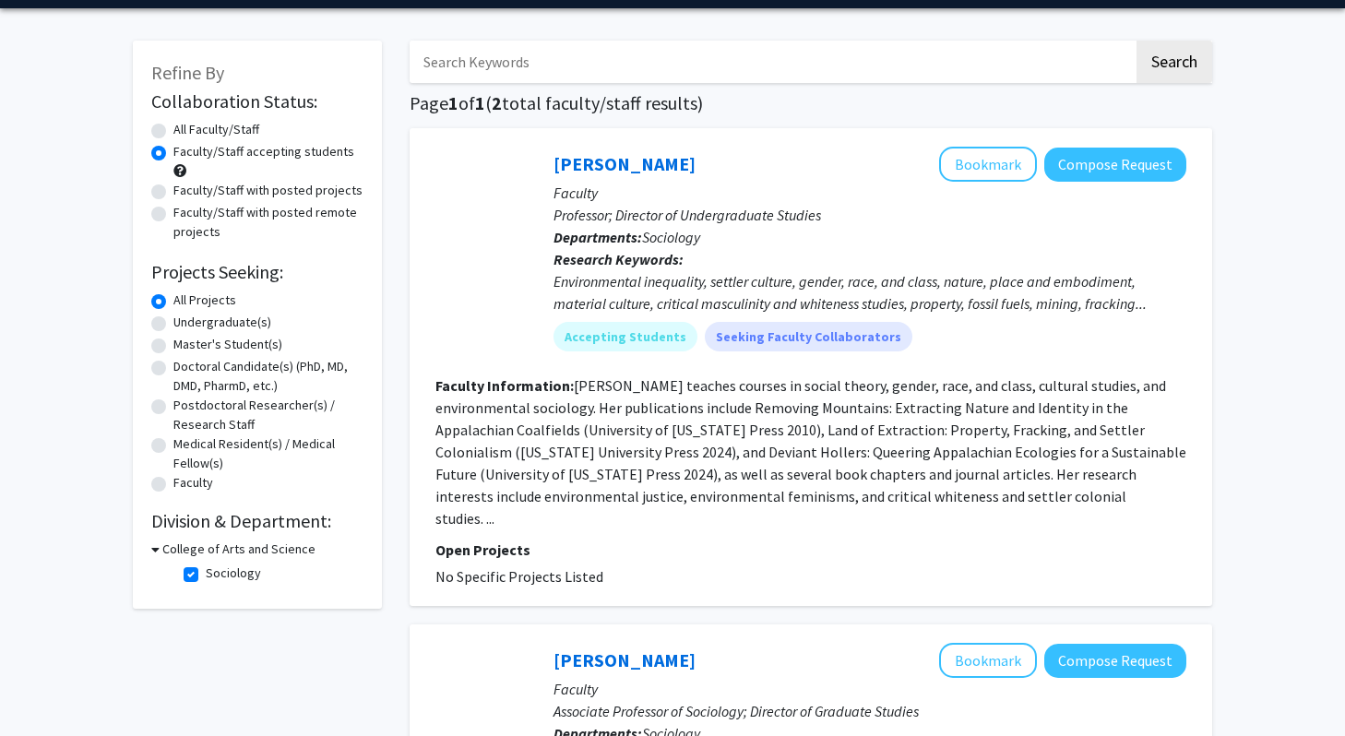
scroll to position [53, 0]
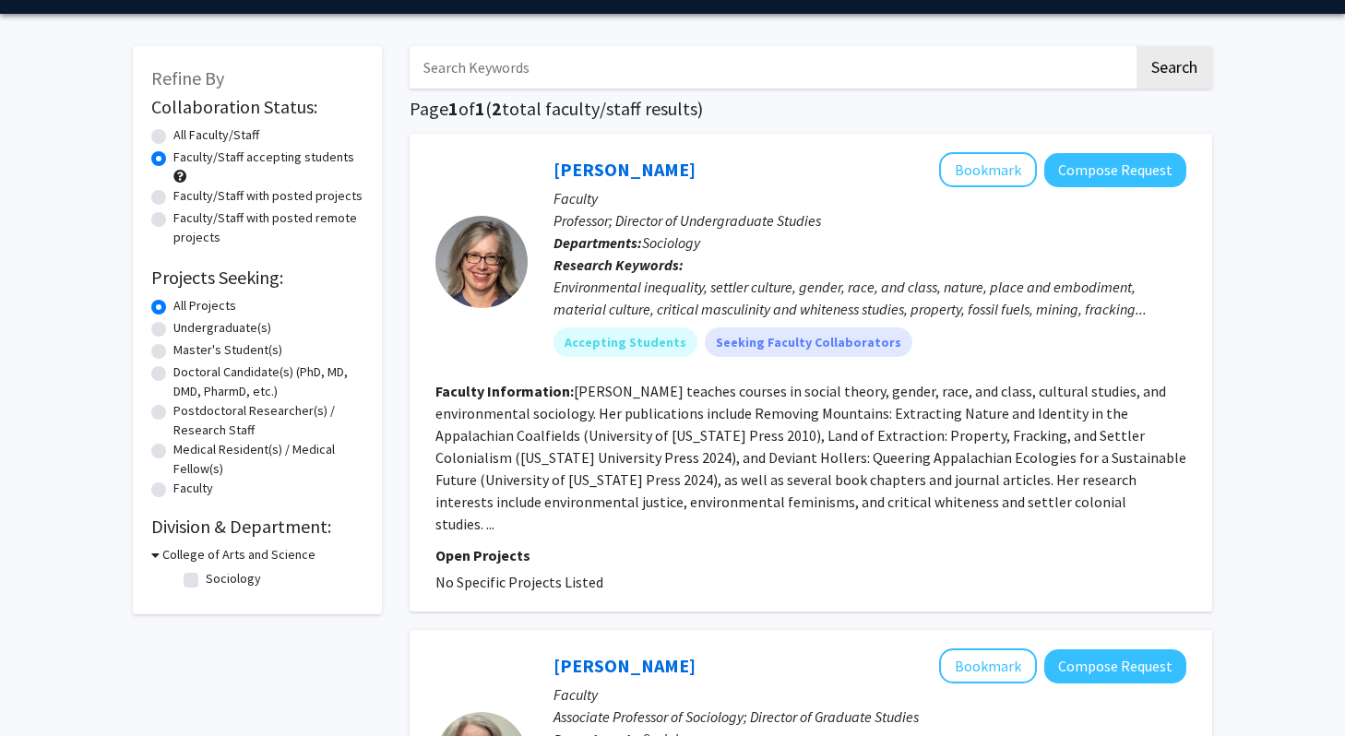
checkbox input "false"
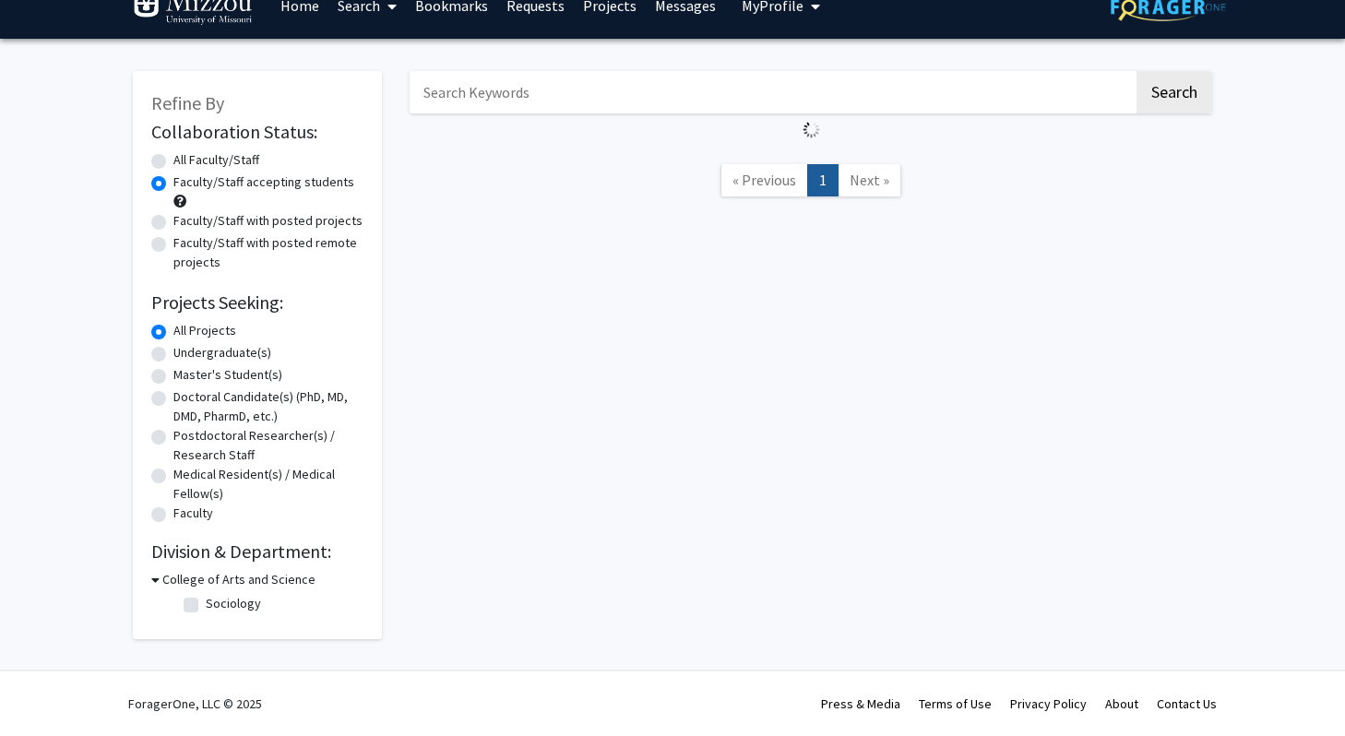
scroll to position [531, 0]
